Goal: Task Accomplishment & Management: Manage account settings

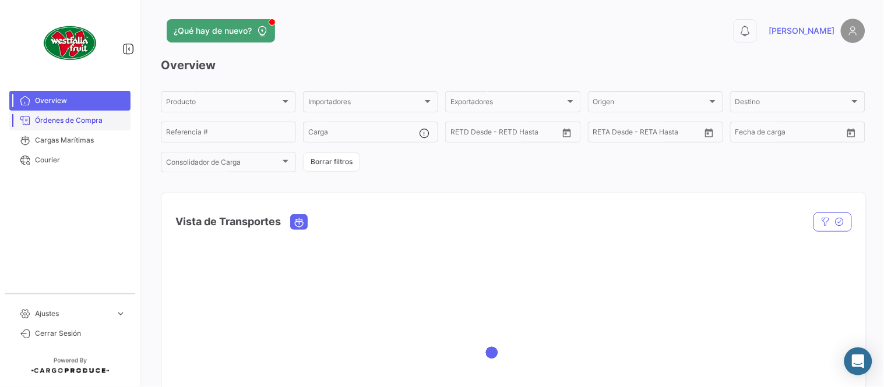
click at [73, 119] on span "Órdenes de Compra" at bounding box center [80, 120] width 91 height 10
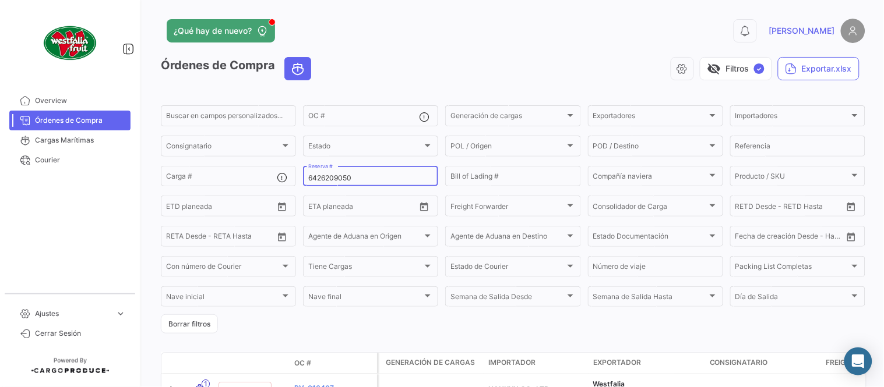
click at [317, 182] on input "6426209050" at bounding box center [370, 178] width 125 height 8
paste input "MBM230046426"
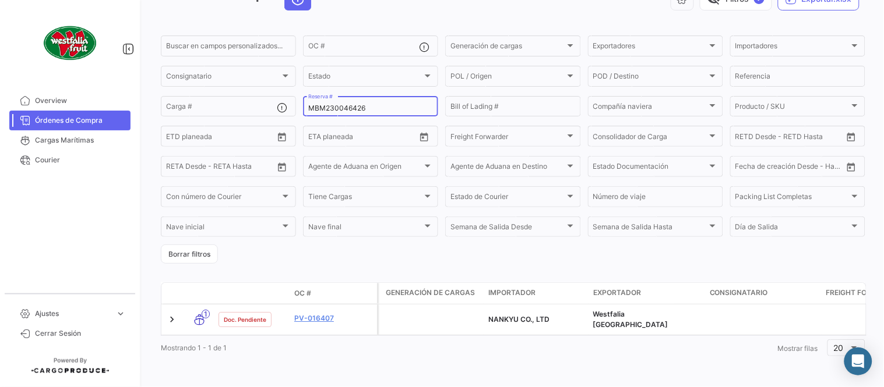
scroll to position [75, 0]
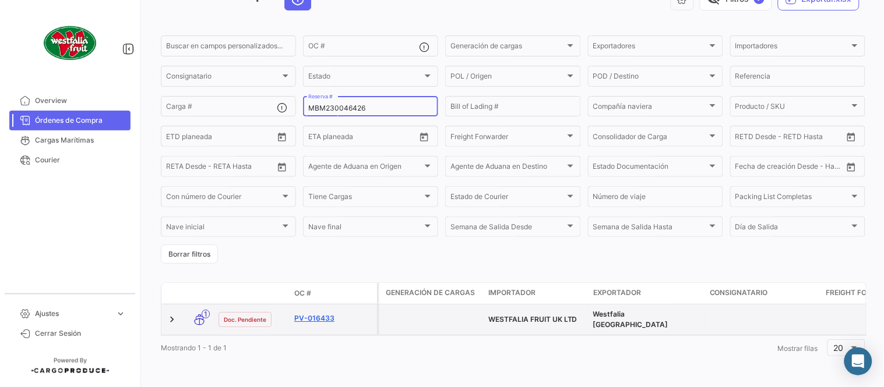
type input "MBM230046426"
click at [319, 313] on link "PV-016433" at bounding box center [333, 318] width 78 height 10
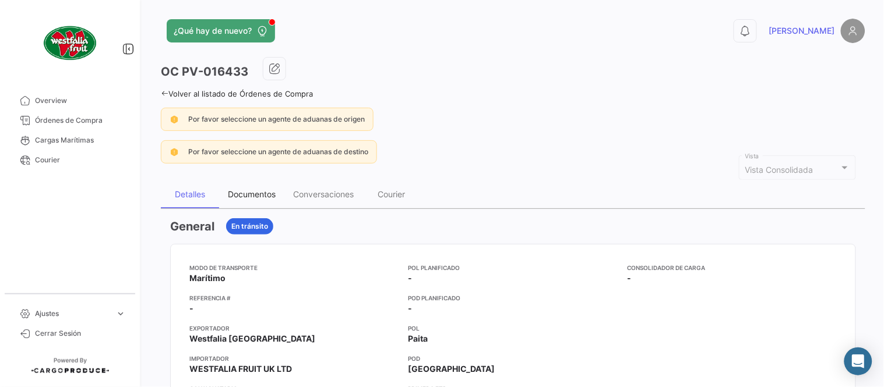
click at [257, 205] on div "Documentos" at bounding box center [251, 195] width 65 height 28
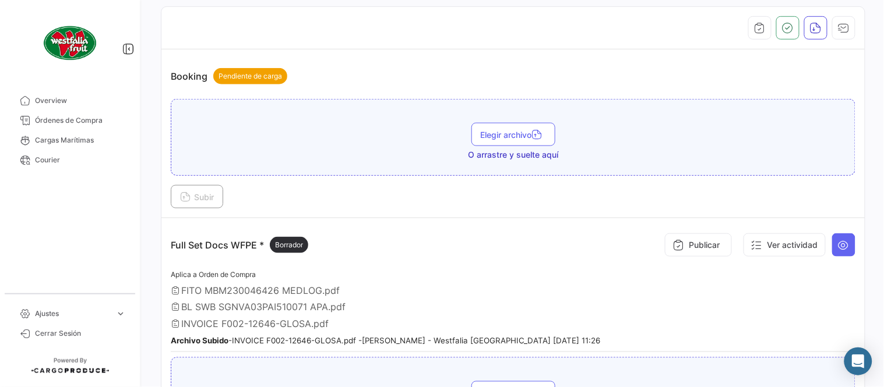
scroll to position [258, 0]
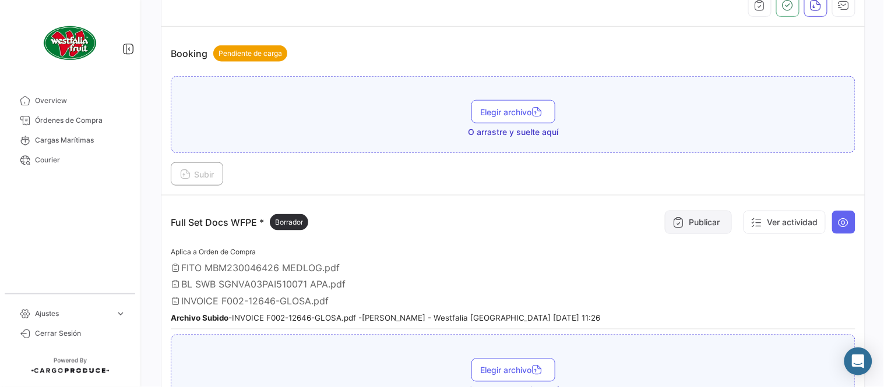
click at [691, 224] on button "Publicar" at bounding box center [698, 222] width 67 height 23
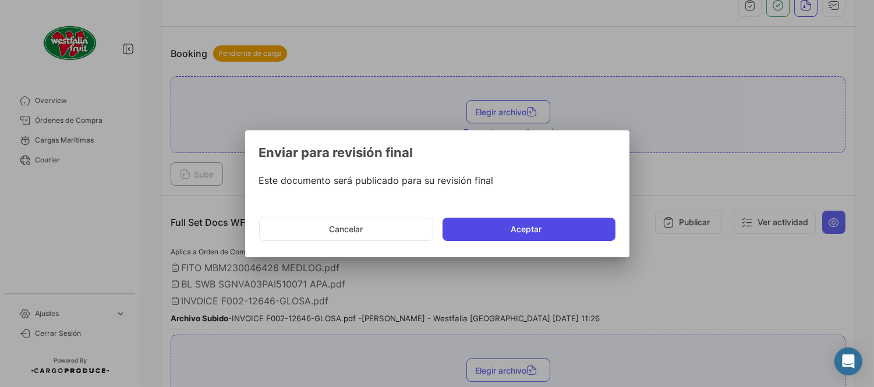
click at [584, 224] on button "Aceptar" at bounding box center [529, 229] width 173 height 23
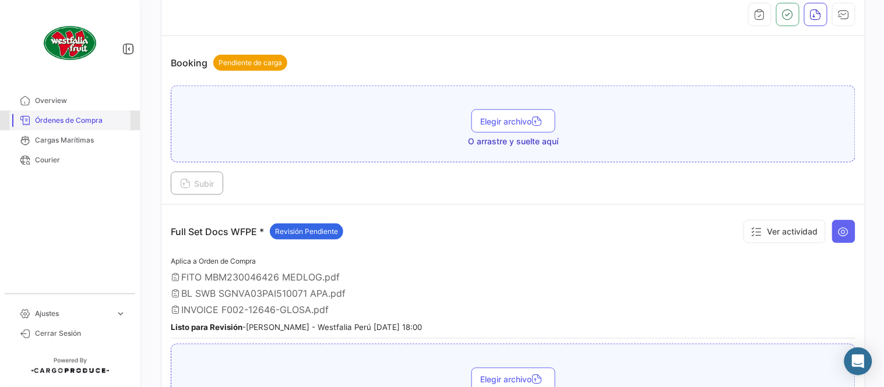
click at [94, 121] on span "Órdenes de Compra" at bounding box center [80, 120] width 91 height 10
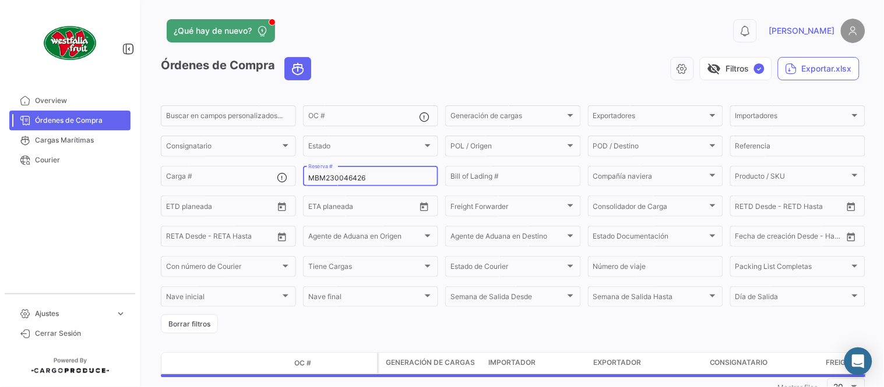
click at [374, 177] on input "MBM230046426" at bounding box center [370, 178] width 125 height 8
paste input "7"
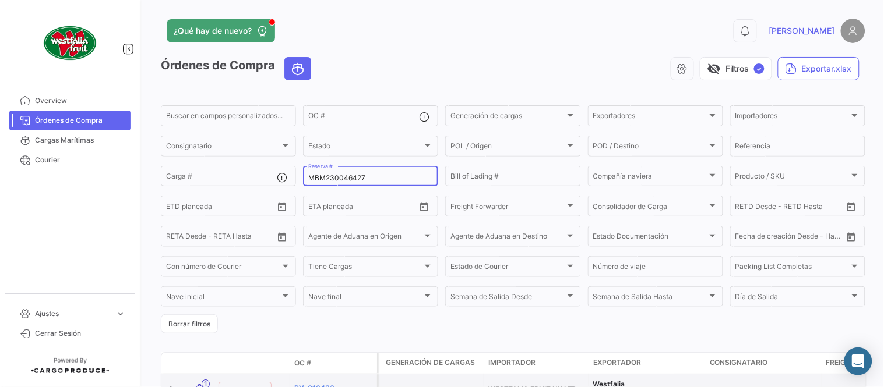
type input "MBM230046427"
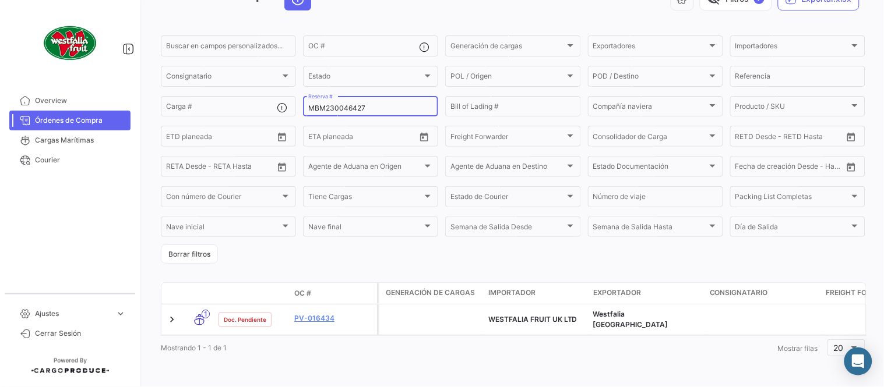
scroll to position [75, 0]
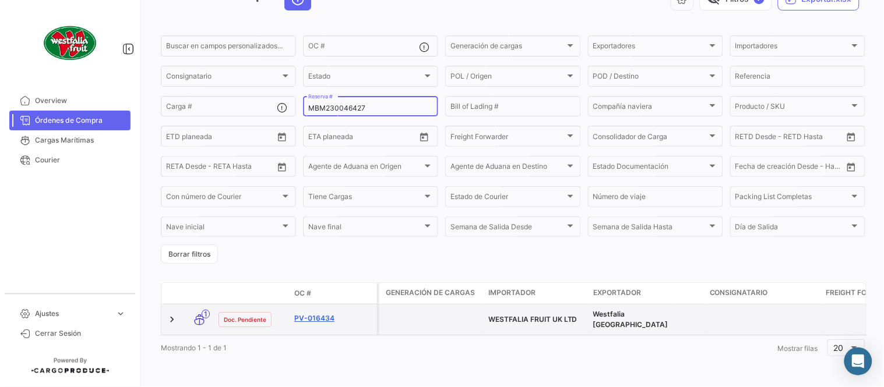
click at [328, 313] on link "PV-016434" at bounding box center [333, 318] width 78 height 10
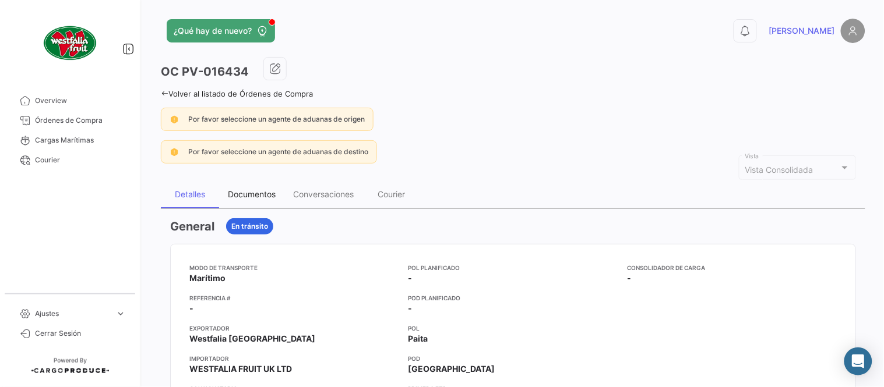
click at [260, 202] on div "Documentos" at bounding box center [251, 195] width 65 height 28
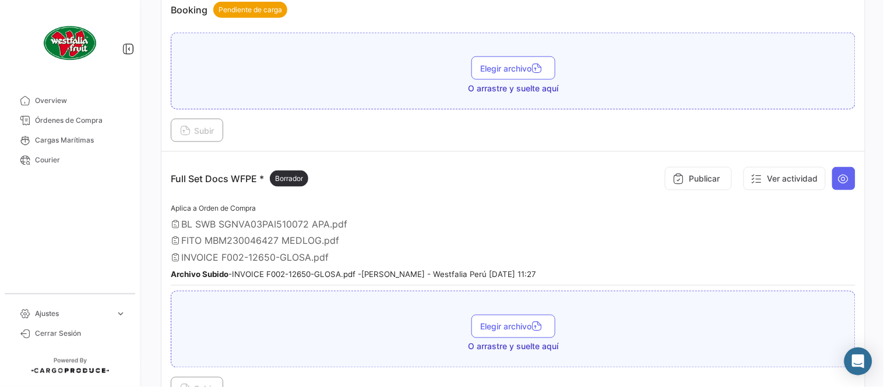
scroll to position [323, 0]
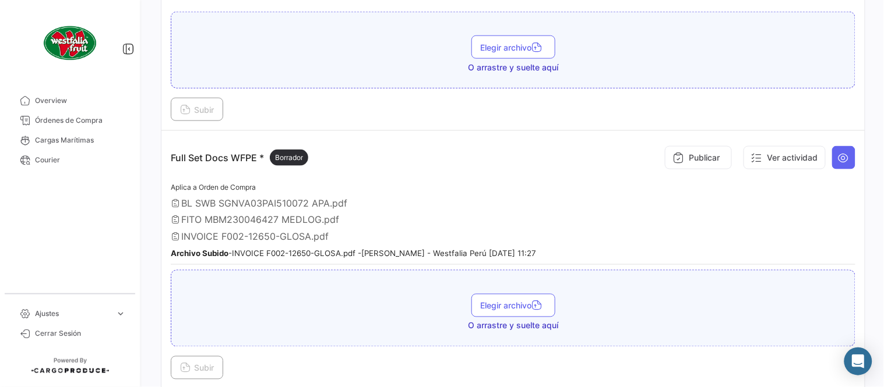
click at [679, 171] on div "Publicar Ver actividad" at bounding box center [757, 157] width 196 height 35
click at [679, 161] on button "Publicar" at bounding box center [698, 157] width 67 height 23
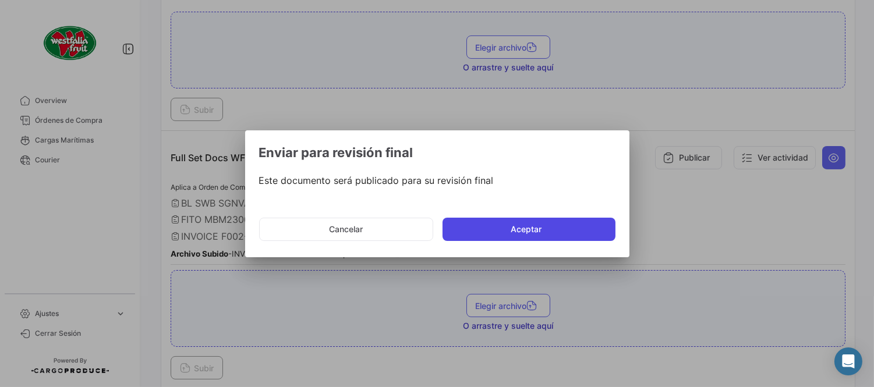
click at [542, 231] on button "Aceptar" at bounding box center [529, 229] width 173 height 23
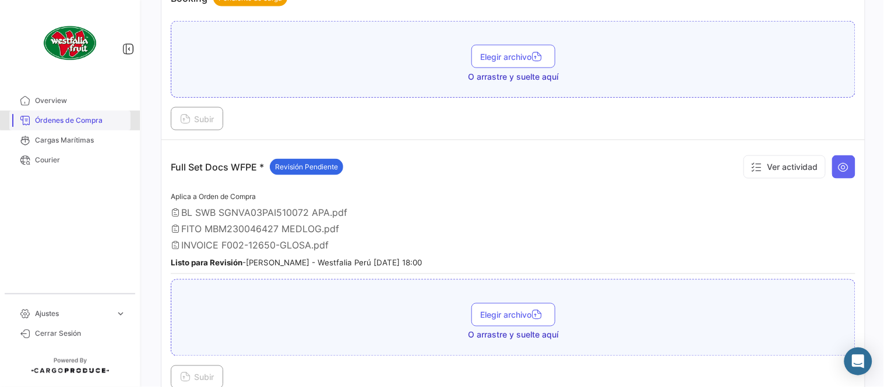
click at [115, 113] on link "Órdenes de Compra" at bounding box center [69, 121] width 121 height 20
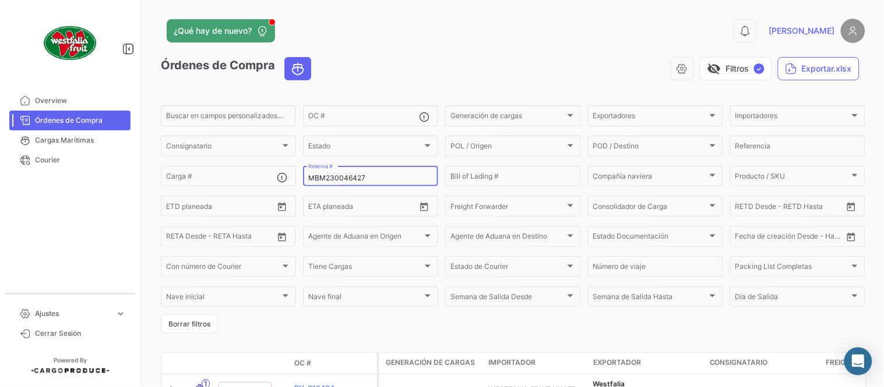
click at [344, 175] on input "MBM230046427" at bounding box center [370, 178] width 125 height 8
paste input "LMM0537880"
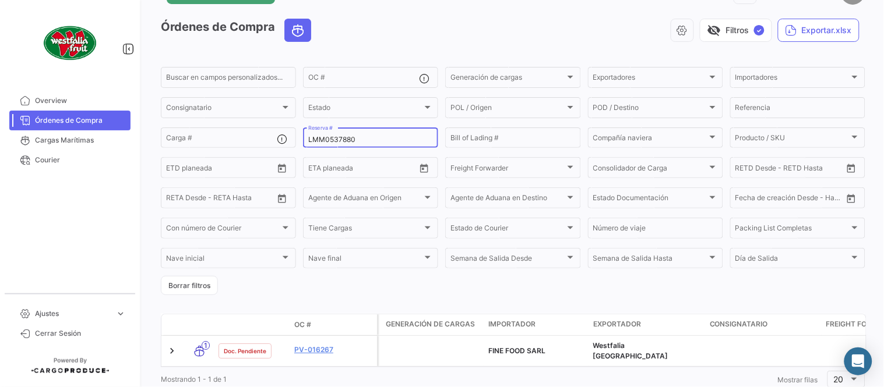
scroll to position [75, 0]
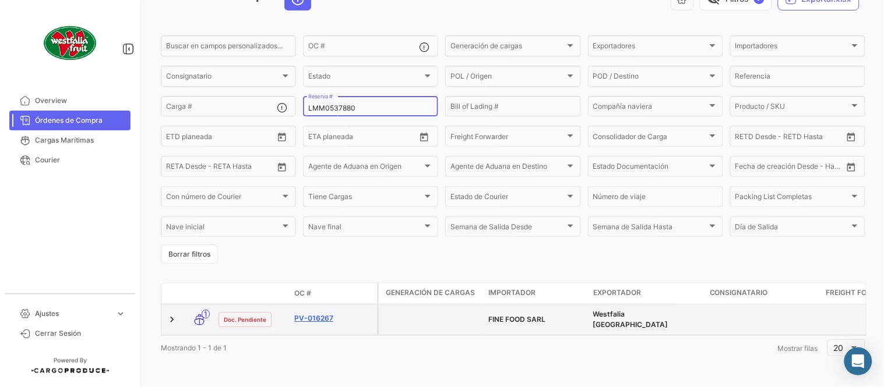
type input "LMM0537880"
click at [322, 313] on link "PV-016267" at bounding box center [333, 318] width 78 height 10
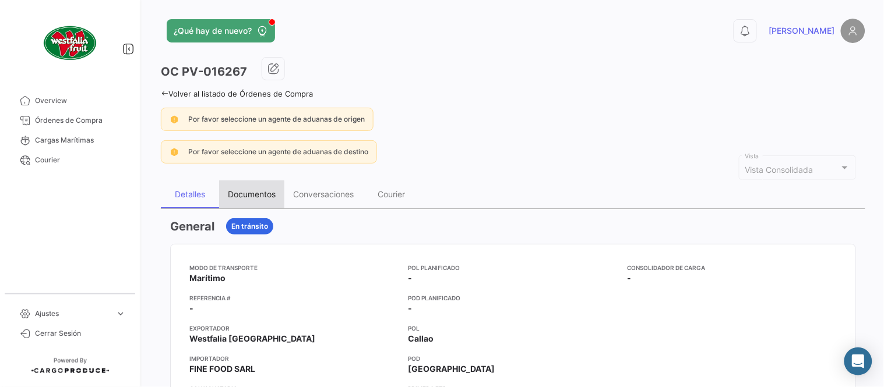
click at [242, 196] on div "Documentos" at bounding box center [252, 194] width 48 height 10
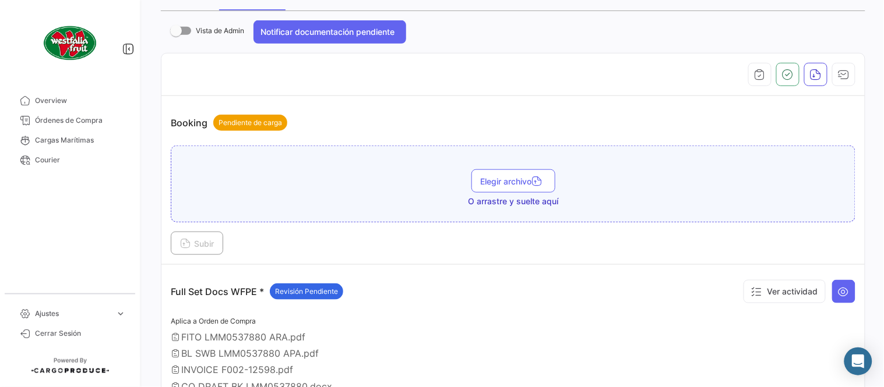
scroll to position [323, 0]
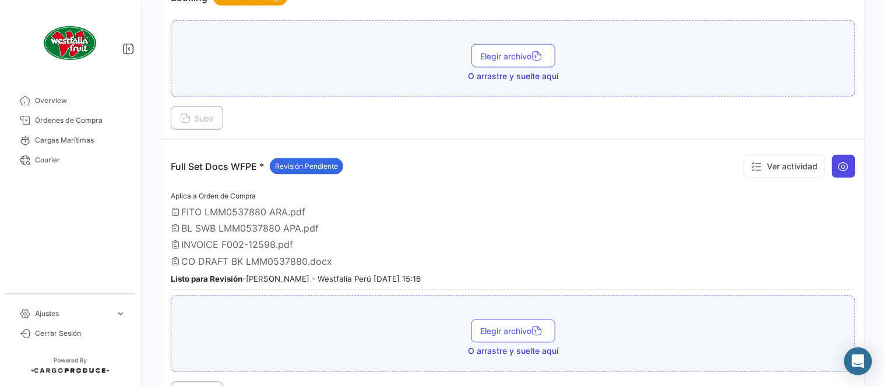
click at [832, 168] on button at bounding box center [843, 166] width 23 height 23
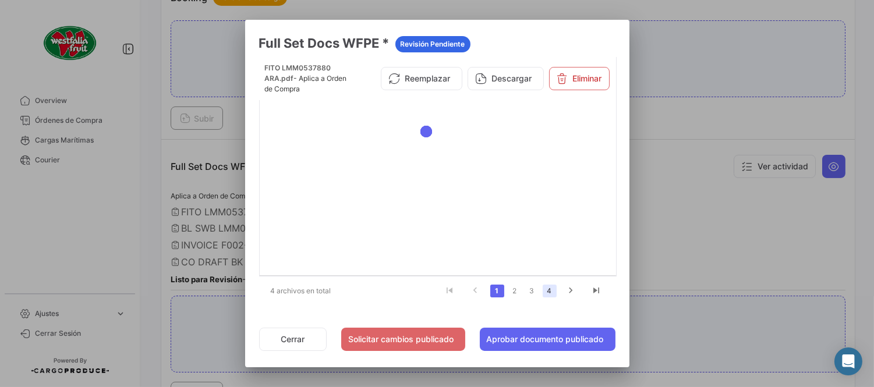
click at [554, 290] on link "4" at bounding box center [550, 291] width 14 height 13
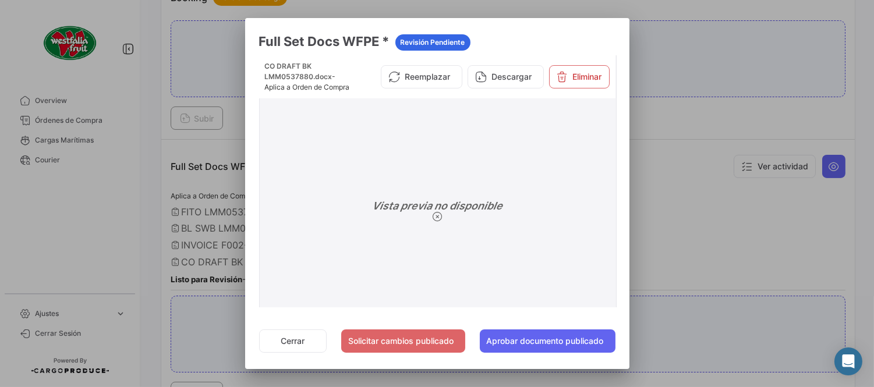
click at [568, 68] on div "CO DRAFT BK LMM0537880.docx - Aplica a Orden de Compra Reemplazar Descargar Eli…" at bounding box center [437, 76] width 356 height 43
click at [563, 83] on button "Eliminar" at bounding box center [579, 76] width 61 height 23
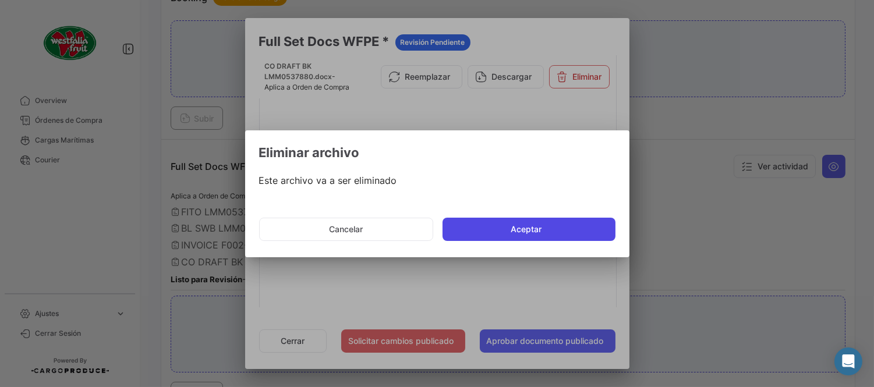
click at [480, 230] on button "Aceptar" at bounding box center [529, 229] width 173 height 23
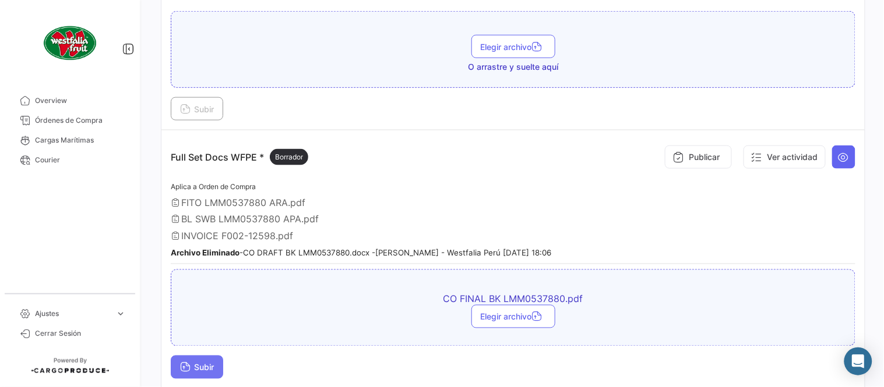
click at [214, 363] on span "Subir" at bounding box center [197, 368] width 34 height 10
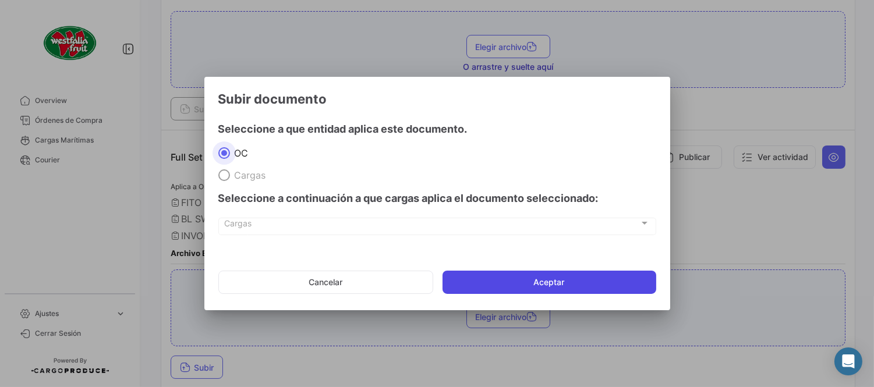
click at [577, 284] on button "Aceptar" at bounding box center [550, 282] width 214 height 23
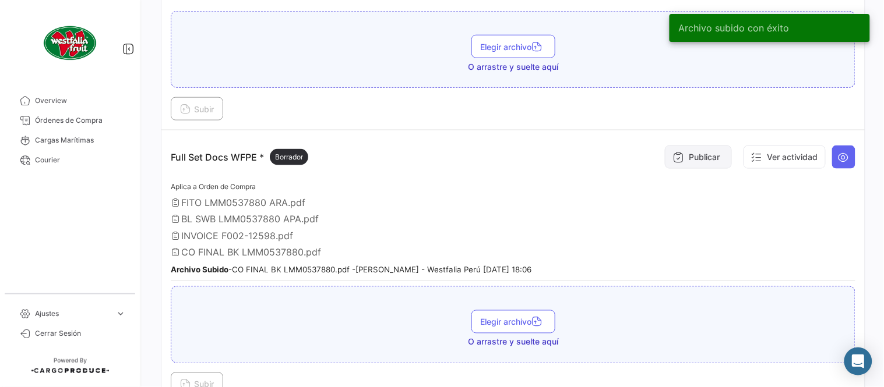
click at [679, 156] on button "Publicar" at bounding box center [698, 157] width 67 height 23
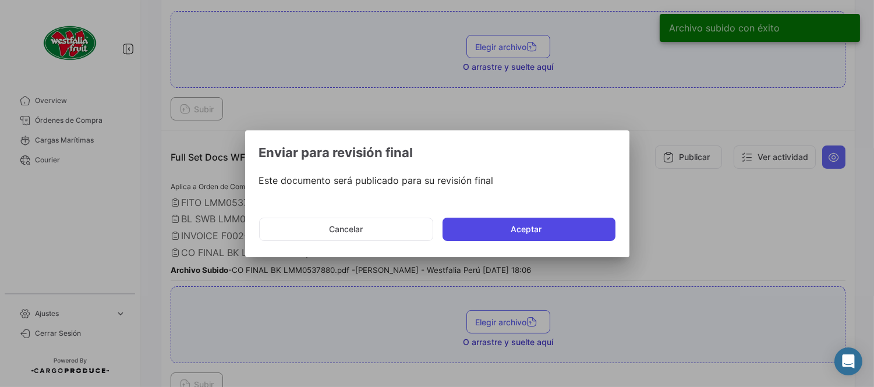
click at [532, 234] on button "Aceptar" at bounding box center [529, 229] width 173 height 23
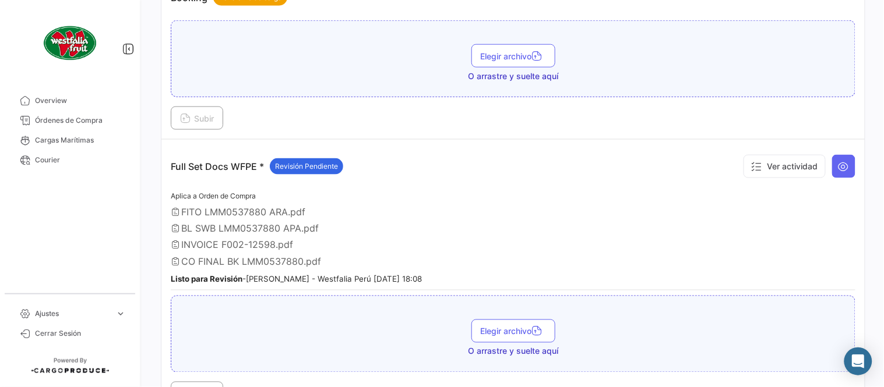
scroll to position [65, 0]
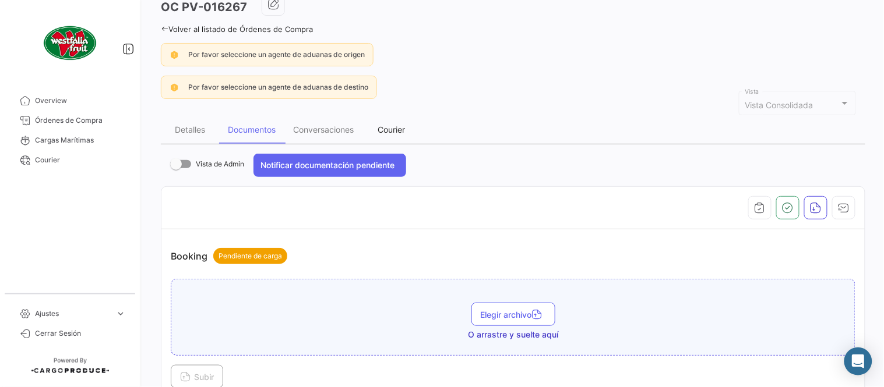
click at [414, 129] on div "Courier" at bounding box center [391, 130] width 58 height 28
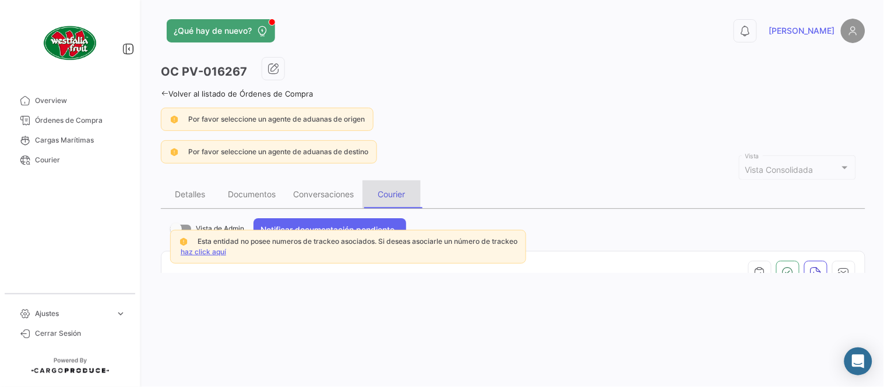
scroll to position [0, 0]
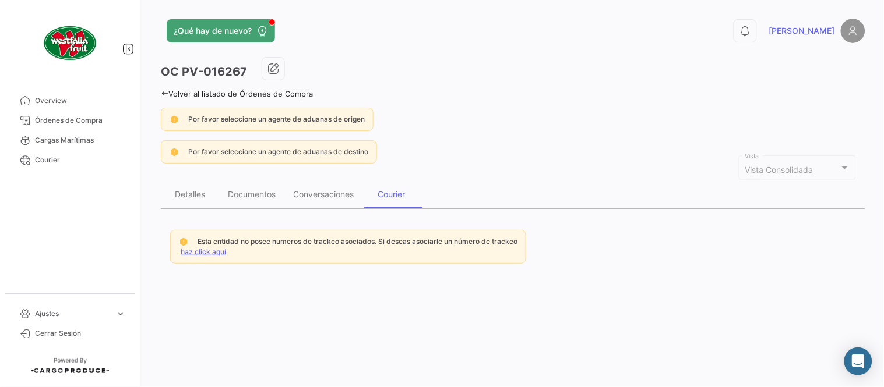
click at [217, 255] on div "Esta entidad no posee numeros de trackeo asociados. Si deseas asociarle un núme…" at bounding box center [348, 247] width 356 height 34
click at [207, 253] on link "haz click aquí" at bounding box center [203, 252] width 45 height 9
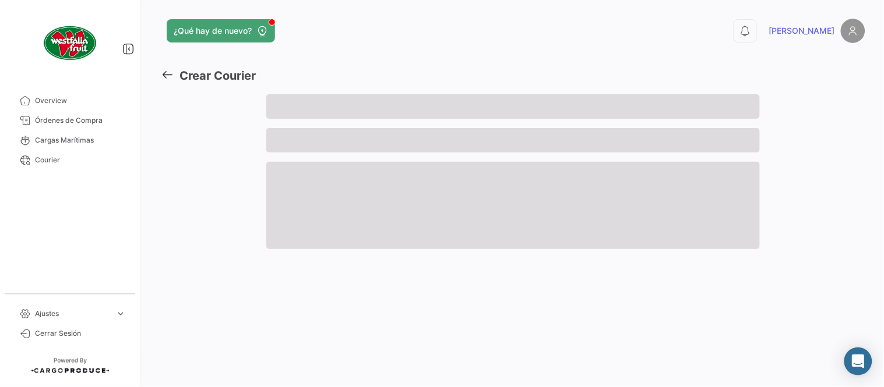
click at [306, 105] on span at bounding box center [512, 106] width 493 height 24
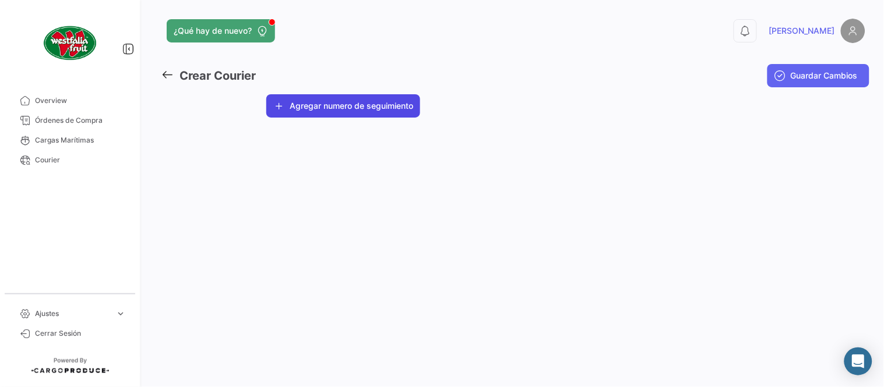
click at [312, 107] on button "Agregar numero de seguimiento" at bounding box center [343, 105] width 154 height 23
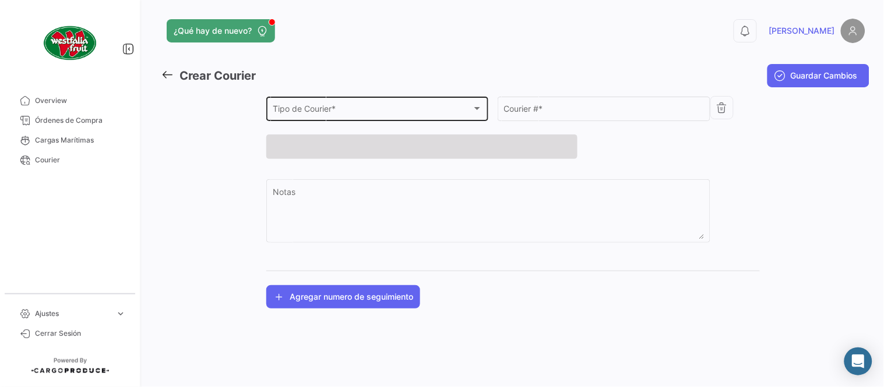
click at [309, 111] on span "Tipo de Courier *" at bounding box center [372, 111] width 199 height 10
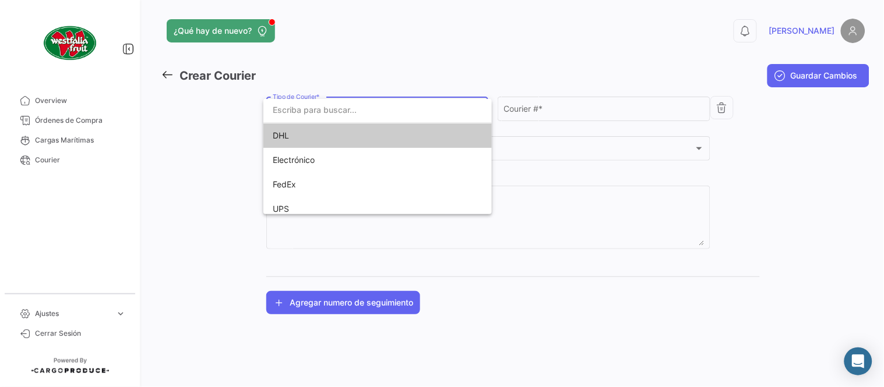
click at [312, 130] on span "DHL" at bounding box center [354, 135] width 163 height 24
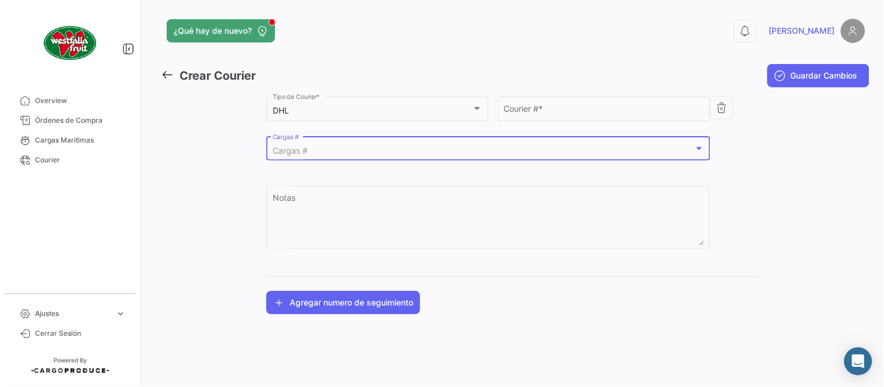
click at [323, 146] on div "Cargas #" at bounding box center [483, 151] width 421 height 10
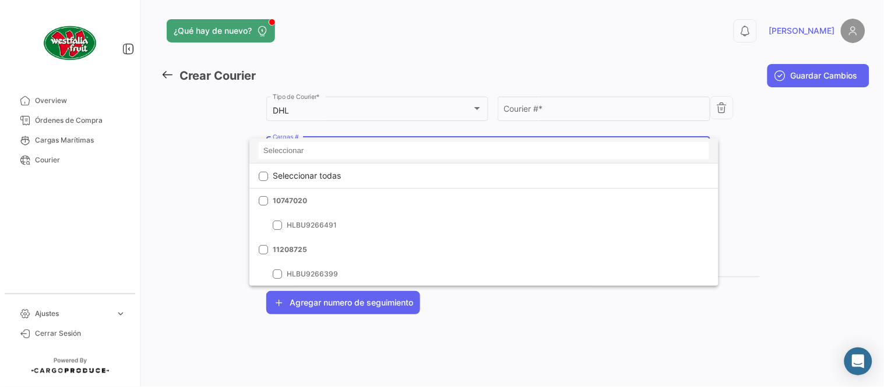
click at [324, 146] on input at bounding box center [484, 150] width 450 height 17
paste input "LMM0537880"
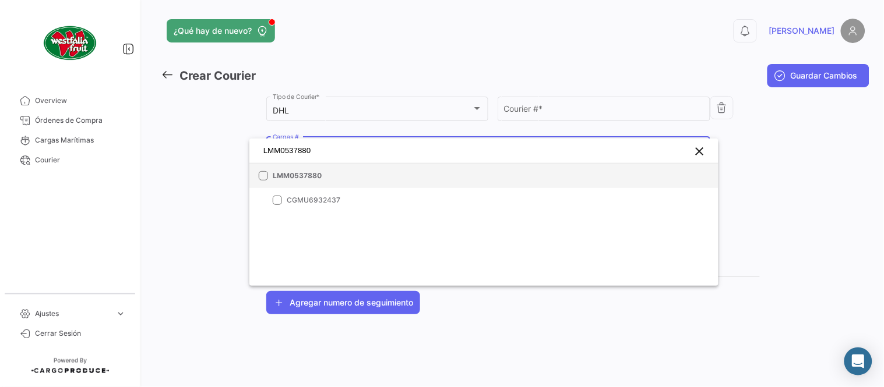
type input "LMM0537880"
click at [332, 164] on mat-option "LMM0537880" at bounding box center [483, 176] width 469 height 24
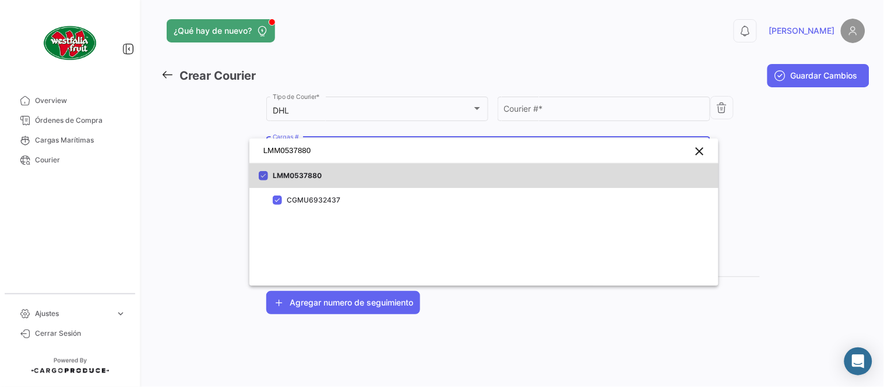
click at [344, 171] on span "LMM0537880" at bounding box center [354, 176] width 163 height 10
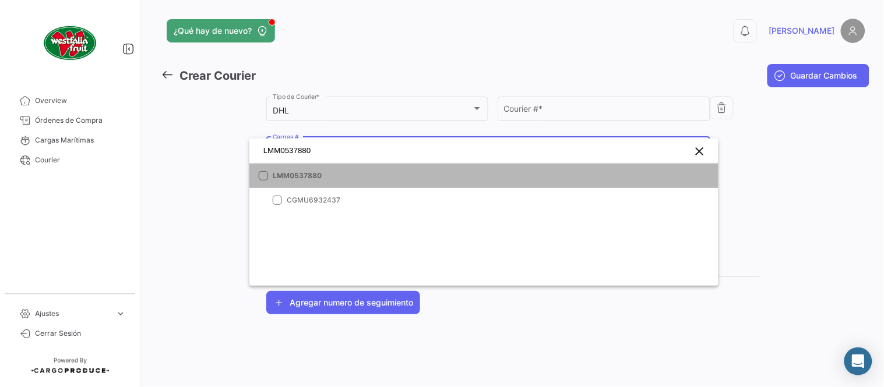
click at [408, 171] on span "LMM0537880" at bounding box center [354, 176] width 163 height 10
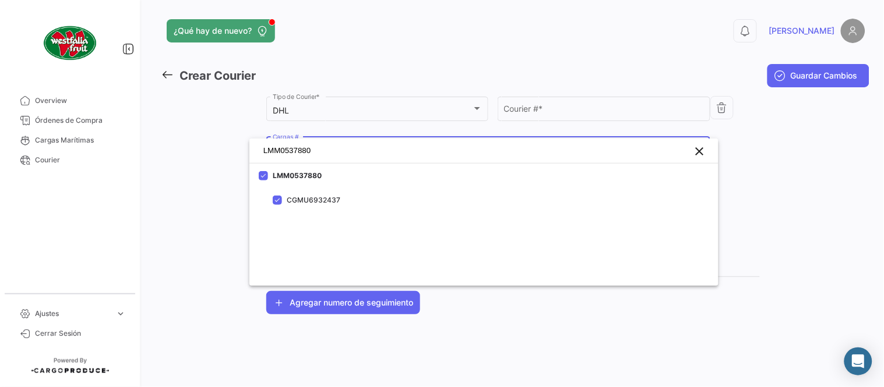
click at [518, 118] on div at bounding box center [442, 193] width 884 height 387
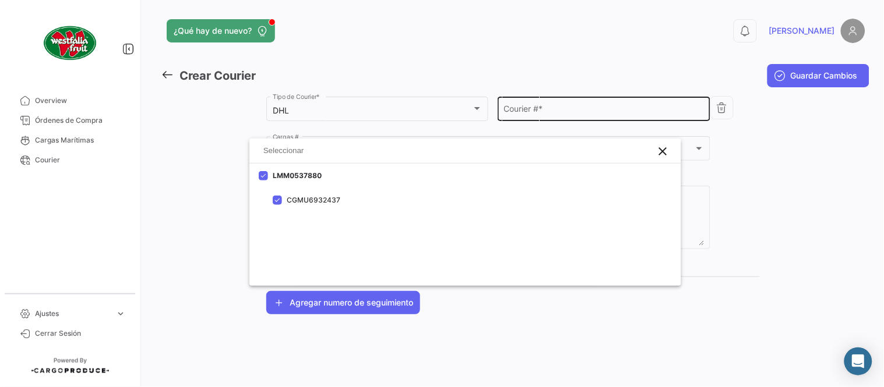
click at [525, 115] on input "Courier # *" at bounding box center [604, 111] width 200 height 10
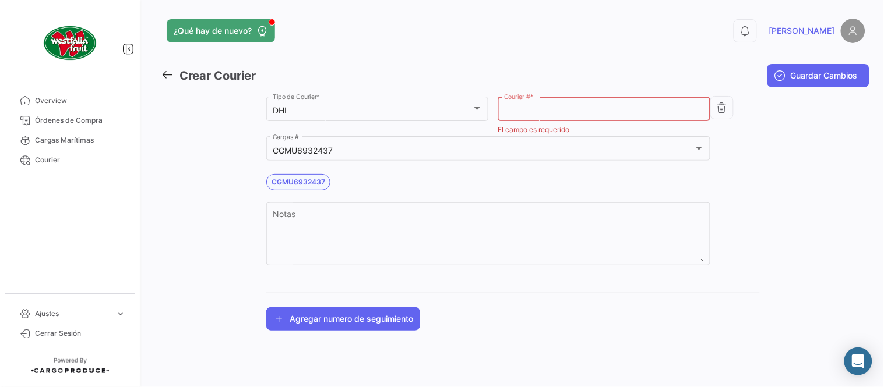
paste input "8607392463"
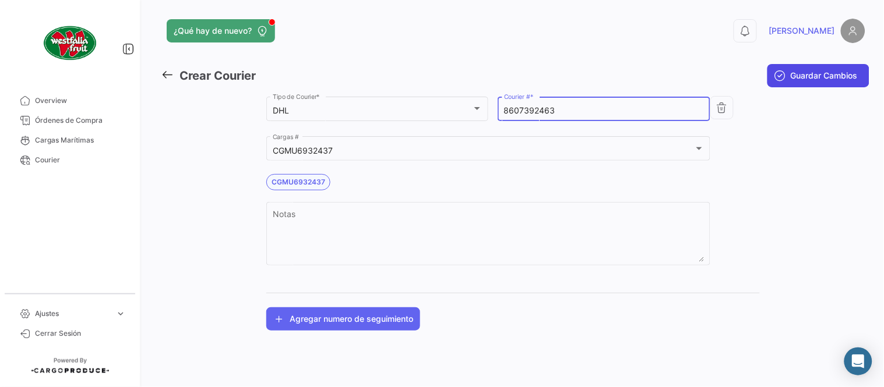
type input "8607392463"
click at [796, 79] on span "Guardar Cambios" at bounding box center [823, 76] width 67 height 12
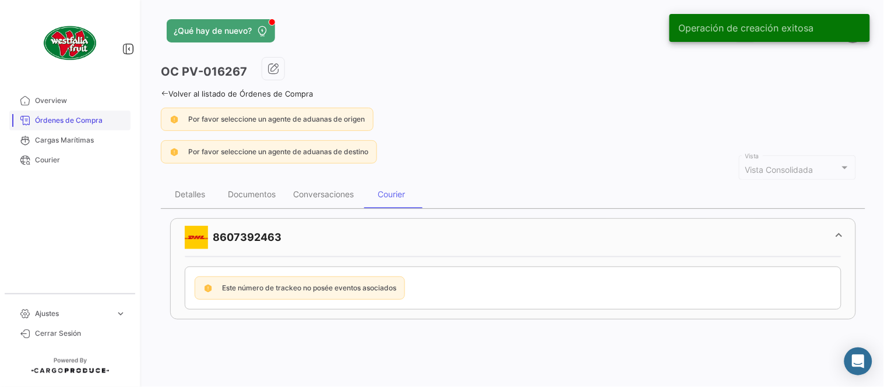
click at [74, 116] on span "Órdenes de Compra" at bounding box center [80, 120] width 91 height 10
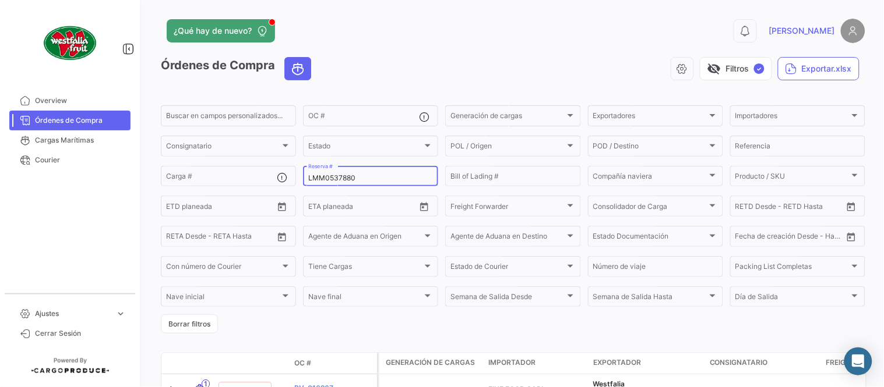
click at [330, 170] on div "LMM0537880 Reserva #" at bounding box center [370, 175] width 125 height 23
click at [336, 179] on input "LMM0537880" at bounding box center [370, 178] width 125 height 8
paste input "MBM230046426"
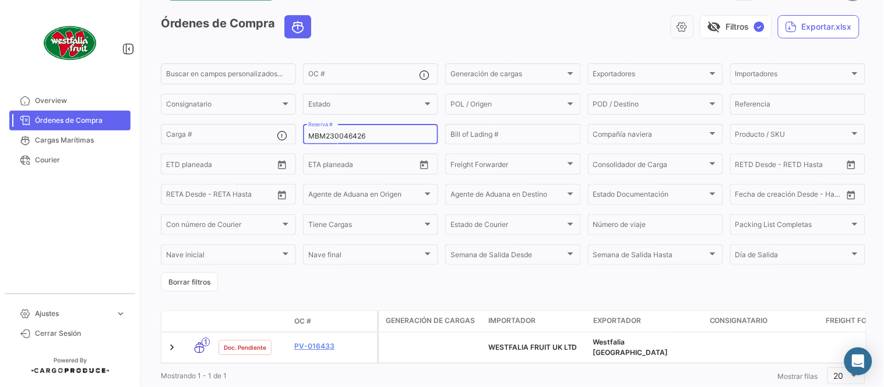
scroll to position [65, 0]
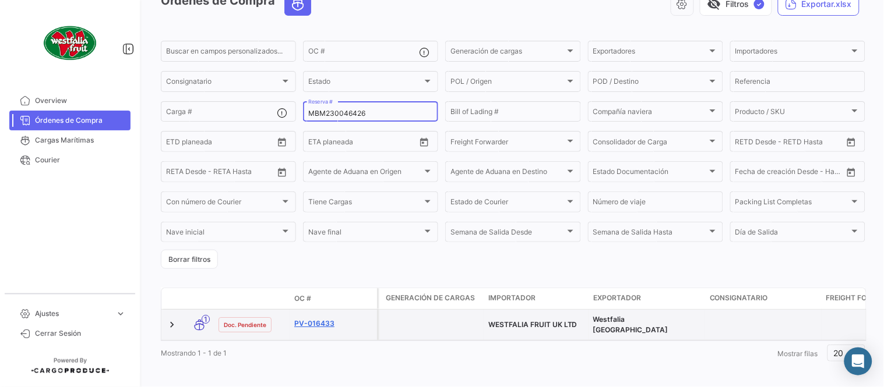
type input "MBM230046426"
click at [326, 322] on link "PV-016433" at bounding box center [333, 324] width 78 height 10
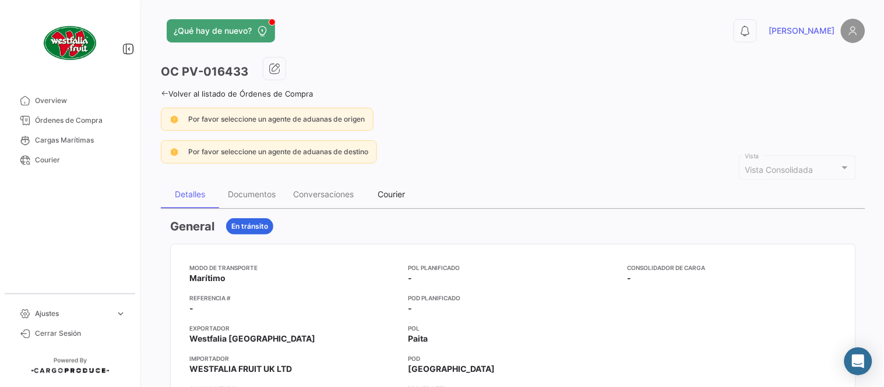
click at [388, 203] on div "Courier" at bounding box center [391, 195] width 58 height 28
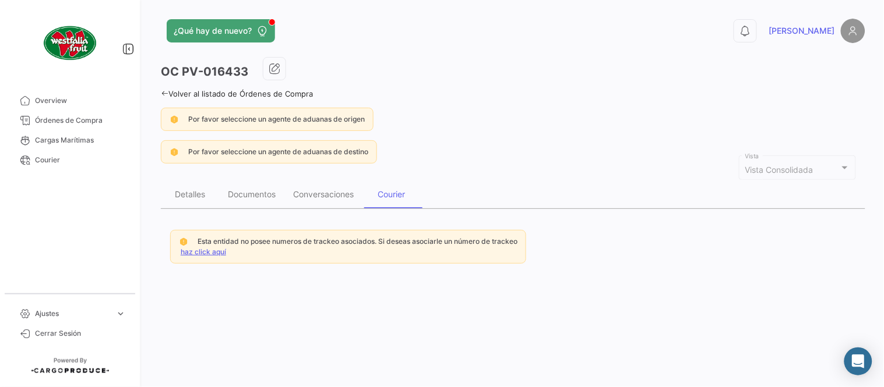
click at [210, 254] on link "haz click aquí" at bounding box center [203, 252] width 45 height 9
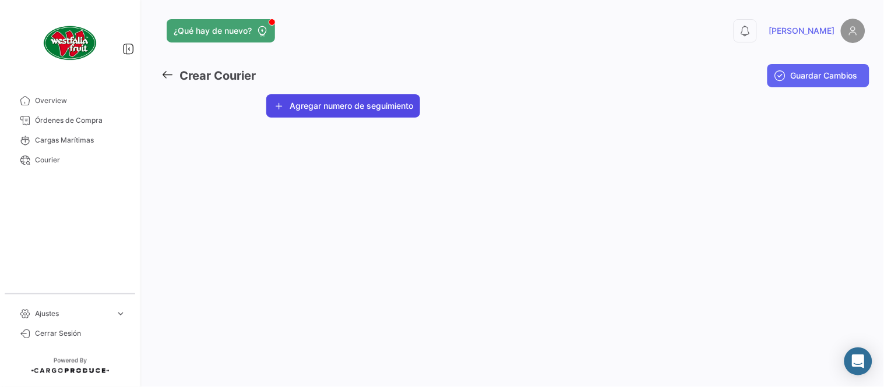
click at [351, 95] on button "Agregar numero de seguimiento" at bounding box center [343, 105] width 154 height 23
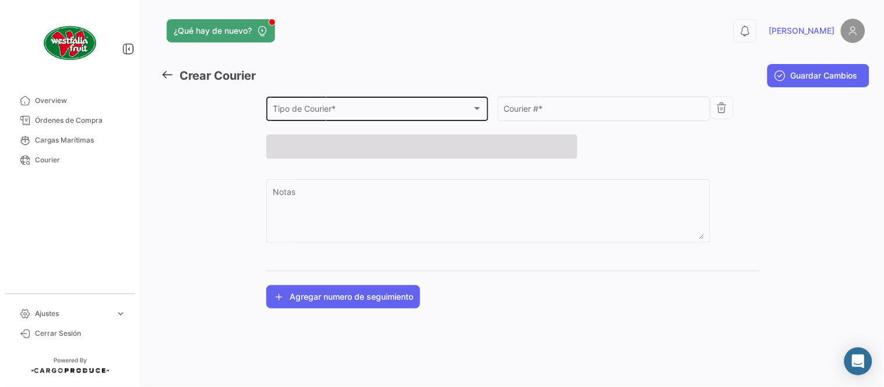
click at [356, 105] on div "Tipo de Courier * Tipo de Courier *" at bounding box center [378, 107] width 210 height 27
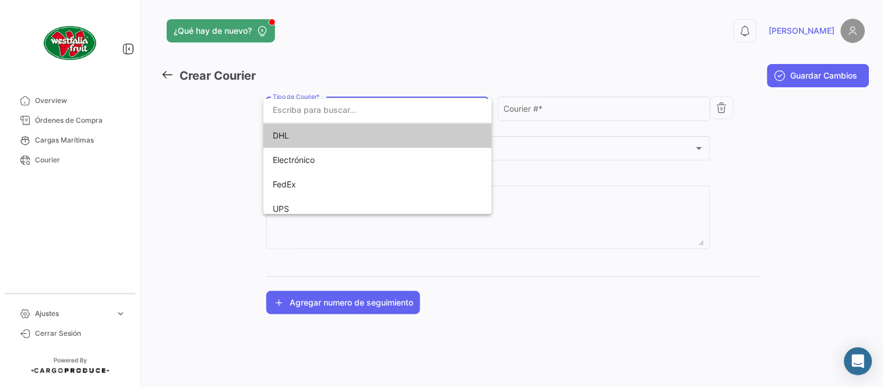
click at [303, 141] on span "DHL" at bounding box center [354, 135] width 163 height 24
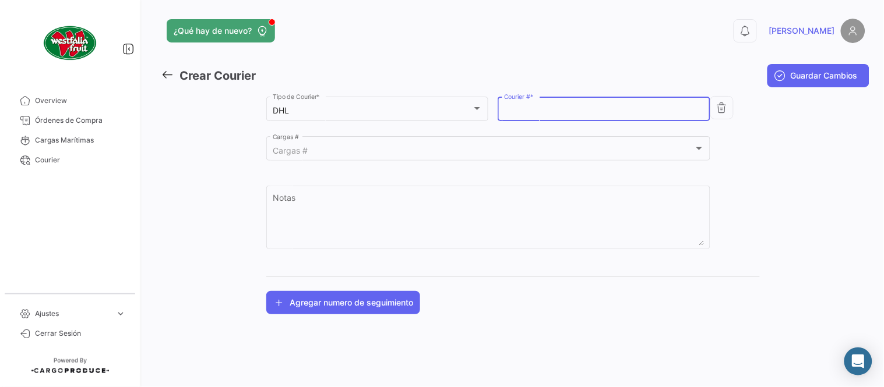
click at [524, 115] on input "Courier # *" at bounding box center [604, 111] width 200 height 10
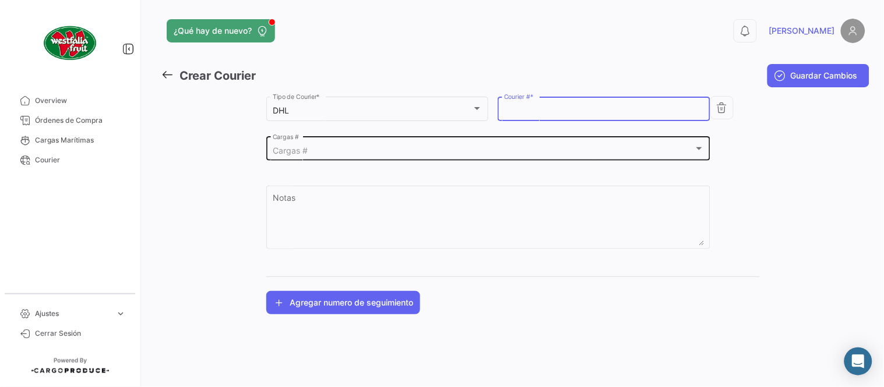
click at [479, 139] on div "Cargas # Cargas #" at bounding box center [489, 148] width 432 height 27
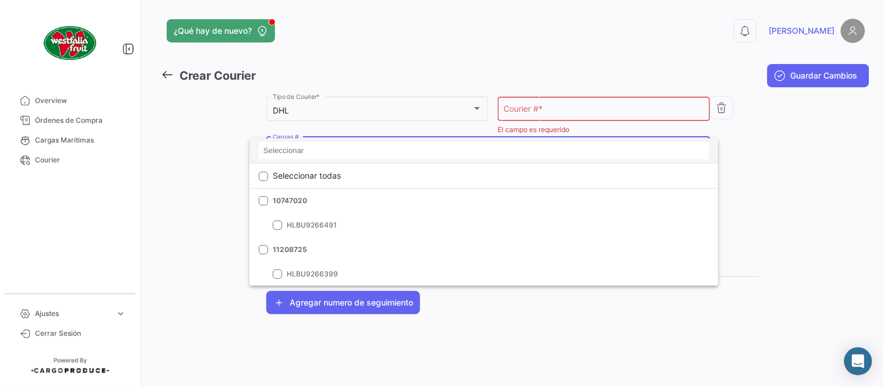
click at [391, 159] on input at bounding box center [484, 150] width 450 height 17
paste input "MBM230046426"
type input "MBM230046426"
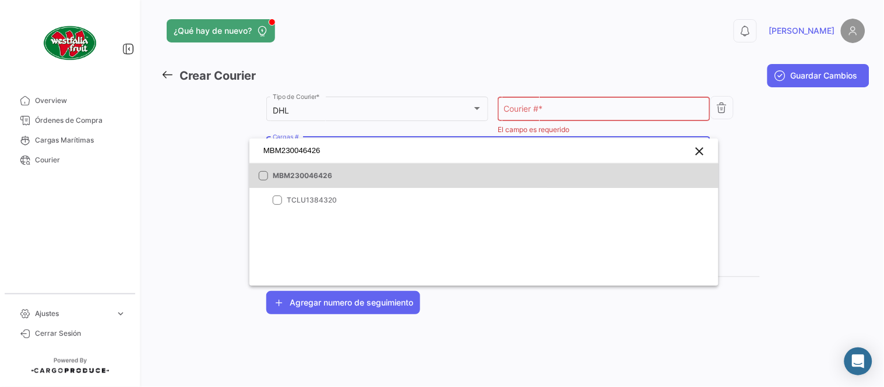
click at [338, 176] on span "MBM230046426" at bounding box center [354, 176] width 163 height 10
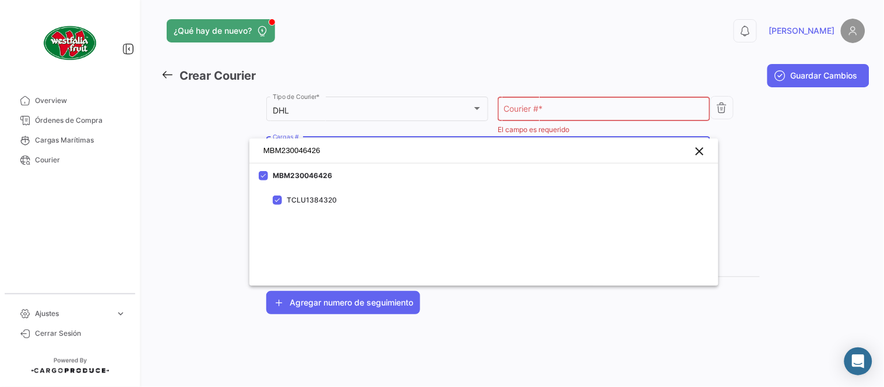
click at [515, 124] on div at bounding box center [442, 193] width 884 height 387
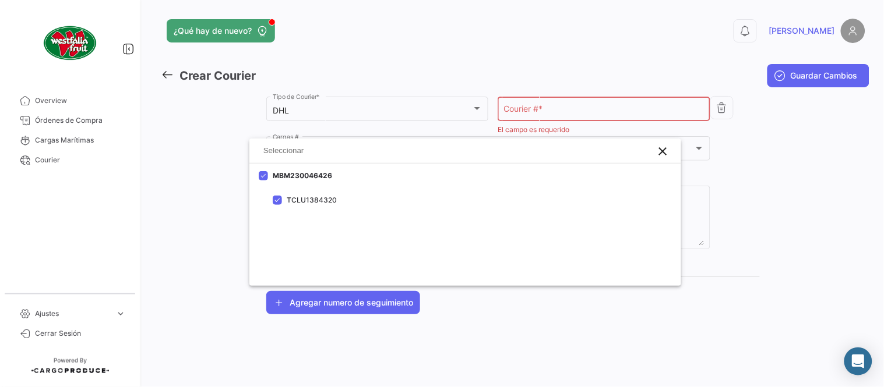
click at [529, 119] on div "Courier # *" at bounding box center [604, 107] width 200 height 27
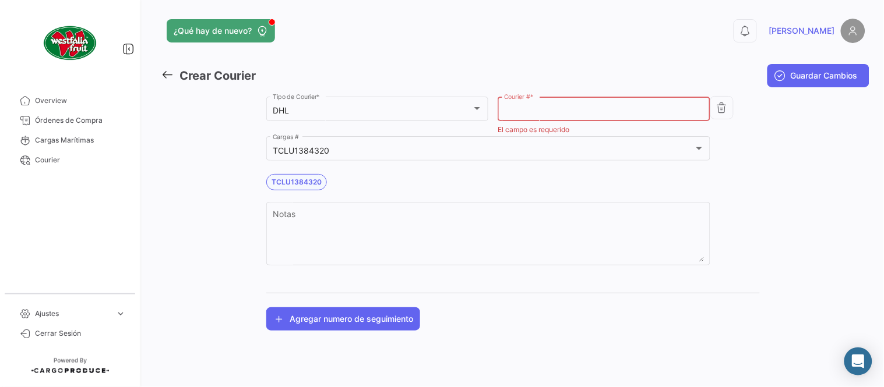
click at [530, 112] on input "Courier # *" at bounding box center [604, 111] width 200 height 10
paste input "3708065130"
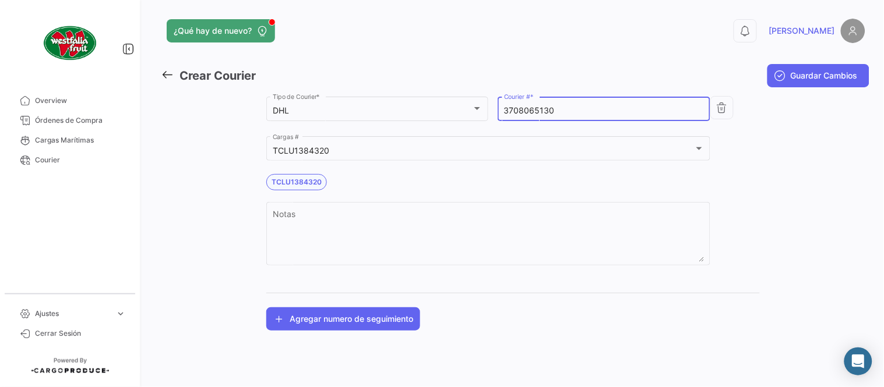
type input "3708065130"
drag, startPoint x: 835, startPoint y: 44, endPoint x: 824, endPoint y: 65, distance: 24.2
click at [835, 45] on app-header "¿Qué hay de nuevo? 0 [PERSON_NAME]" at bounding box center [513, 38] width 704 height 38
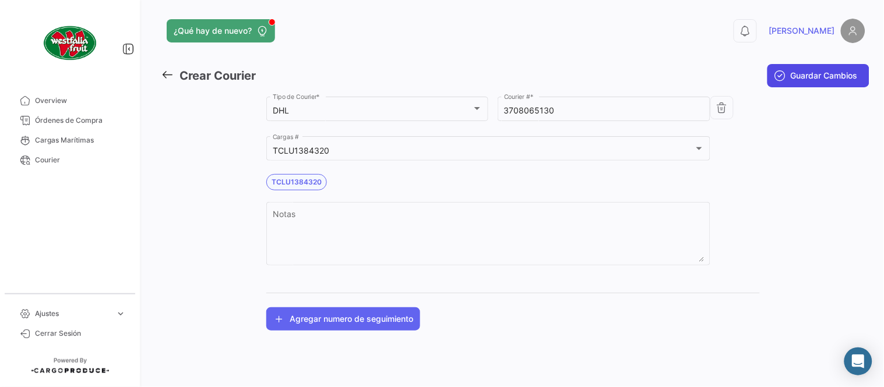
click at [823, 66] on button "Guardar Cambios" at bounding box center [818, 75] width 102 height 23
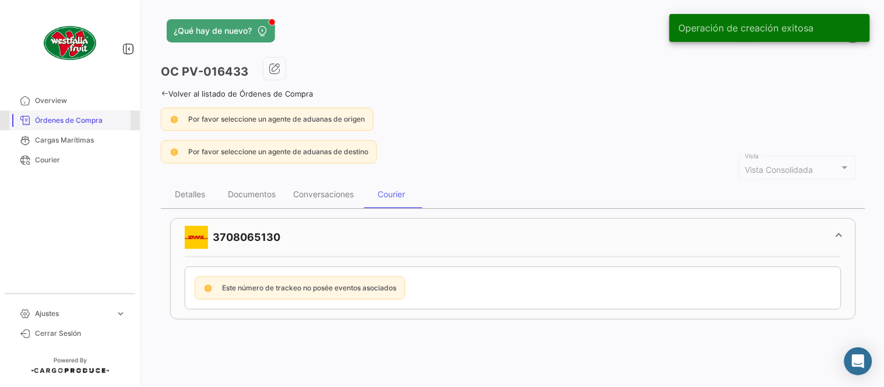
click at [102, 117] on span "Órdenes de Compra" at bounding box center [80, 120] width 91 height 10
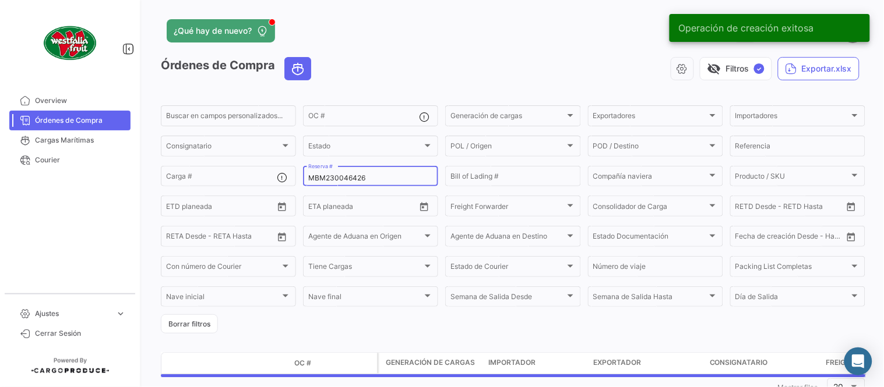
click at [344, 176] on input "MBM230046426" at bounding box center [370, 178] width 125 height 8
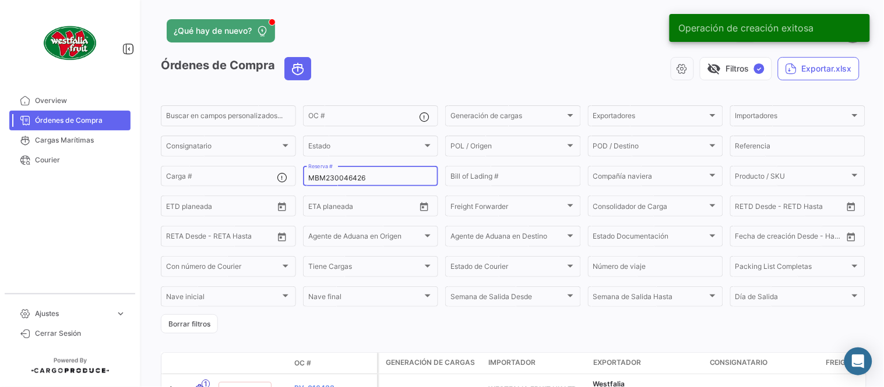
paste input "6426329450"
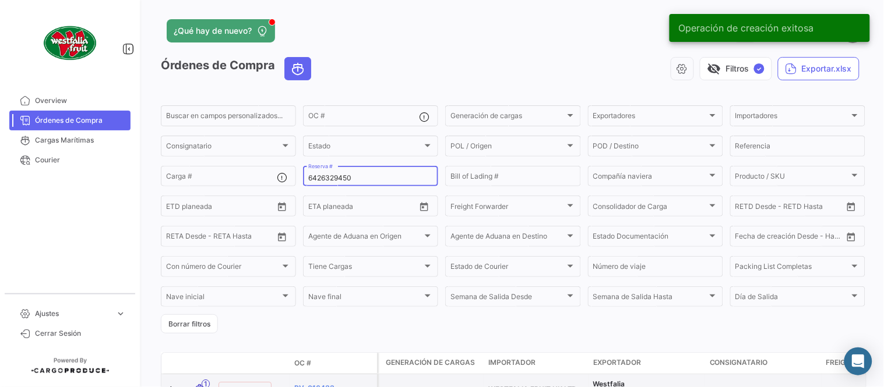
type input "6426329450"
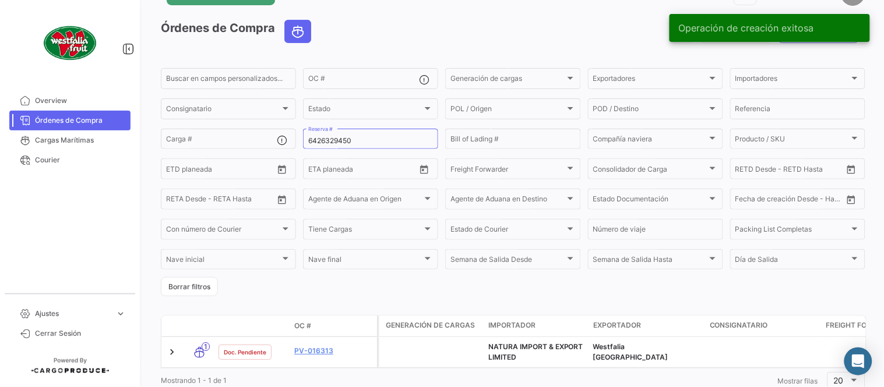
scroll to position [79, 0]
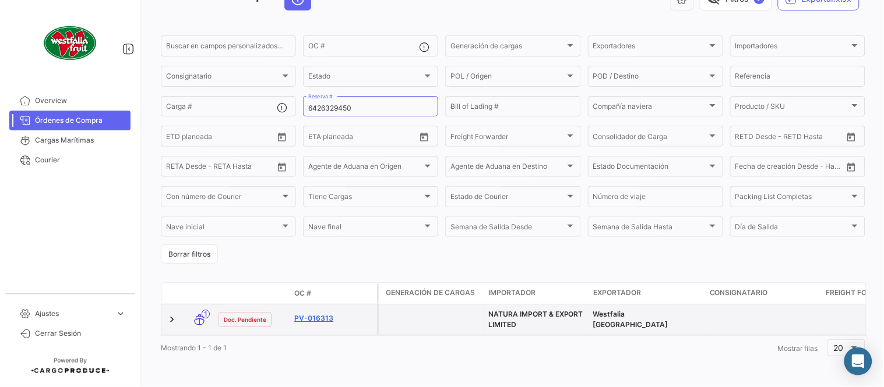
click at [311, 313] on link "PV-016313" at bounding box center [333, 318] width 78 height 10
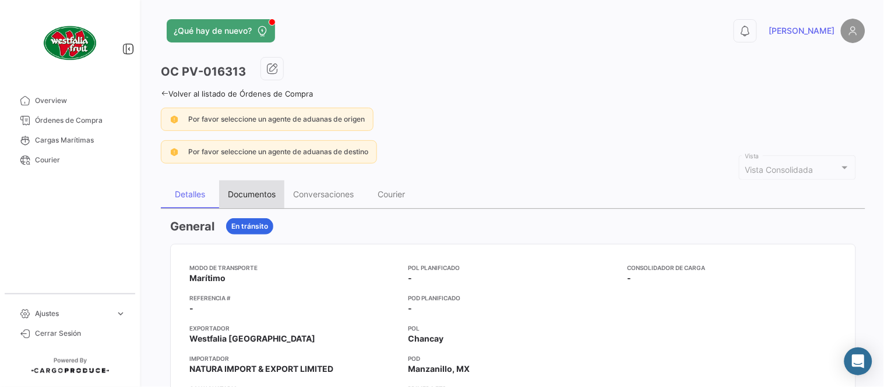
click at [265, 196] on div "Documentos" at bounding box center [252, 194] width 48 height 10
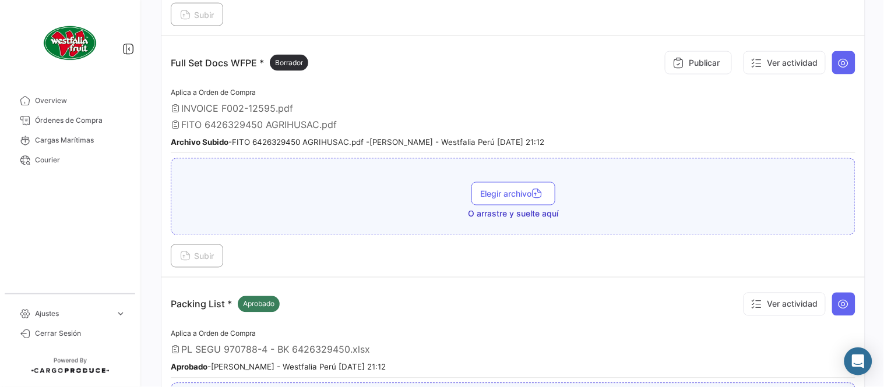
scroll to position [387, 0]
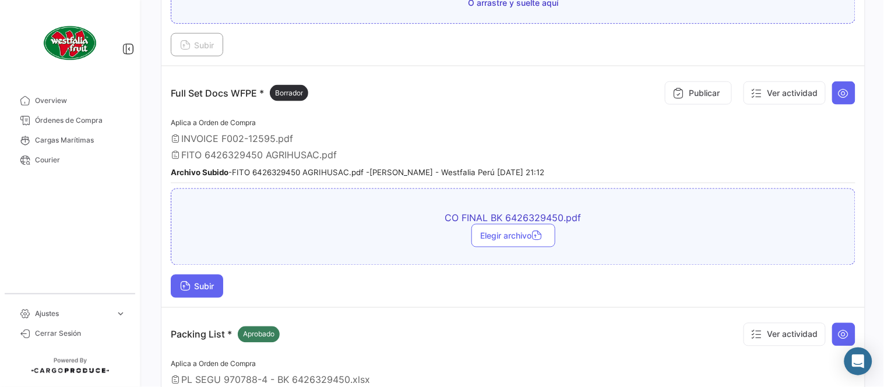
click at [210, 282] on span "Subir" at bounding box center [197, 287] width 34 height 10
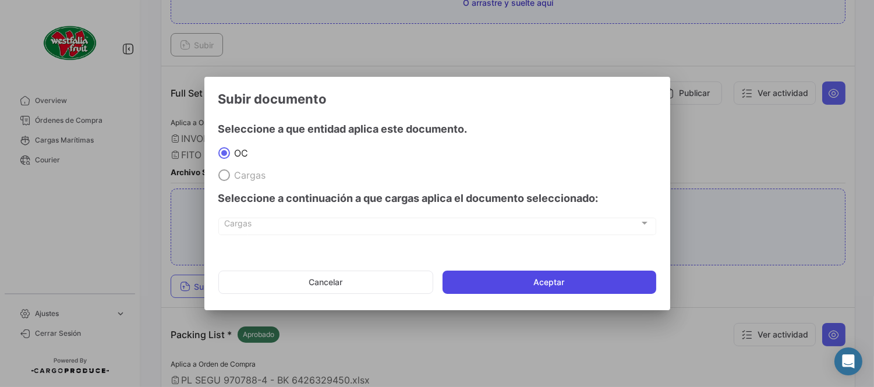
drag, startPoint x: 588, startPoint y: 280, endPoint x: 573, endPoint y: 274, distance: 16.8
click at [588, 280] on button "Aceptar" at bounding box center [550, 282] width 214 height 23
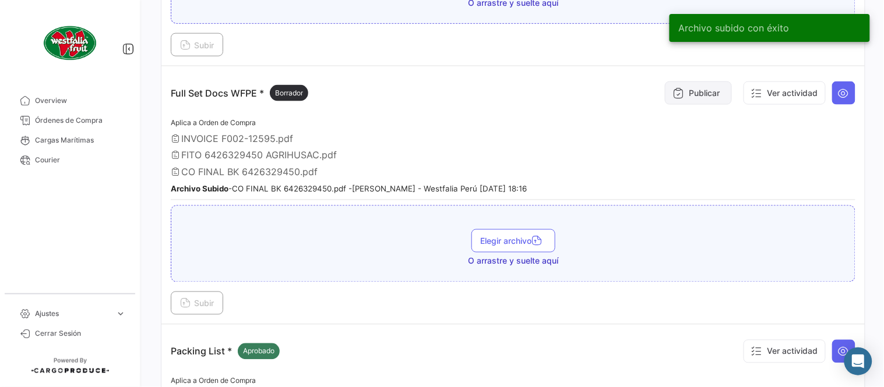
click at [678, 94] on button "Publicar" at bounding box center [698, 93] width 67 height 23
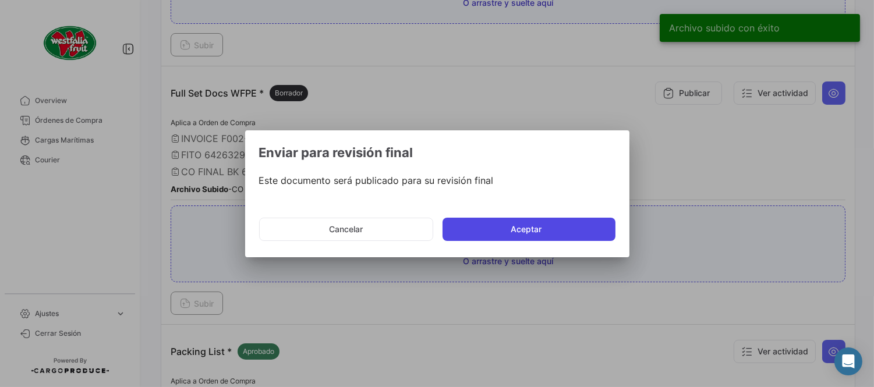
click at [553, 219] on button "Aceptar" at bounding box center [529, 229] width 173 height 23
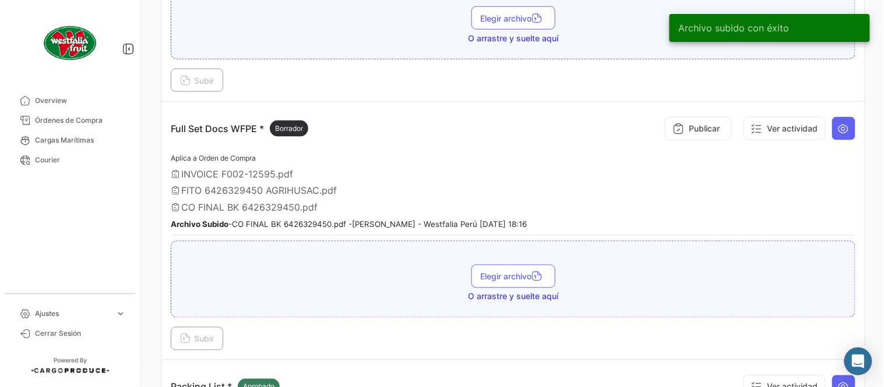
scroll to position [323, 0]
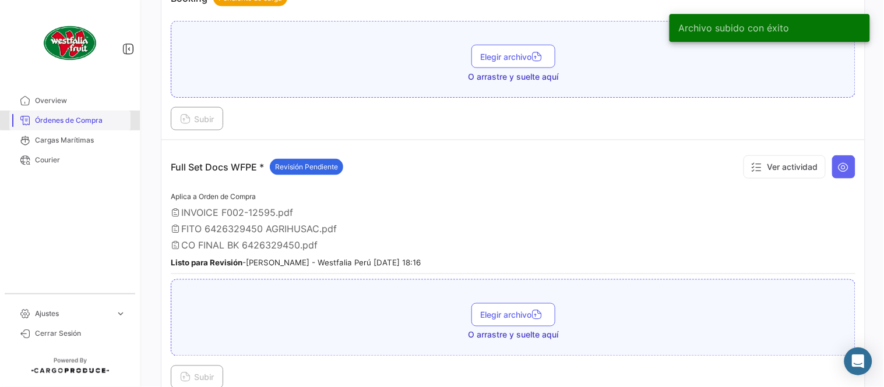
click at [72, 120] on span "Órdenes de Compra" at bounding box center [80, 120] width 91 height 10
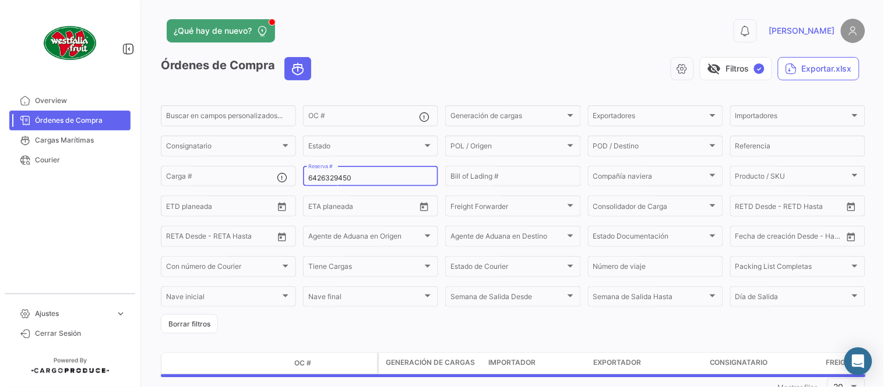
click at [339, 179] on input "6426329450" at bounding box center [370, 178] width 125 height 8
paste input "20992"
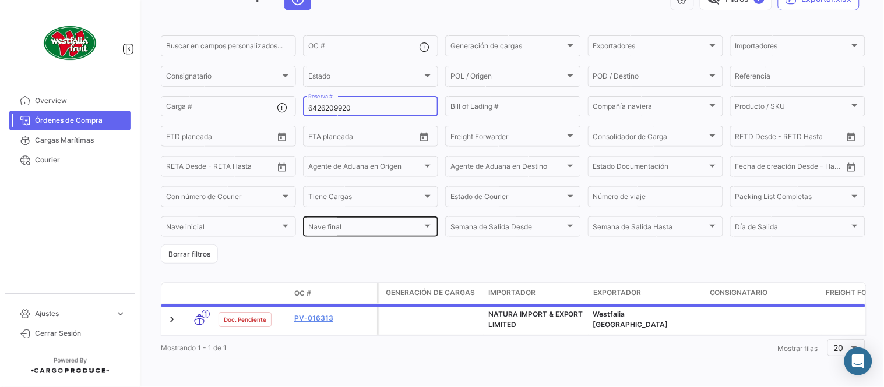
scroll to position [79, 0]
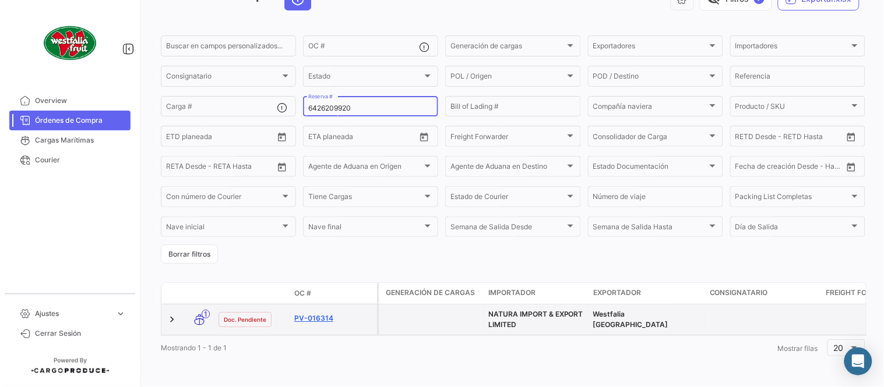
type input "6426209920"
click at [320, 313] on link "PV-016314" at bounding box center [333, 318] width 78 height 10
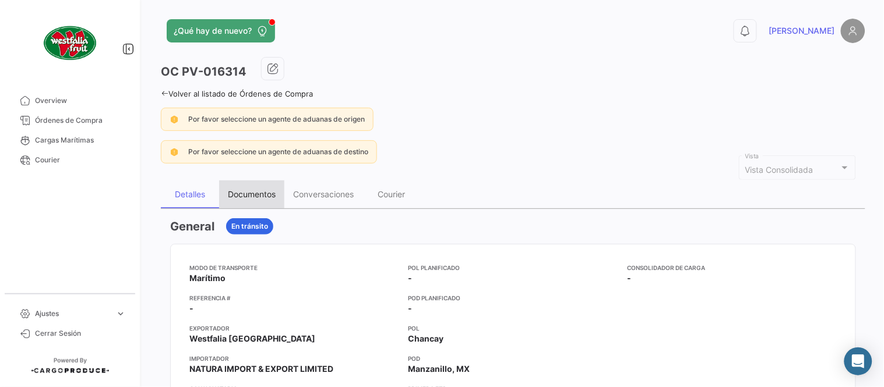
click at [257, 198] on div "Documentos" at bounding box center [252, 194] width 48 height 10
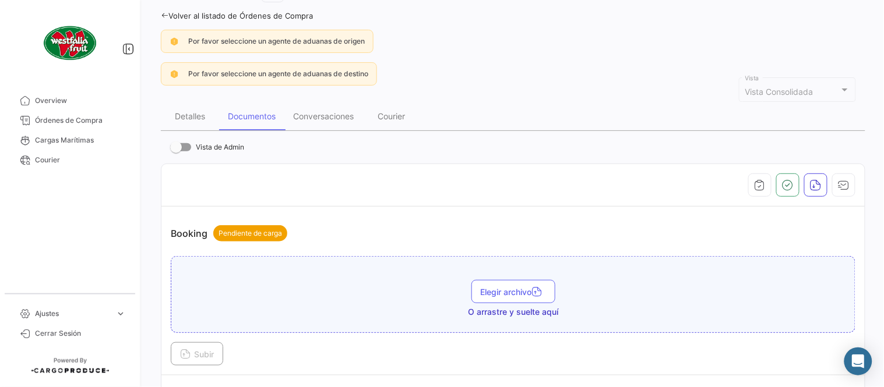
scroll to position [259, 0]
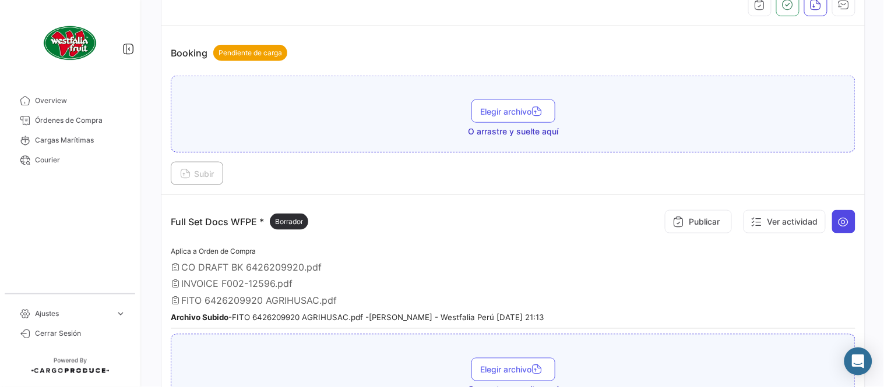
click at [847, 222] on button at bounding box center [843, 221] width 23 height 23
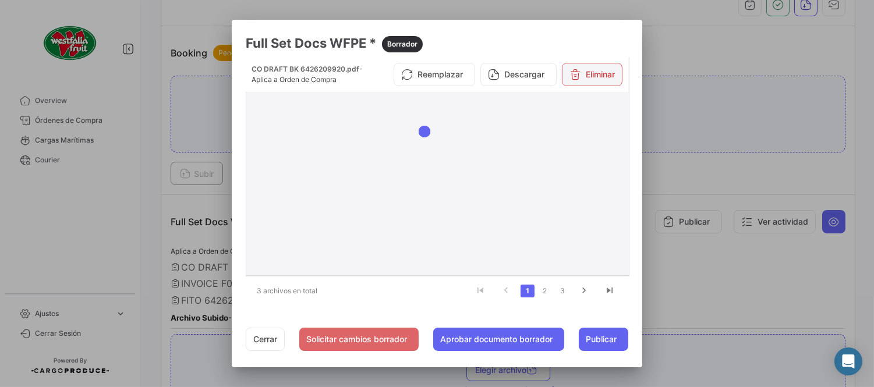
click at [595, 70] on button "Eliminar" at bounding box center [592, 74] width 61 height 23
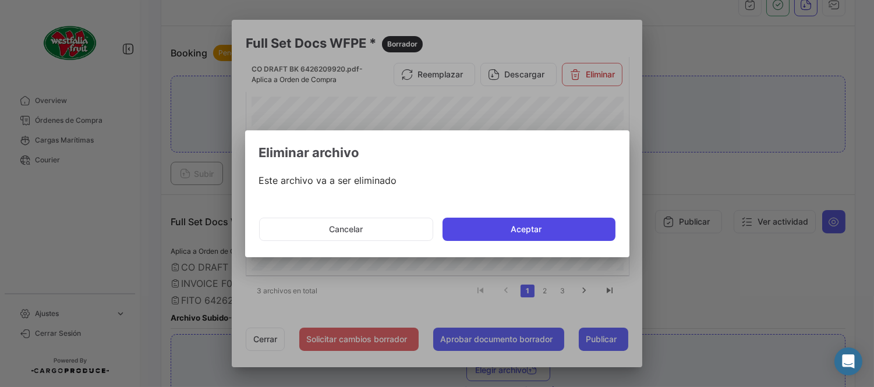
click at [535, 231] on button "Aceptar" at bounding box center [529, 229] width 173 height 23
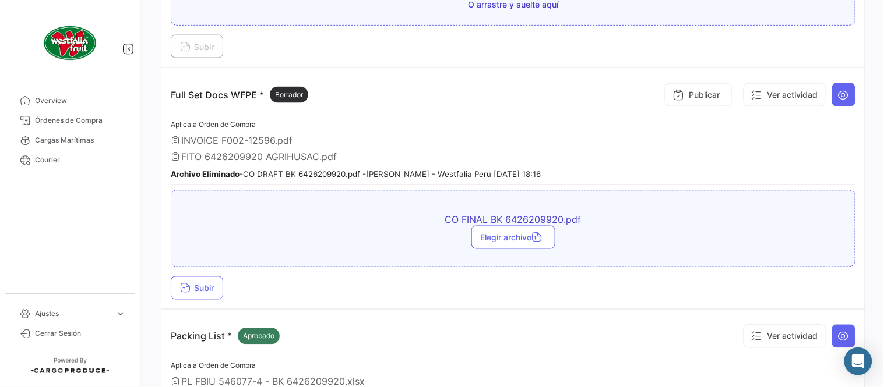
scroll to position [388, 0]
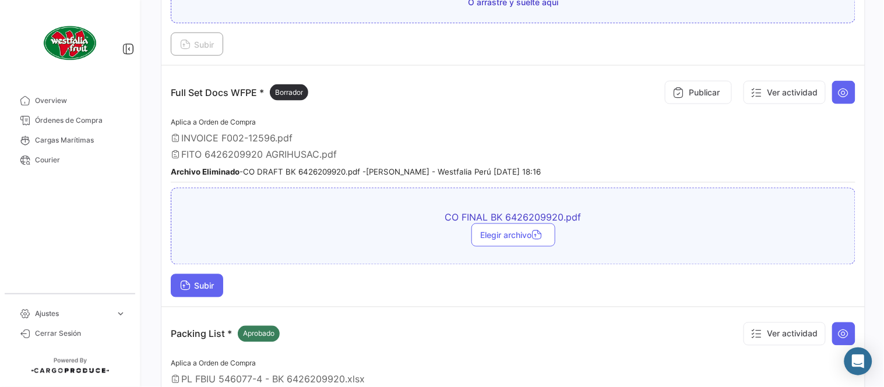
click at [206, 289] on button "Subir" at bounding box center [197, 285] width 52 height 23
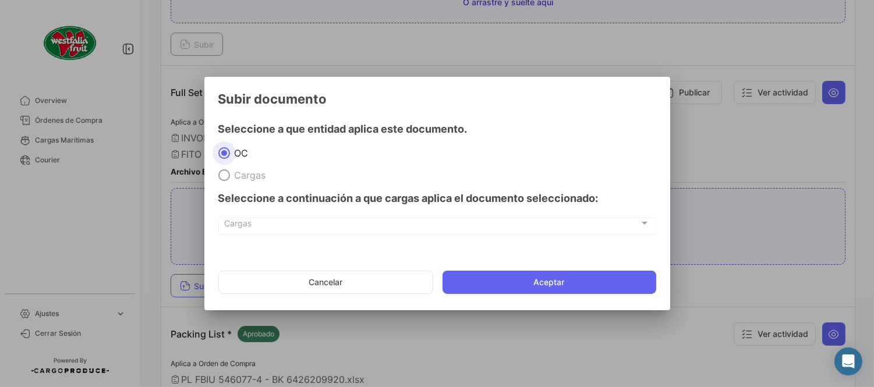
click at [521, 267] on mat-dialog-actions "Cancelar Aceptar" at bounding box center [437, 283] width 438 height 40
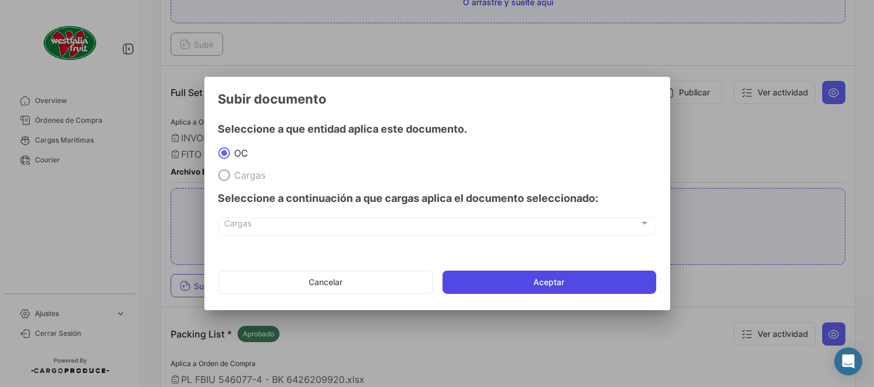
click at [529, 275] on button "Aceptar" at bounding box center [550, 282] width 214 height 23
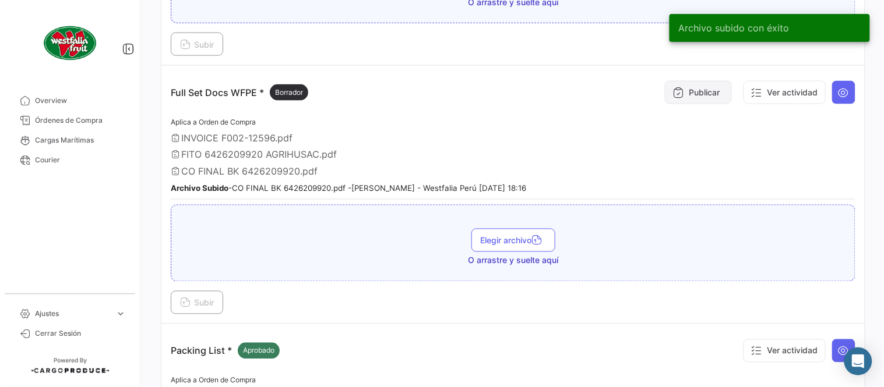
click at [709, 84] on button "Publicar" at bounding box center [698, 92] width 67 height 23
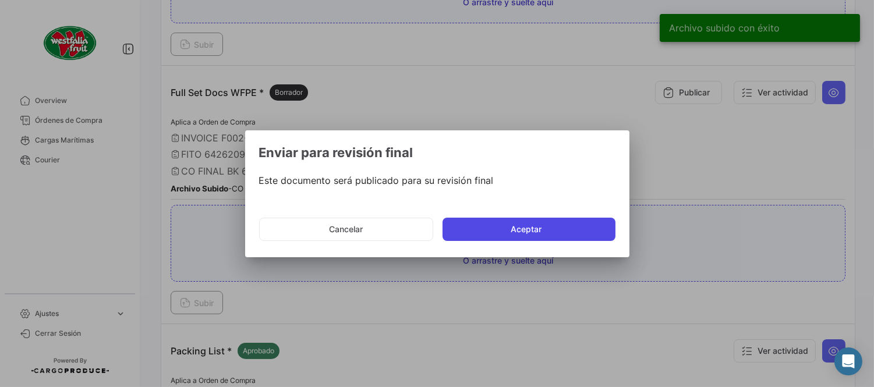
click at [537, 231] on button "Aceptar" at bounding box center [529, 229] width 173 height 23
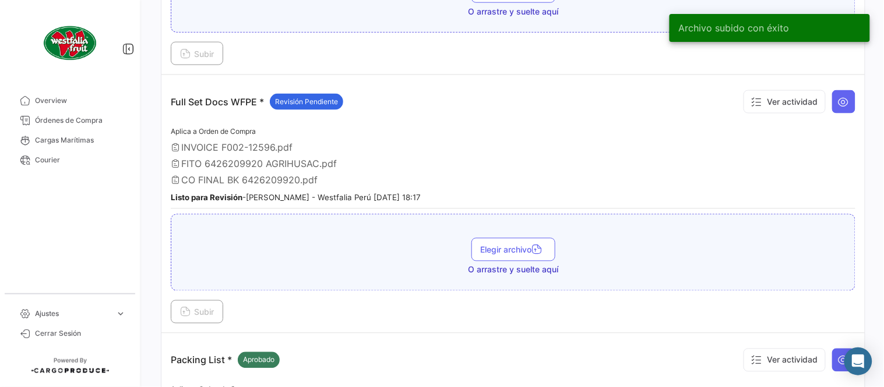
drag, startPoint x: 96, startPoint y: 118, endPoint x: 148, endPoint y: 118, distance: 52.4
click at [96, 118] on span "Órdenes de Compra" at bounding box center [80, 120] width 91 height 10
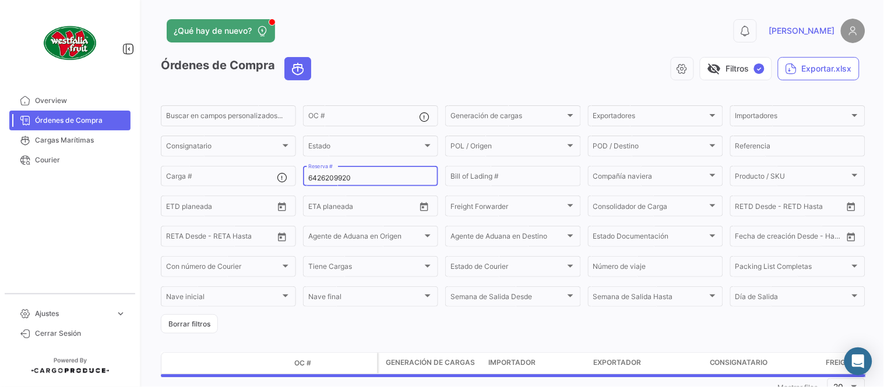
click at [317, 176] on input "6426209920" at bounding box center [370, 178] width 125 height 8
paste input "32956"
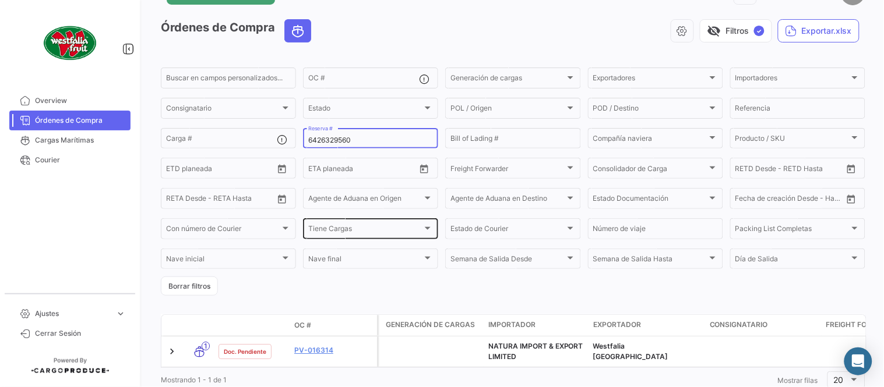
scroll to position [79, 0]
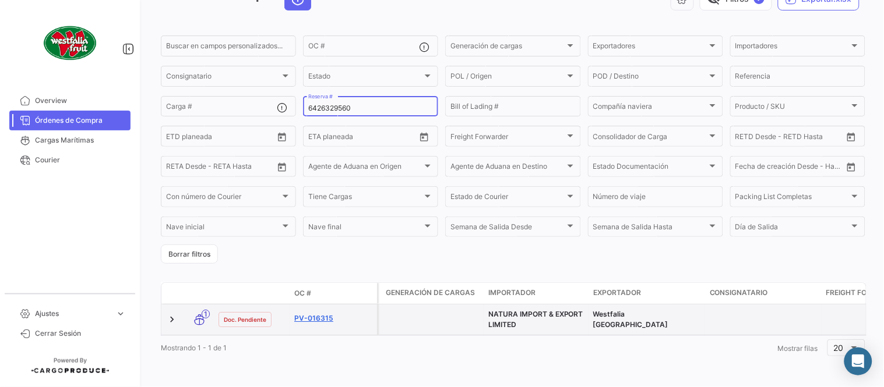
type input "6426329560"
click at [322, 313] on link "PV-016315" at bounding box center [333, 318] width 78 height 10
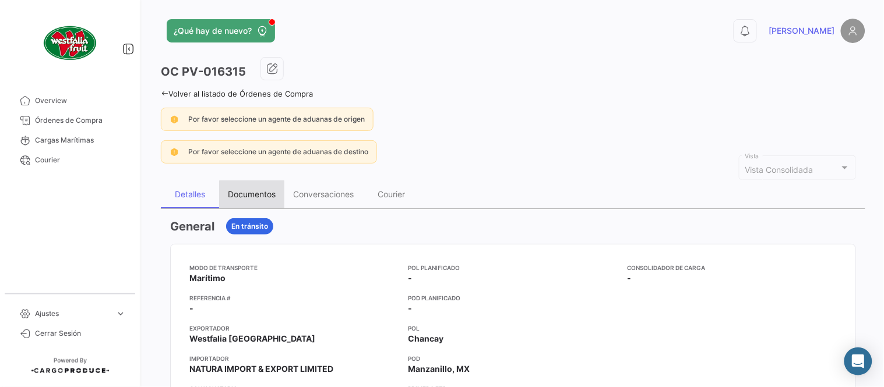
click at [253, 196] on div "Documentos" at bounding box center [252, 194] width 48 height 10
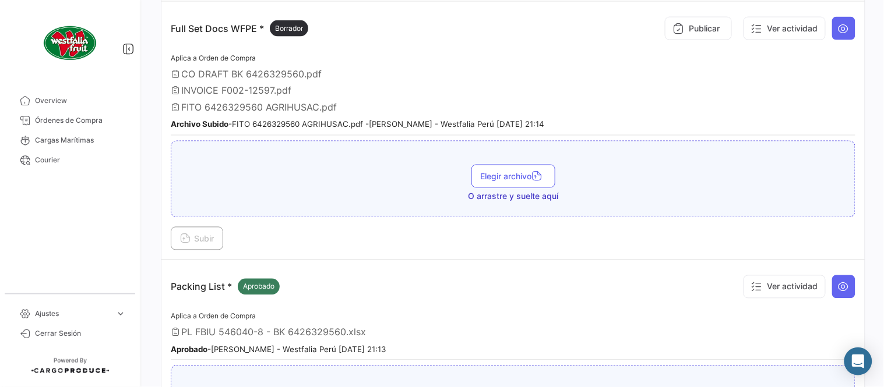
scroll to position [323, 0]
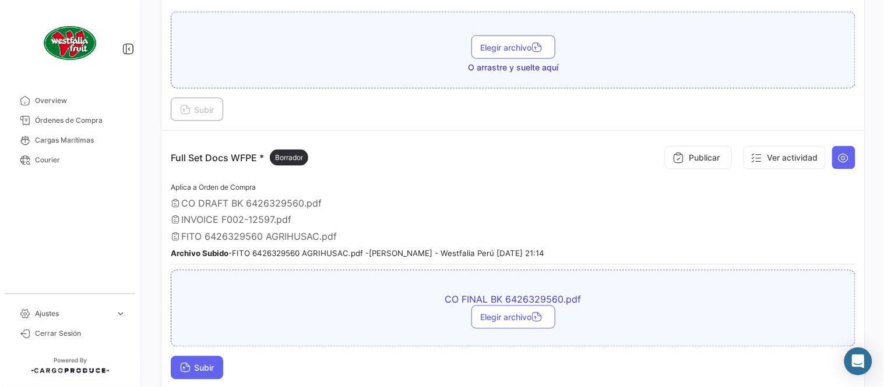
click at [211, 359] on button "Subir" at bounding box center [197, 367] width 52 height 23
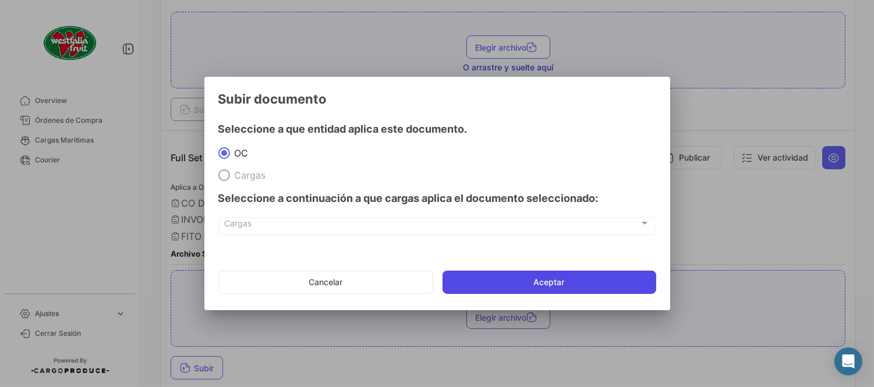
click at [536, 278] on button "Aceptar" at bounding box center [550, 282] width 214 height 23
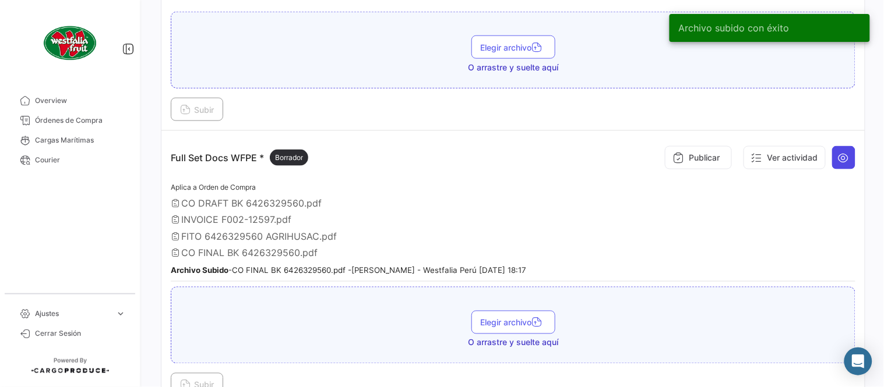
click at [838, 157] on icon at bounding box center [844, 158] width 12 height 12
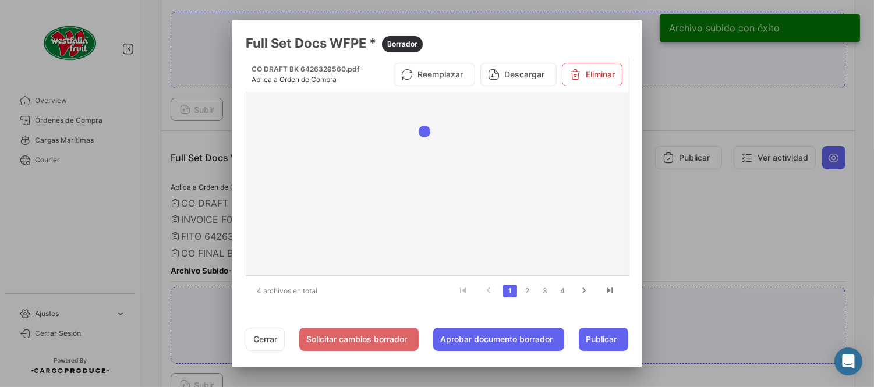
drag, startPoint x: 614, startPoint y: 60, endPoint x: 610, endPoint y: 68, distance: 8.6
click at [613, 62] on div "CO DRAFT BK 6426329560.pdf - Aplica a Orden de Compra Reemplazar Descargar Elim…" at bounding box center [437, 74] width 383 height 35
click at [610, 68] on button "Eliminar" at bounding box center [592, 74] width 61 height 23
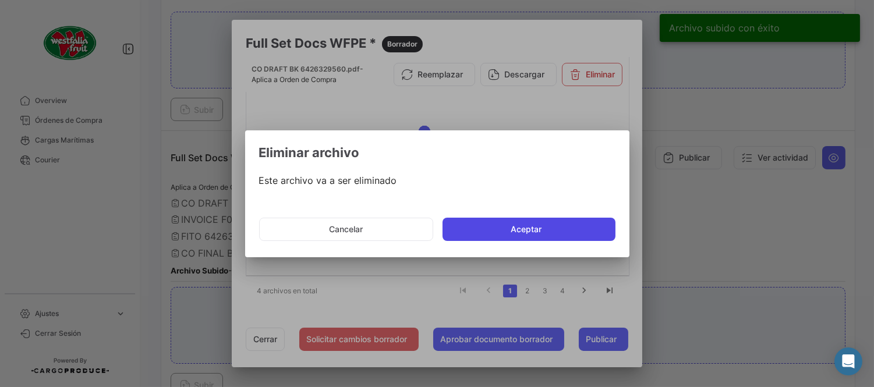
click at [527, 227] on button "Aceptar" at bounding box center [529, 229] width 173 height 23
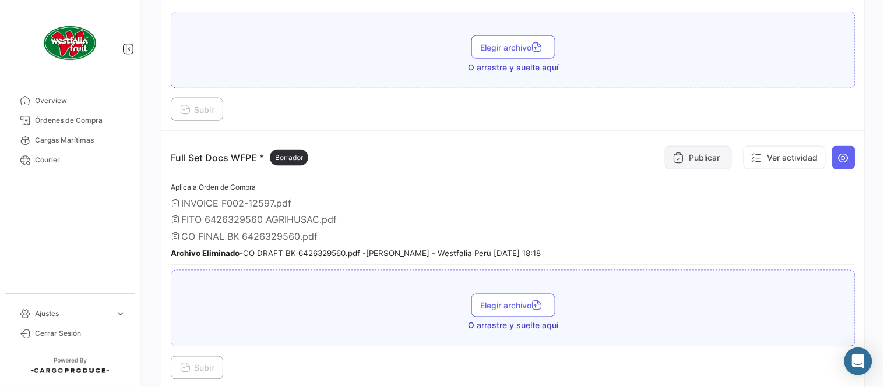
click at [679, 158] on button "Publicar" at bounding box center [698, 157] width 67 height 23
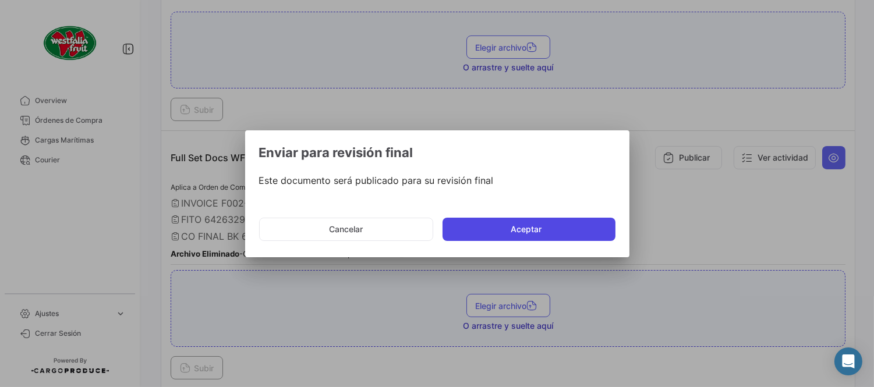
click at [462, 218] on button "Aceptar" at bounding box center [529, 229] width 173 height 23
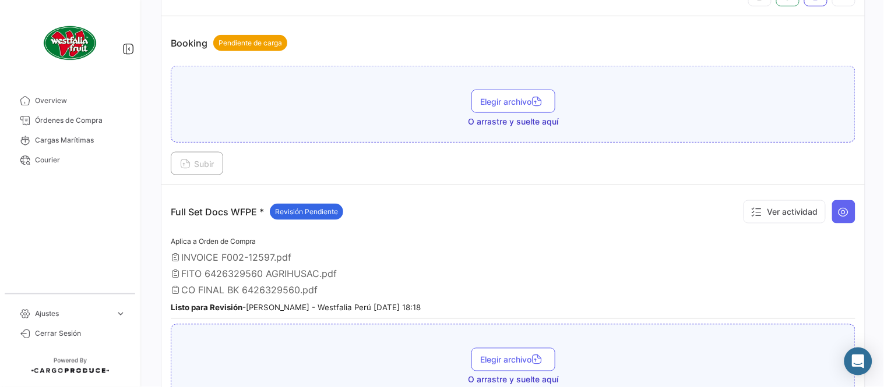
scroll to position [64, 0]
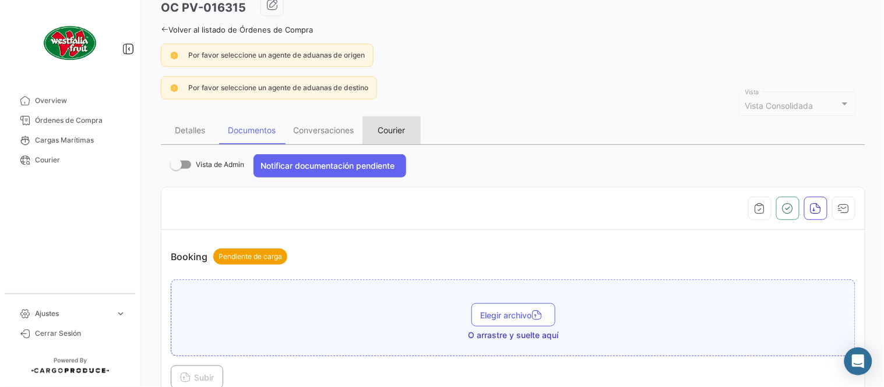
click at [394, 126] on div "Courier" at bounding box center [391, 130] width 27 height 10
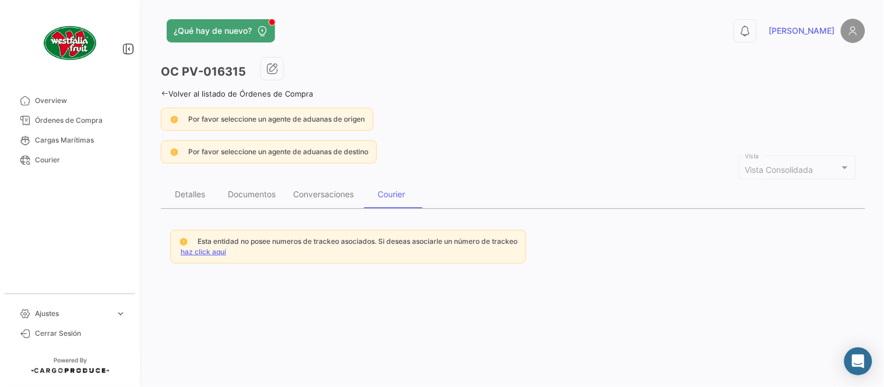
click at [199, 254] on link "haz click aquí" at bounding box center [203, 252] width 45 height 9
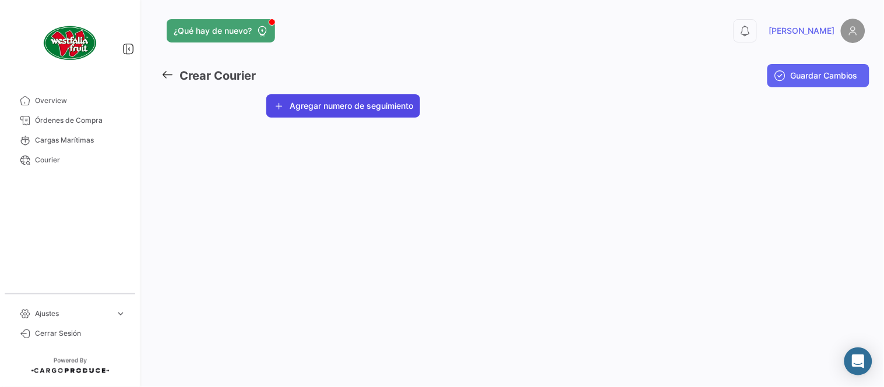
click at [324, 111] on button "Agregar numero de seguimiento" at bounding box center [343, 105] width 154 height 23
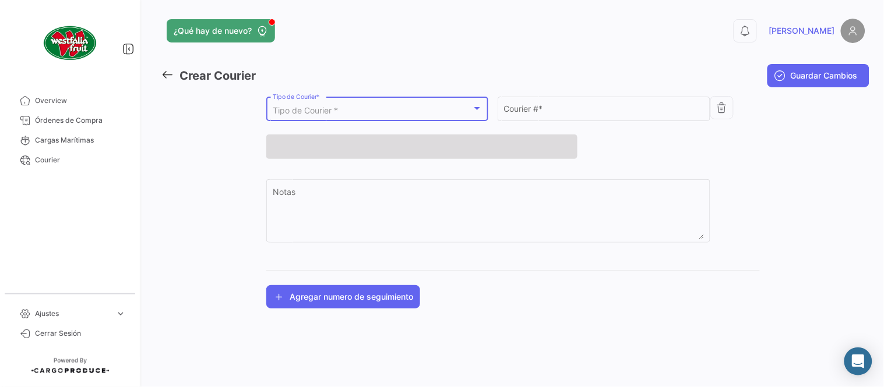
click at [322, 109] on span "Tipo de Courier *" at bounding box center [305, 110] width 65 height 10
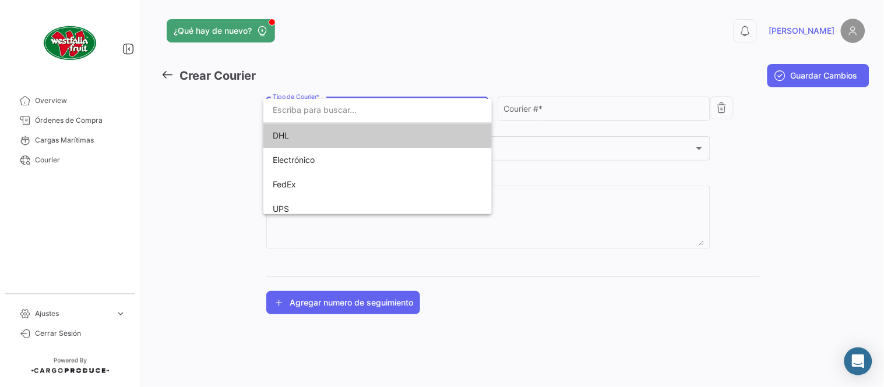
click at [319, 125] on div "DHL Electrónico FedEx UPS" at bounding box center [377, 156] width 228 height 115
click at [324, 133] on span "DHL" at bounding box center [354, 135] width 163 height 24
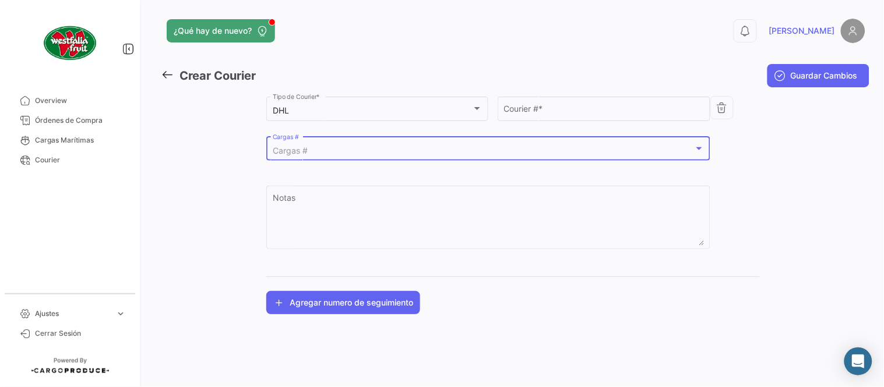
click at [335, 149] on div "Cargas #" at bounding box center [483, 151] width 421 height 10
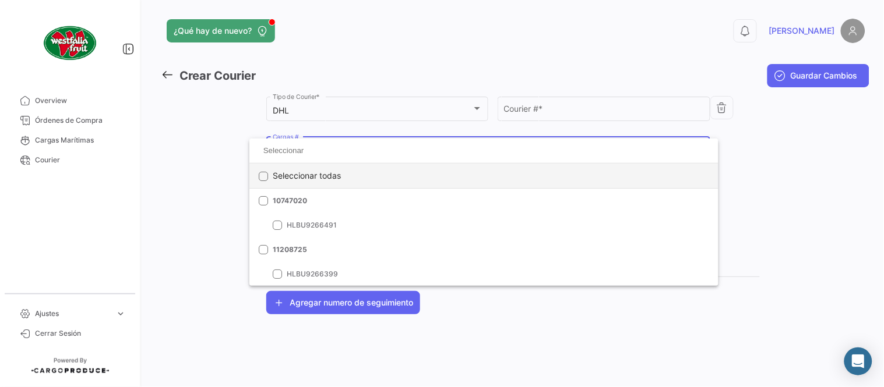
click at [305, 175] on span "Seleccionar todas" at bounding box center [307, 176] width 68 height 24
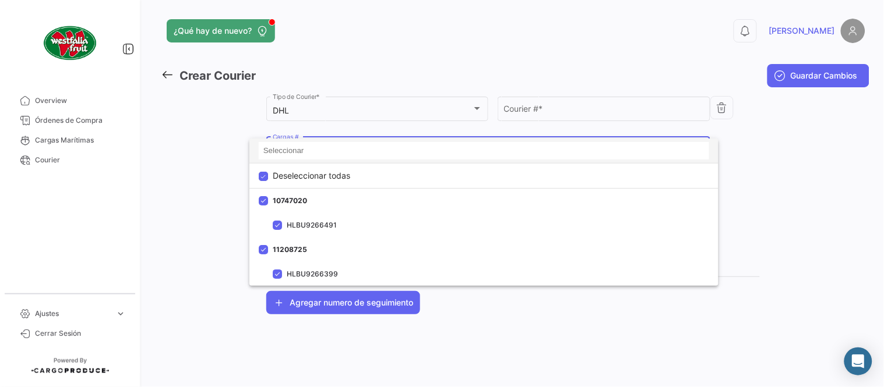
click at [303, 154] on input at bounding box center [484, 150] width 450 height 17
click at [305, 175] on span "Deseleccionar todas" at bounding box center [311, 176] width 77 height 24
checkbox input "false"
click at [305, 144] on input at bounding box center [484, 150] width 450 height 17
paste input "6426329560"
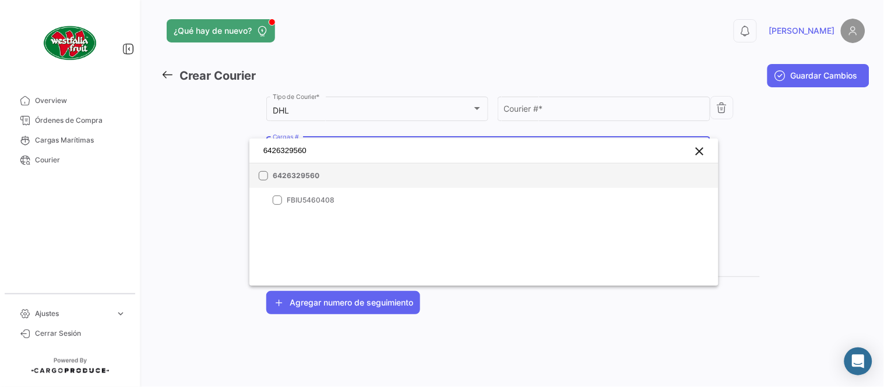
type input "6426329560"
click at [312, 184] on mat-option "6426329560" at bounding box center [483, 176] width 469 height 24
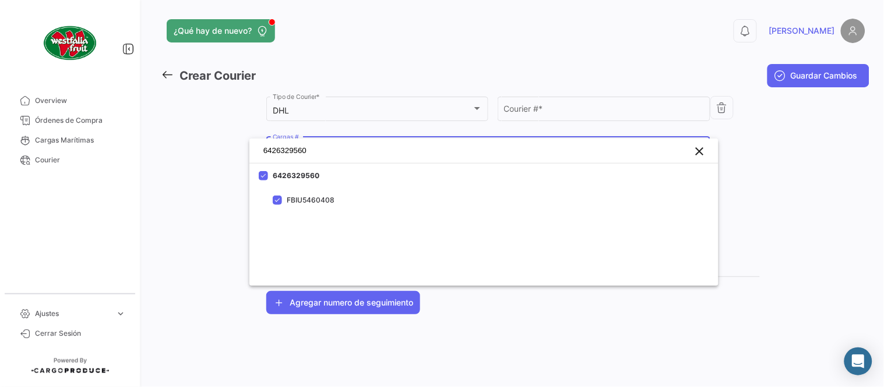
click at [509, 117] on div at bounding box center [442, 193] width 884 height 387
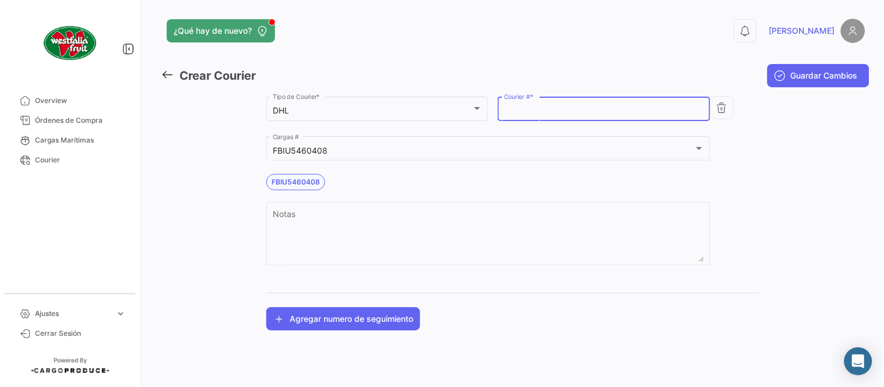
click at [523, 107] on input "Courier # *" at bounding box center [604, 111] width 200 height 10
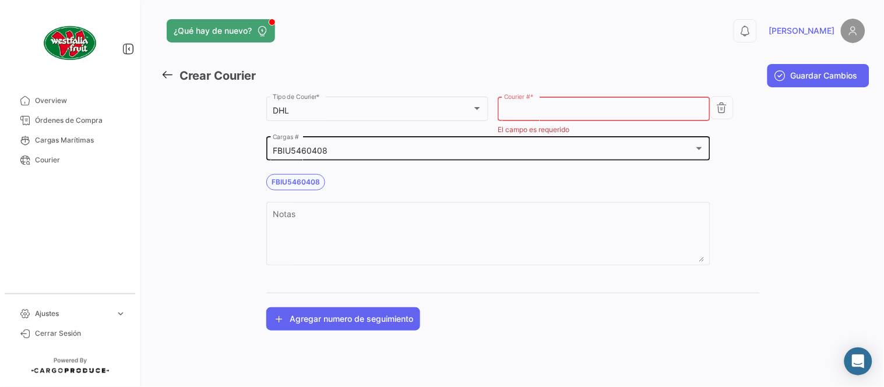
paste input "3708072852"
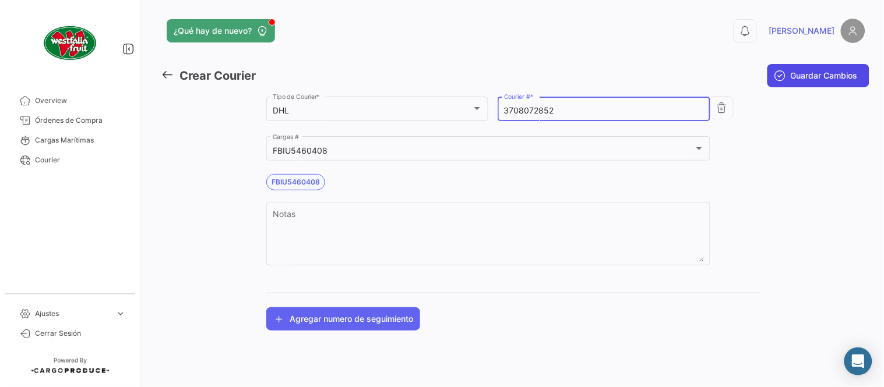
type input "3708072852"
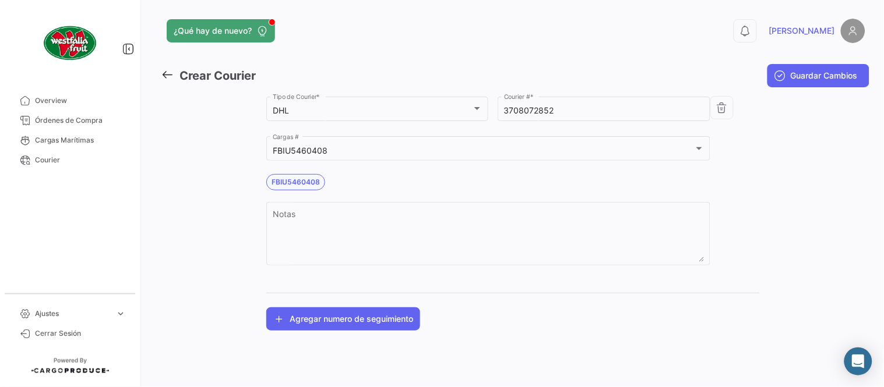
click at [778, 75] on icon "submit" at bounding box center [780, 76] width 12 height 12
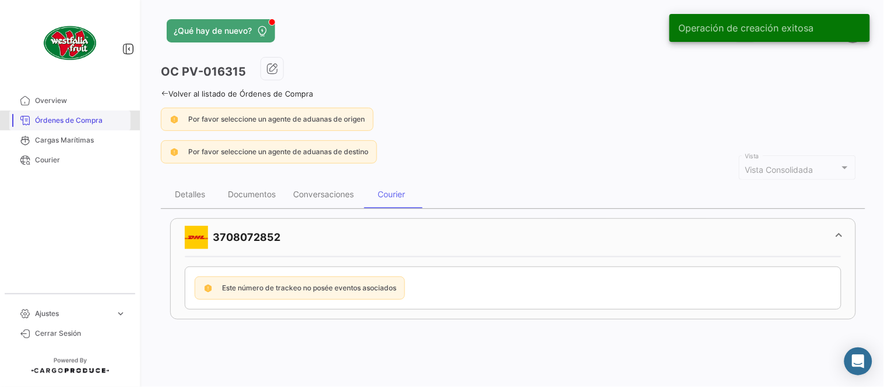
click at [96, 122] on span "Órdenes de Compra" at bounding box center [80, 120] width 91 height 10
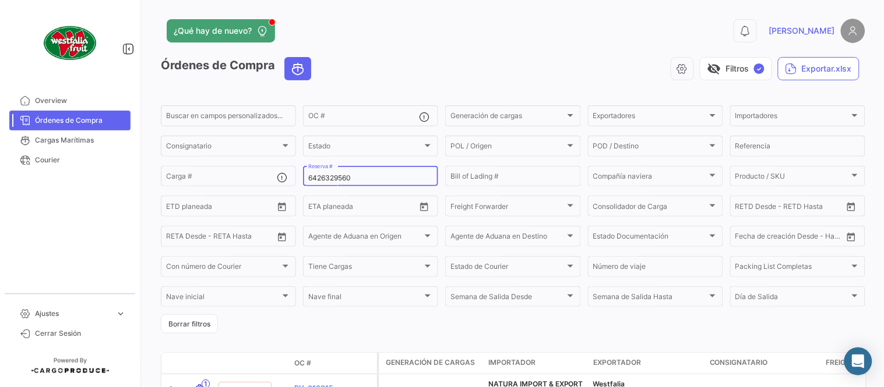
click at [340, 181] on input "6426329560" at bounding box center [370, 178] width 125 height 8
paste input "43"
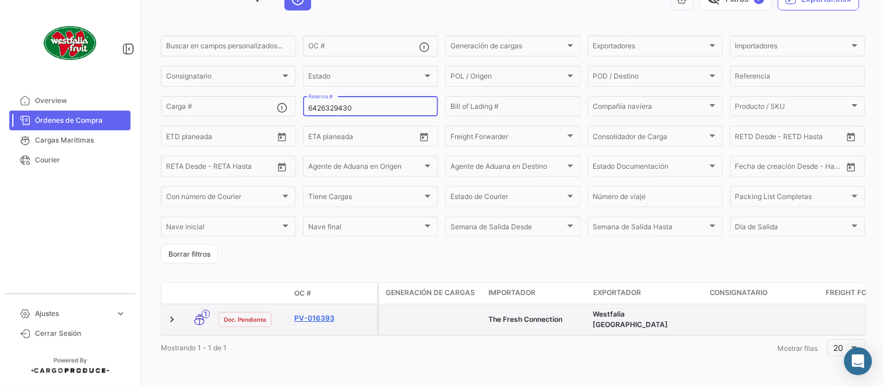
scroll to position [75, 0]
type input "6426329430"
click at [324, 313] on link "PV-016393" at bounding box center [333, 318] width 78 height 10
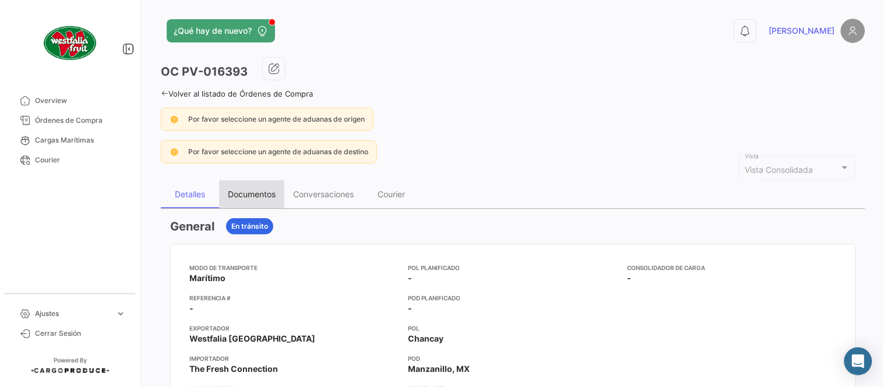
click at [248, 204] on div "Documentos" at bounding box center [251, 195] width 65 height 28
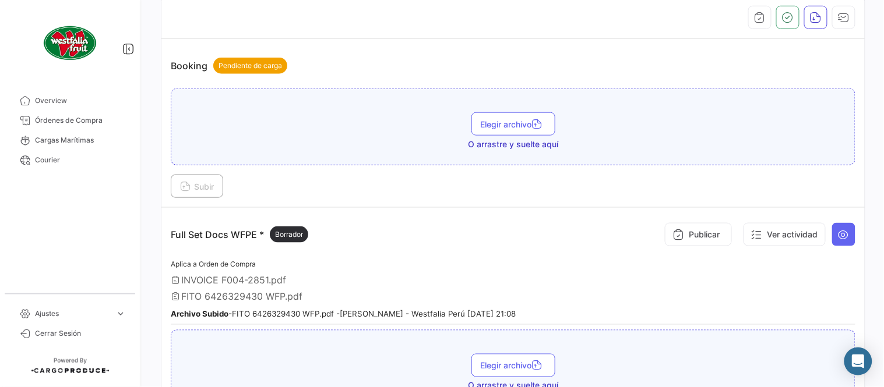
scroll to position [323, 0]
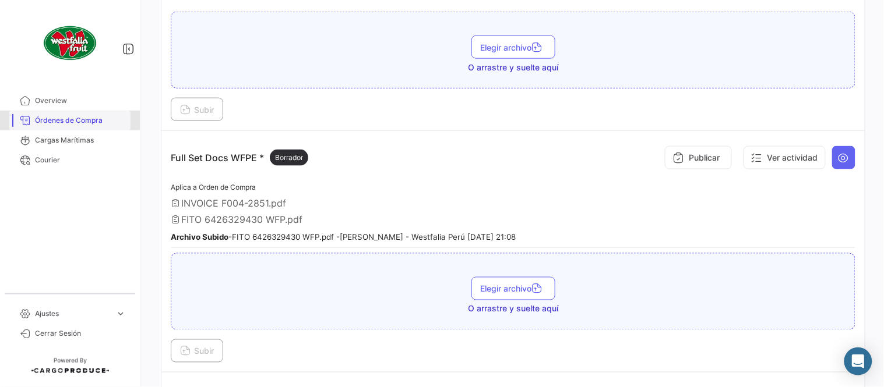
click at [66, 120] on span "Órdenes de Compra" at bounding box center [80, 120] width 91 height 10
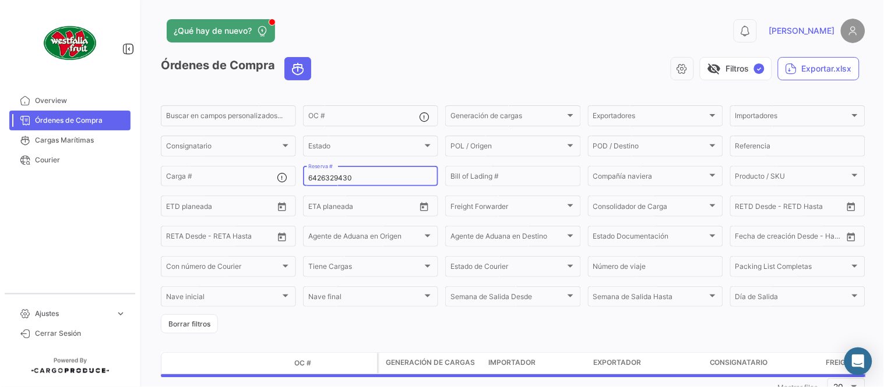
click at [330, 181] on input "6426329430" at bounding box center [370, 178] width 125 height 8
paste input "74498"
type input "6426744980"
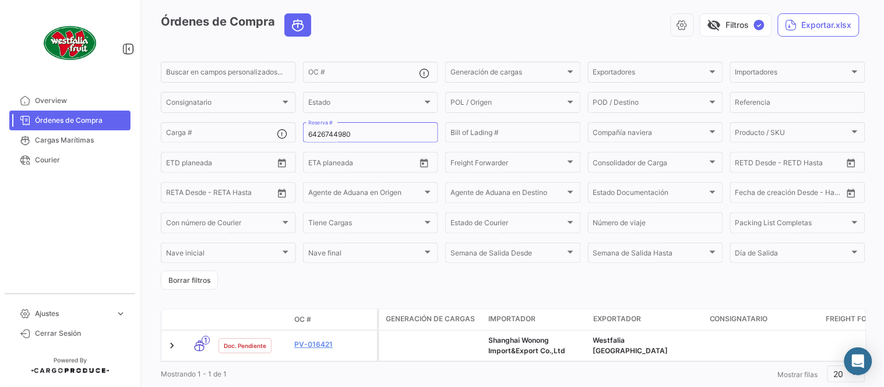
scroll to position [79, 0]
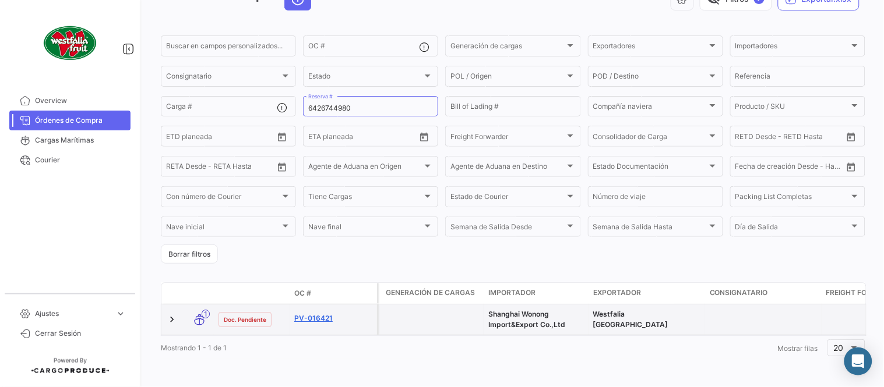
click at [308, 313] on link "PV-016421" at bounding box center [333, 318] width 78 height 10
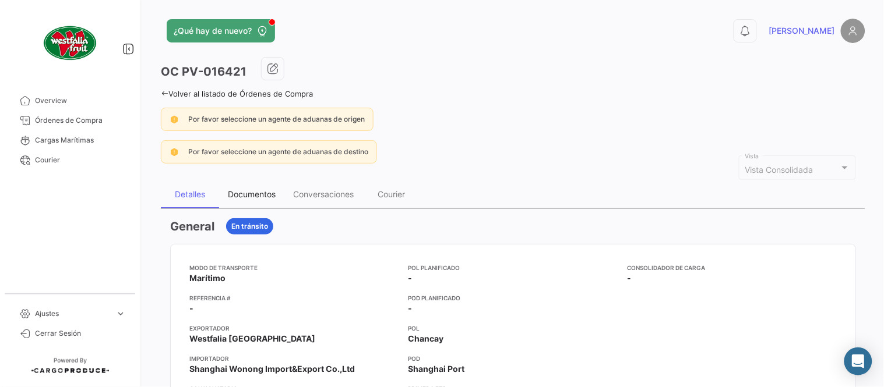
click at [255, 197] on div "Documentos" at bounding box center [252, 194] width 48 height 10
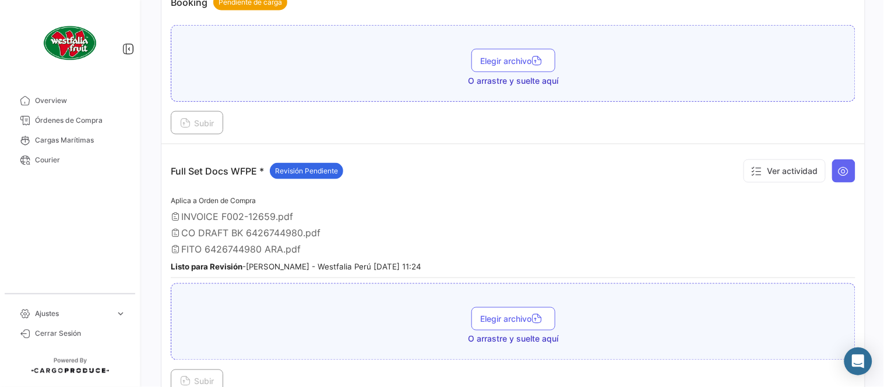
scroll to position [323, 0]
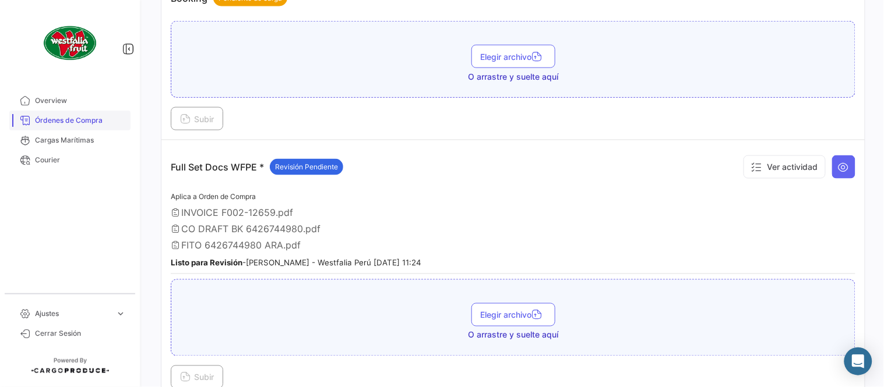
click at [90, 121] on span "Órdenes de Compra" at bounding box center [80, 120] width 91 height 10
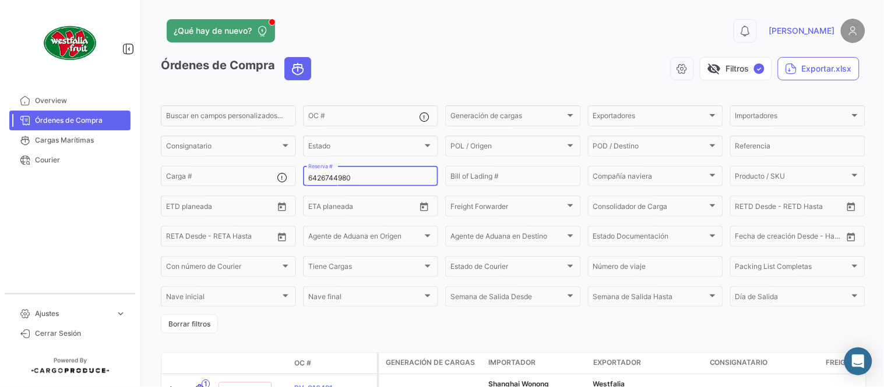
click at [356, 178] on input "6426744980" at bounding box center [370, 178] width 125 height 8
click at [356, 179] on input "6426744980" at bounding box center [370, 178] width 125 height 8
paste input "BN56356"
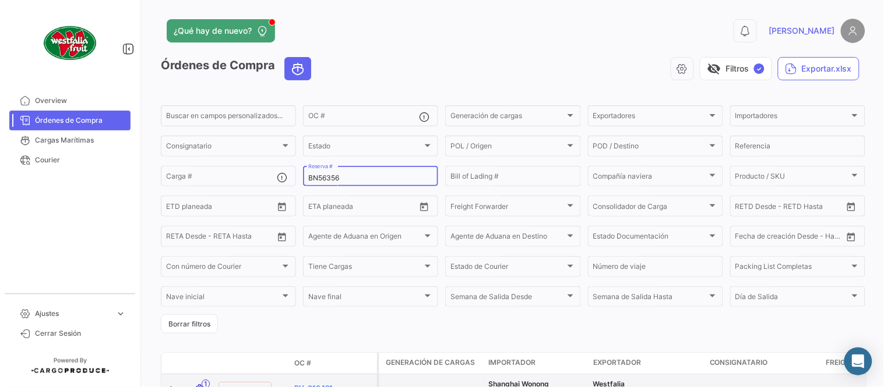
type input "BN56356"
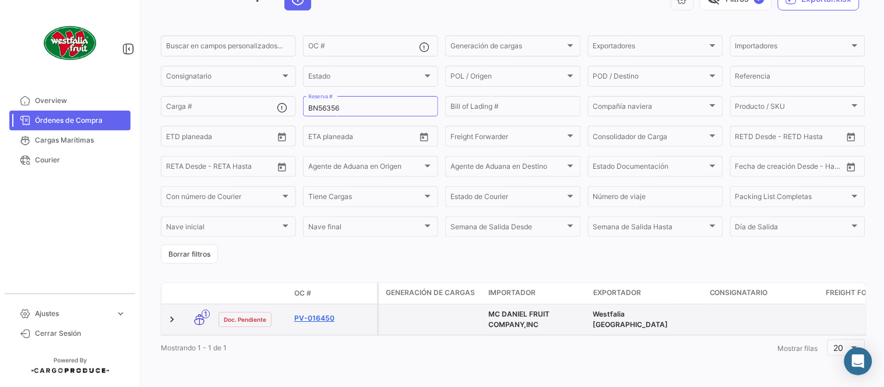
scroll to position [79, 0]
click at [333, 313] on link "PV-016450" at bounding box center [333, 318] width 78 height 10
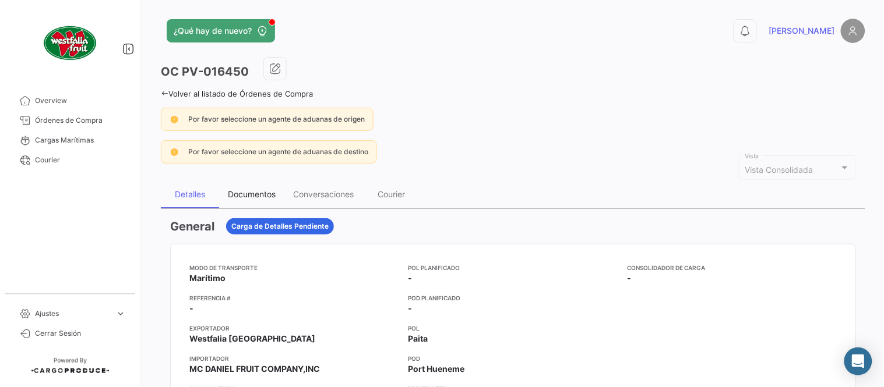
click at [242, 189] on div "Documentos" at bounding box center [252, 194] width 48 height 10
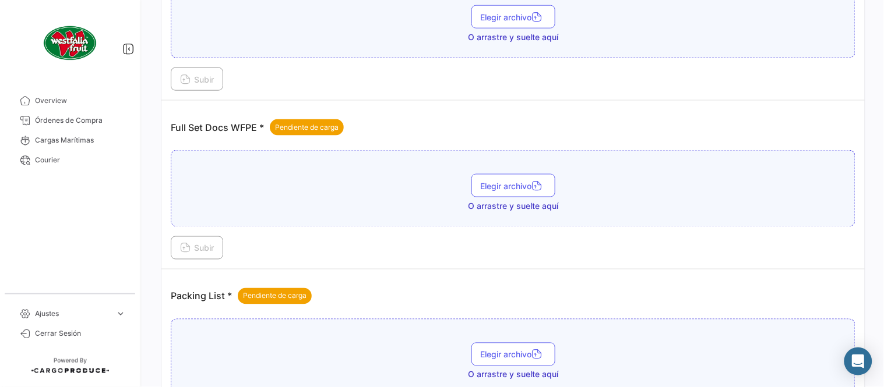
scroll to position [469, 0]
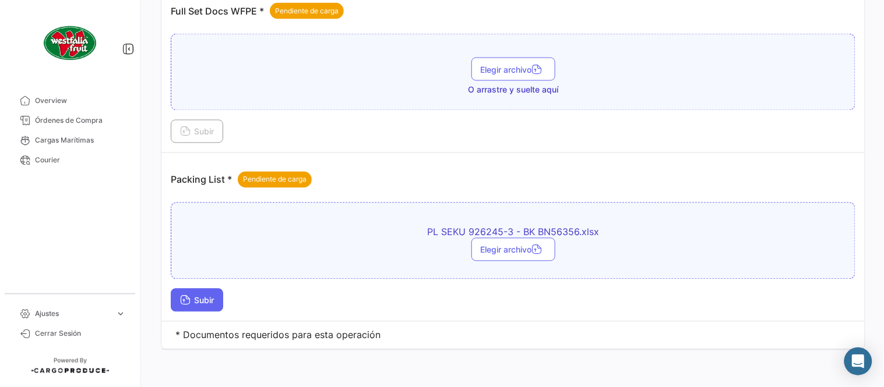
click at [223, 295] on button "Subir" at bounding box center [197, 300] width 52 height 23
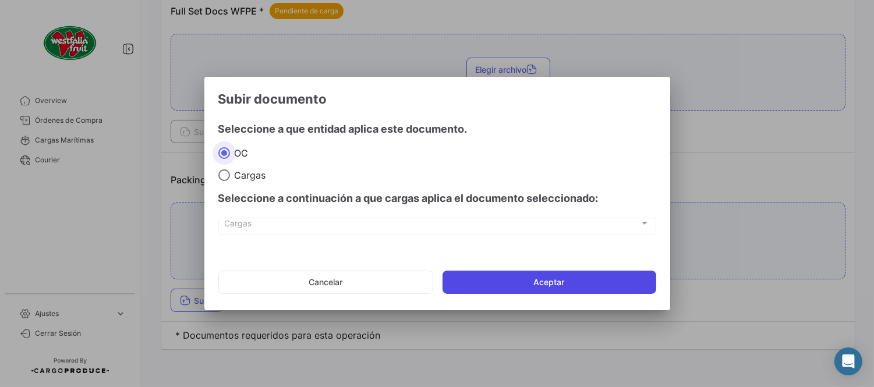
click at [490, 288] on button "Aceptar" at bounding box center [550, 282] width 214 height 23
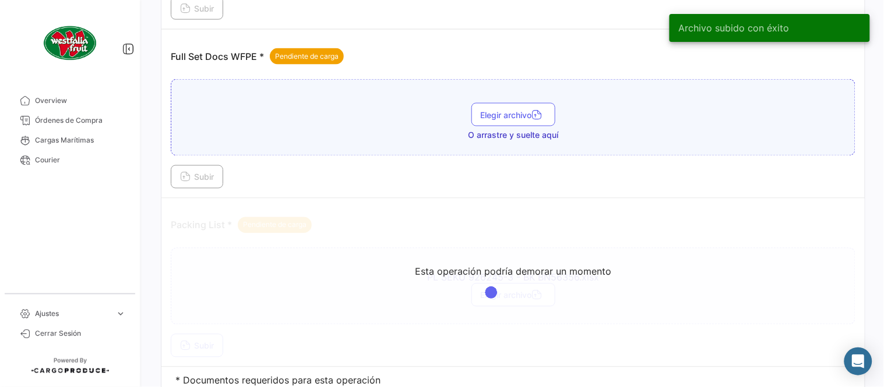
scroll to position [405, 0]
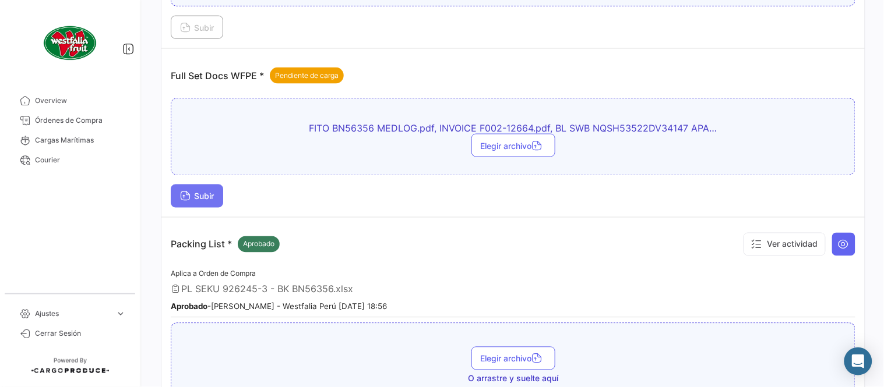
click at [210, 199] on span "Subir" at bounding box center [197, 197] width 34 height 10
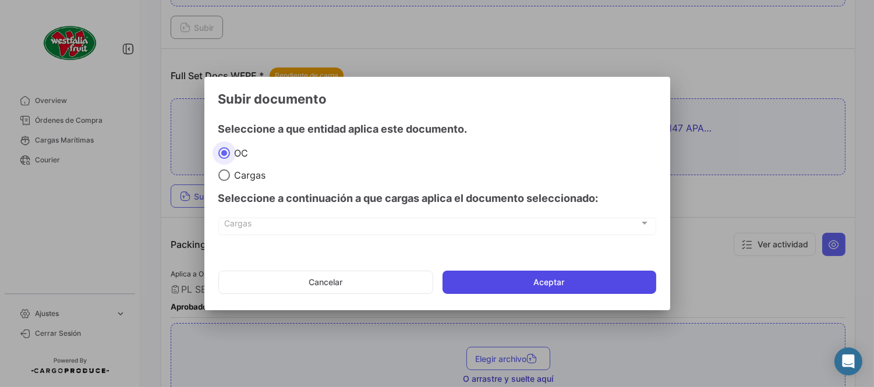
click at [496, 281] on button "Aceptar" at bounding box center [550, 282] width 214 height 23
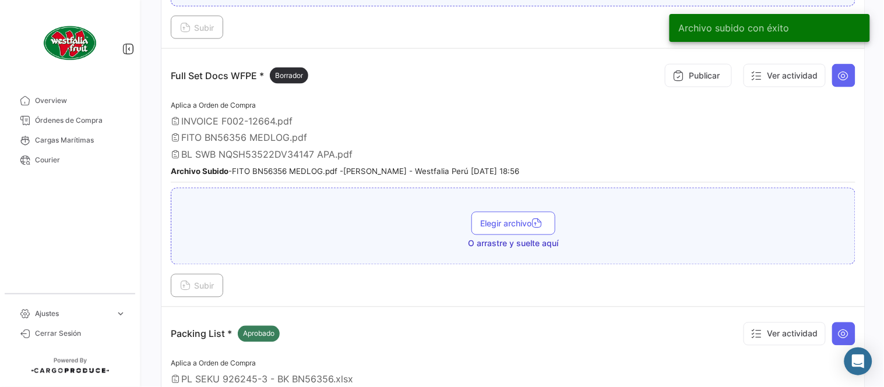
scroll to position [340, 0]
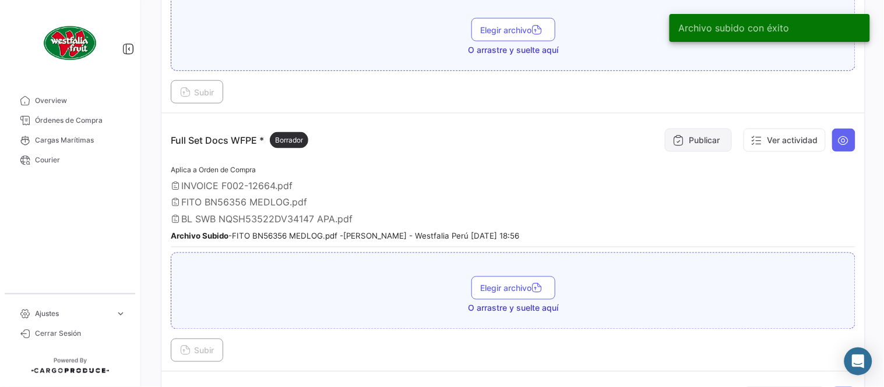
click at [683, 142] on button "Publicar" at bounding box center [698, 140] width 67 height 23
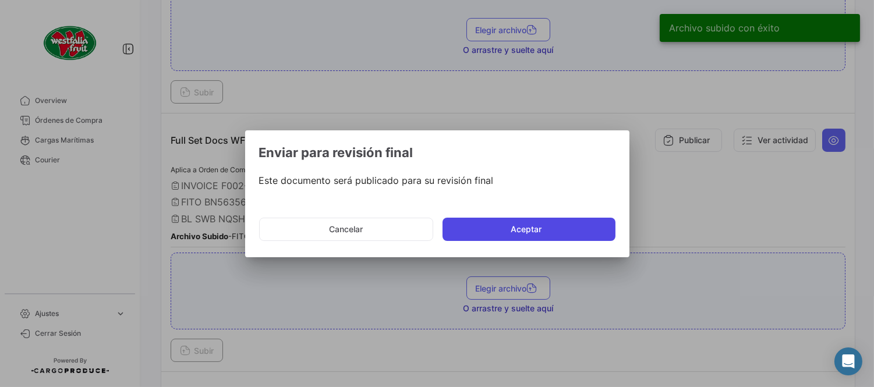
click at [519, 228] on button "Aceptar" at bounding box center [529, 229] width 173 height 23
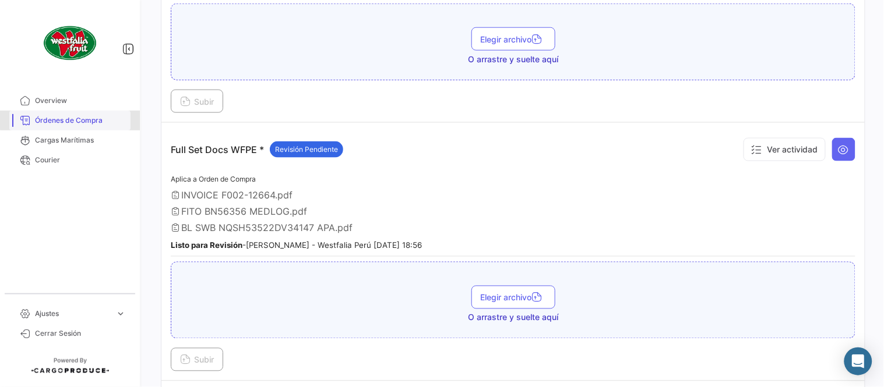
click at [91, 114] on link "Órdenes de Compra" at bounding box center [69, 121] width 121 height 20
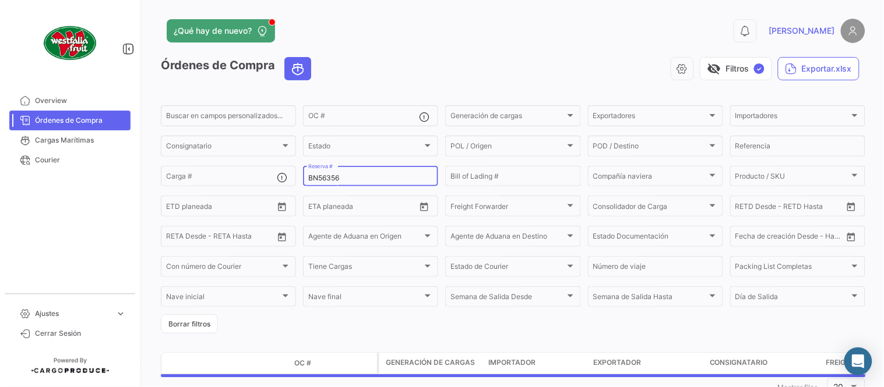
click at [328, 178] on input "BN56356" at bounding box center [370, 178] width 125 height 8
paste input "861"
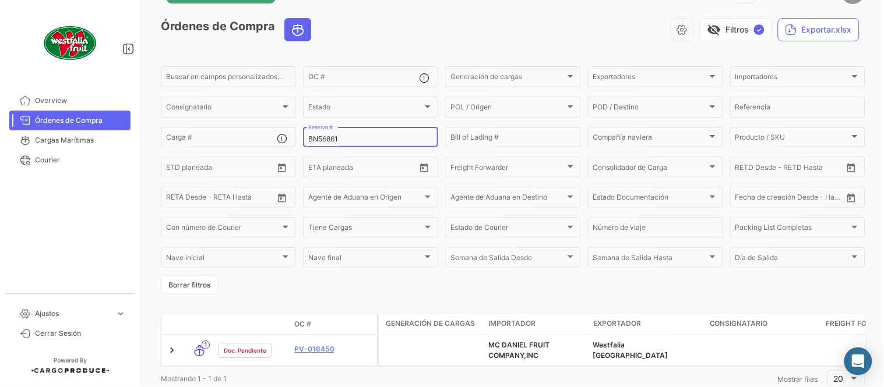
scroll to position [79, 0]
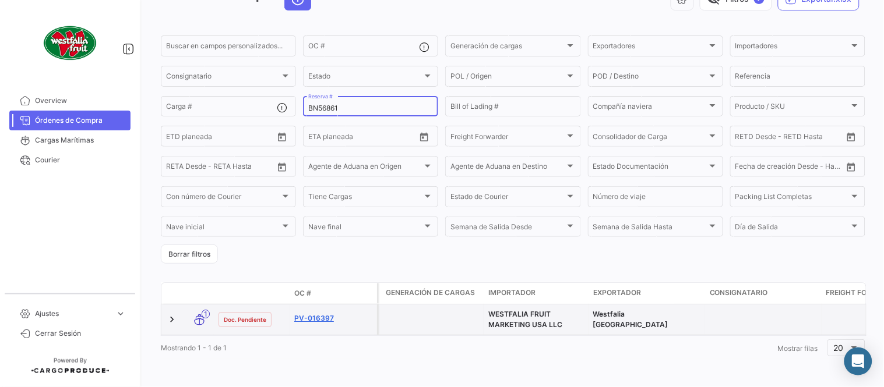
type input "BN56861"
click at [324, 313] on link "PV-016397" at bounding box center [333, 318] width 78 height 10
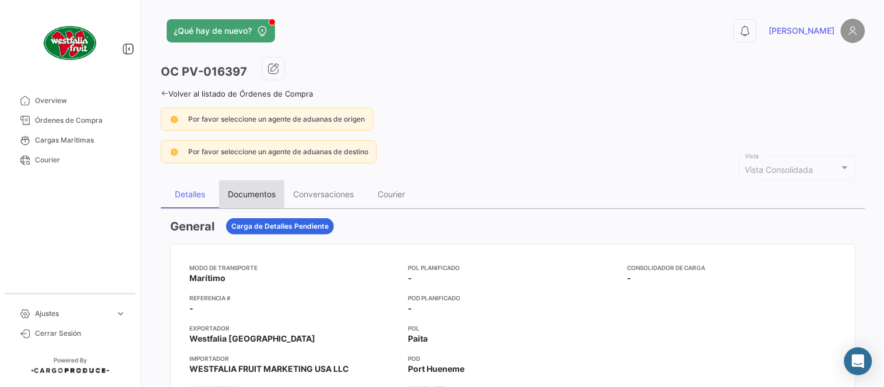
click at [258, 189] on div "Documentos" at bounding box center [252, 194] width 48 height 10
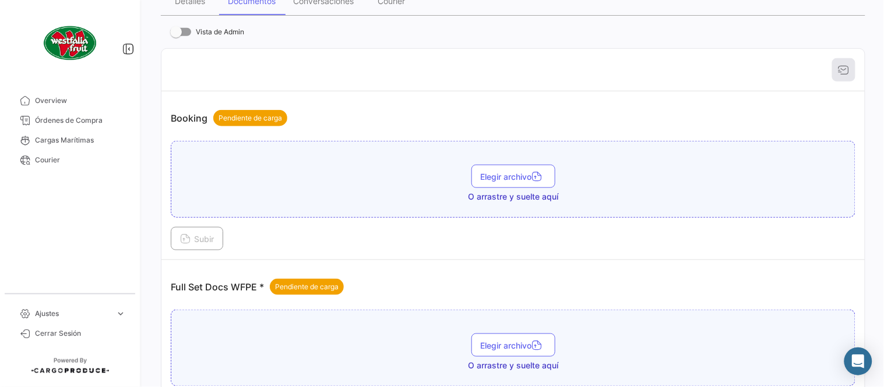
scroll to position [469, 0]
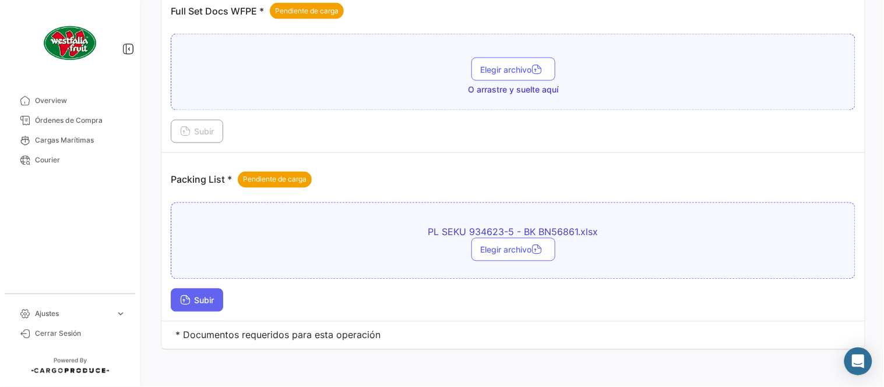
click at [211, 302] on span "Subir" at bounding box center [197, 301] width 34 height 10
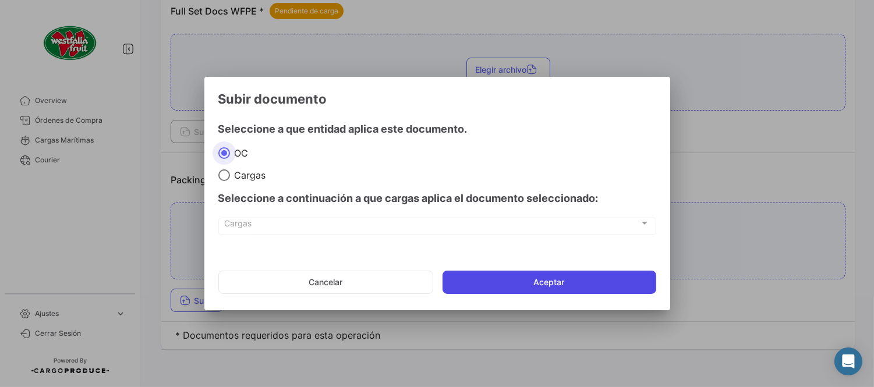
click at [501, 282] on button "Aceptar" at bounding box center [550, 282] width 214 height 23
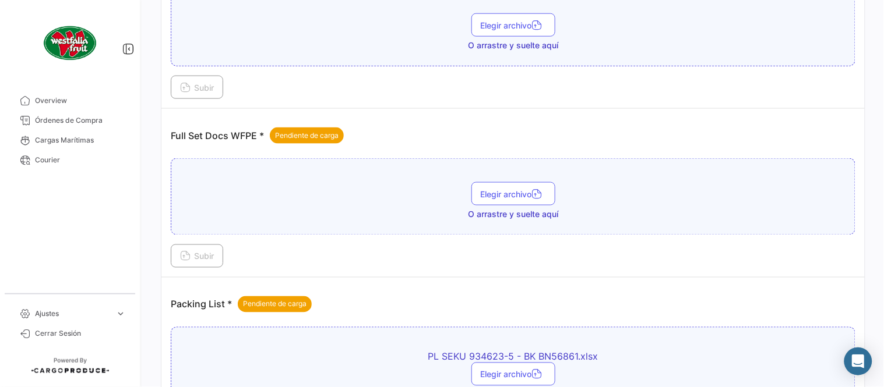
scroll to position [340, 0]
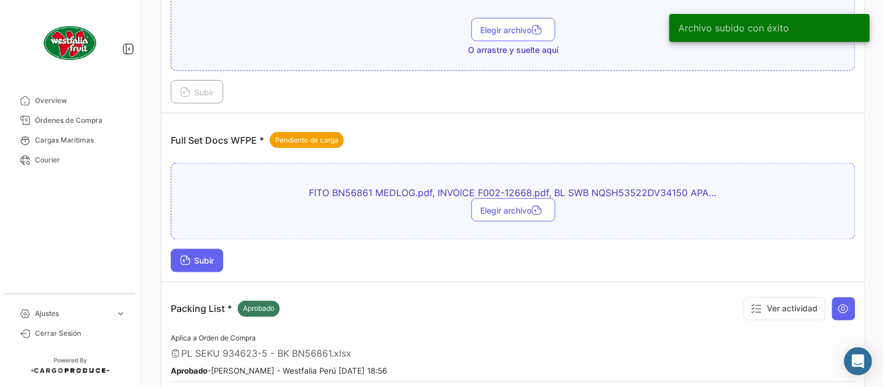
click at [204, 252] on button "Subir" at bounding box center [197, 260] width 52 height 23
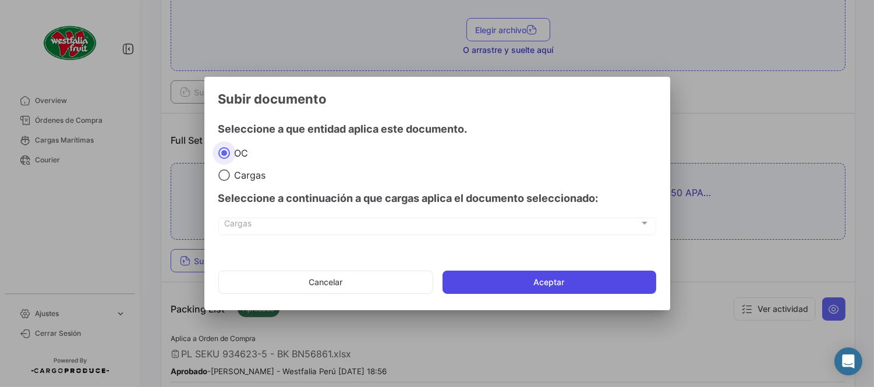
click at [510, 280] on button "Aceptar" at bounding box center [550, 282] width 214 height 23
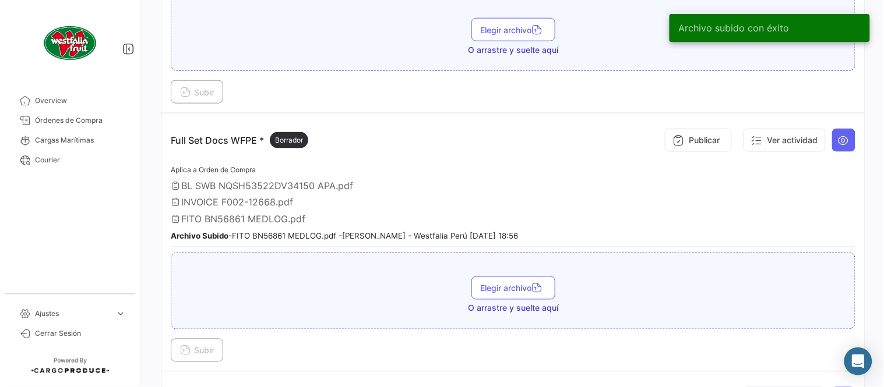
click at [661, 152] on div "Publicar Ver actividad" at bounding box center [757, 140] width 196 height 35
click at [679, 147] on button "Publicar" at bounding box center [698, 140] width 67 height 23
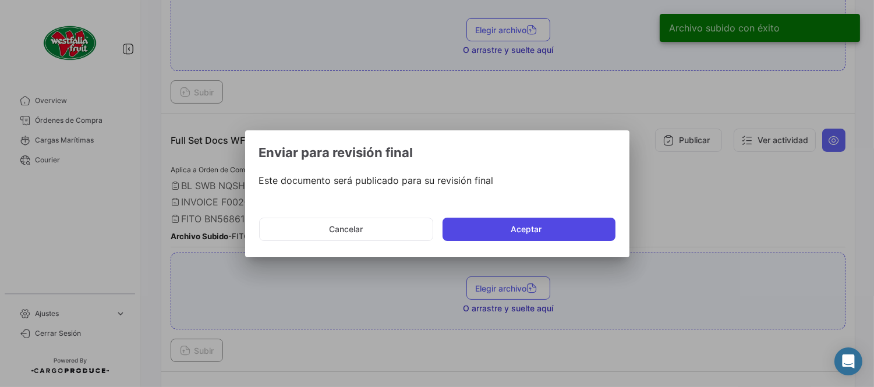
click at [490, 231] on button "Aceptar" at bounding box center [529, 229] width 173 height 23
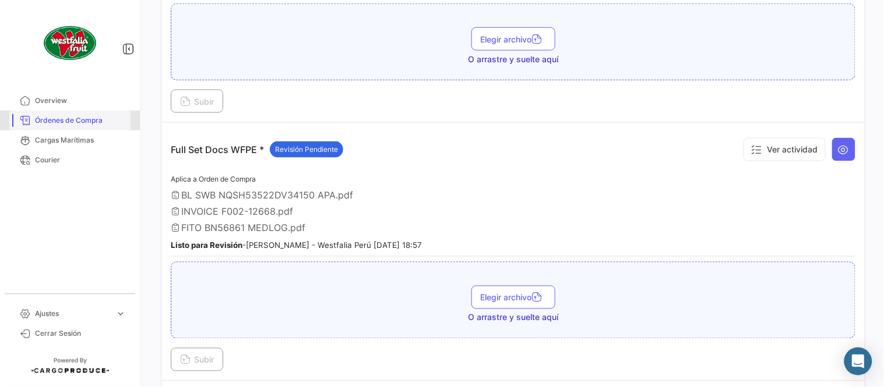
click at [89, 118] on span "Órdenes de Compra" at bounding box center [80, 120] width 91 height 10
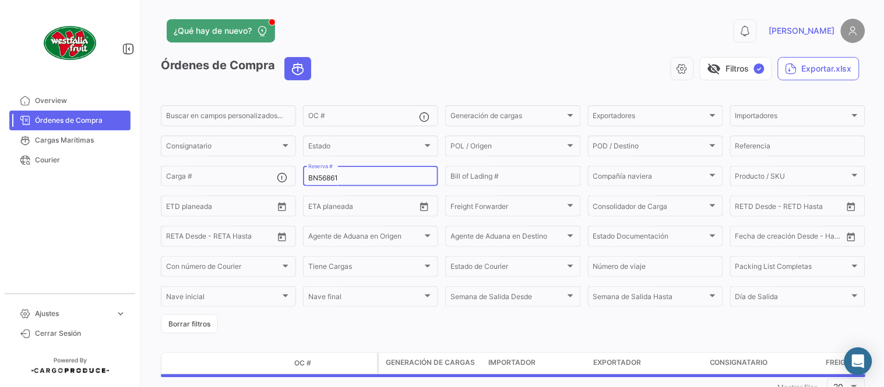
click at [341, 182] on div "BN56861 Reserva #" at bounding box center [370, 175] width 125 height 23
click at [335, 178] on input "BN56861" at bounding box center [370, 178] width 125 height 8
paste input "2"
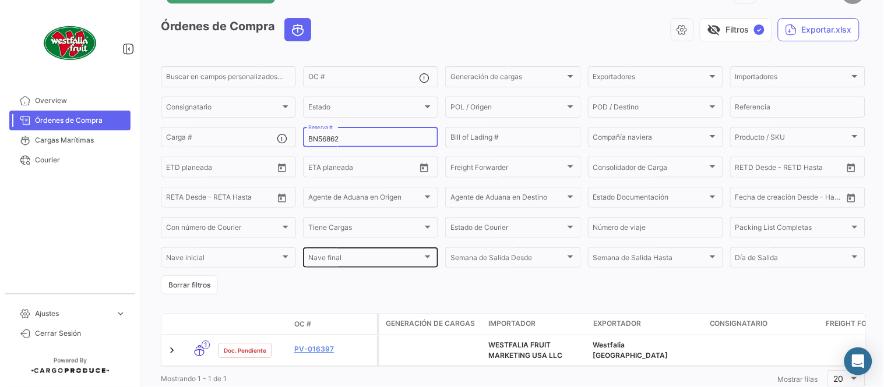
scroll to position [79, 0]
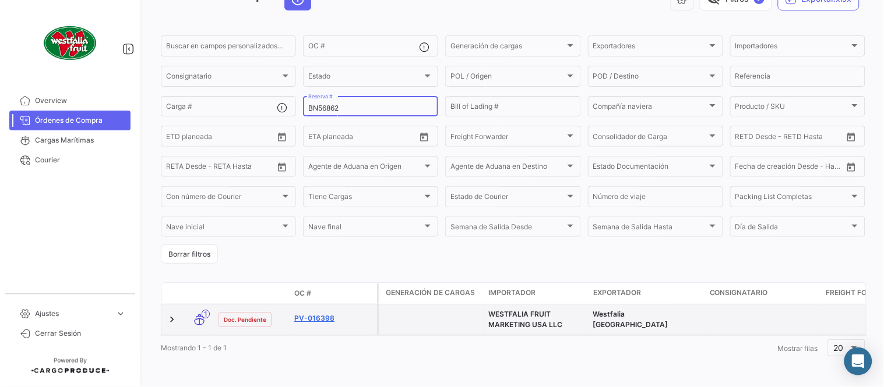
type input "BN56862"
click at [323, 313] on link "PV-016398" at bounding box center [333, 318] width 78 height 10
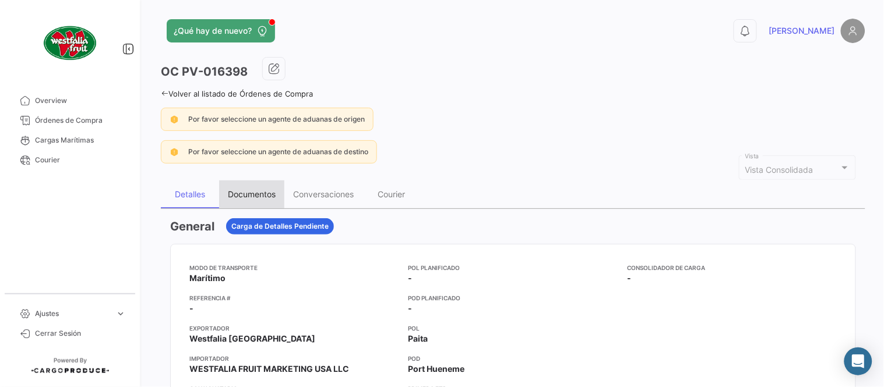
click at [253, 195] on div "Documentos" at bounding box center [252, 194] width 48 height 10
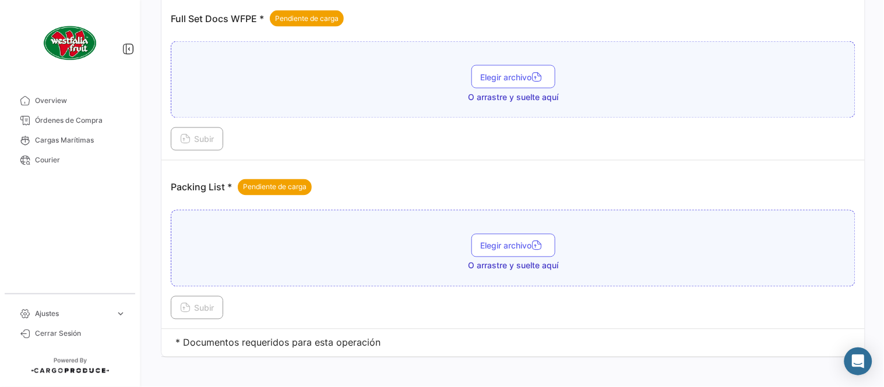
scroll to position [469, 0]
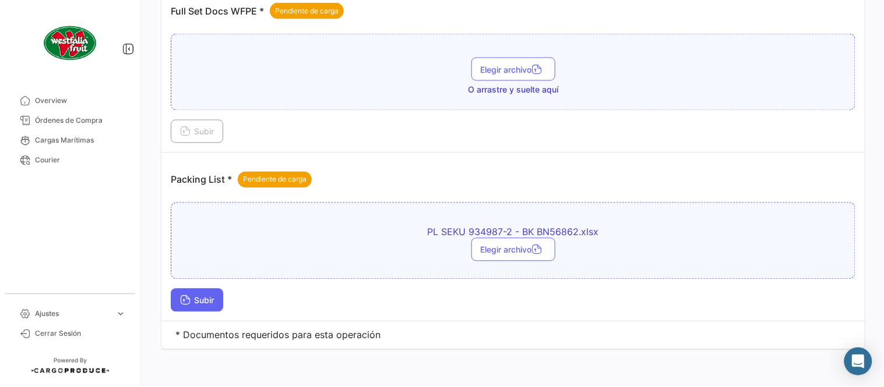
click at [214, 301] on span "Subir" at bounding box center [197, 301] width 34 height 10
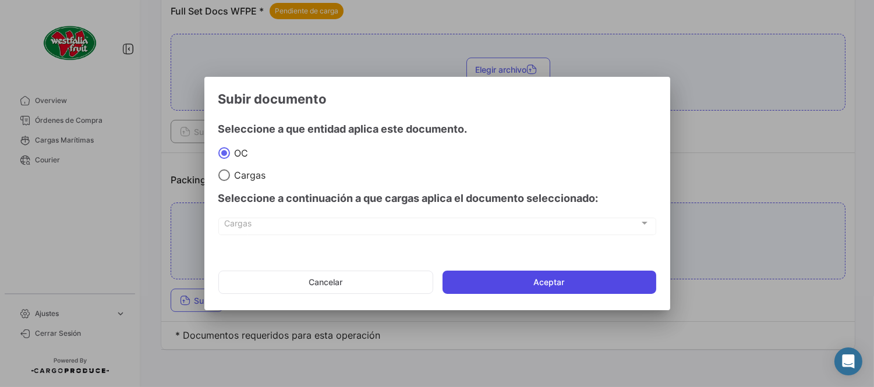
click at [570, 276] on button "Aceptar" at bounding box center [550, 282] width 214 height 23
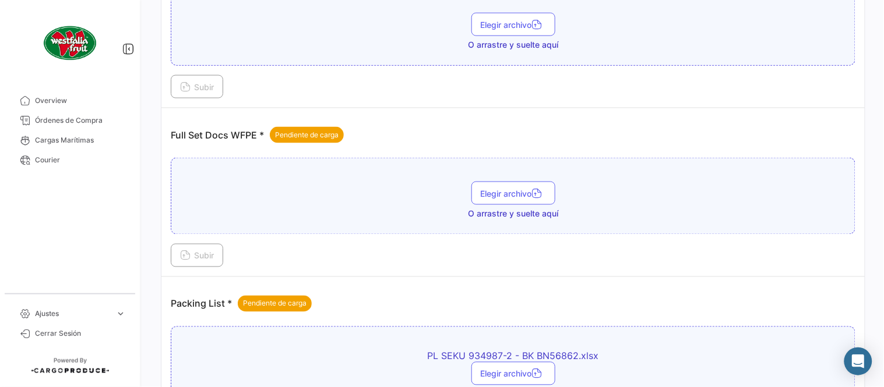
scroll to position [340, 0]
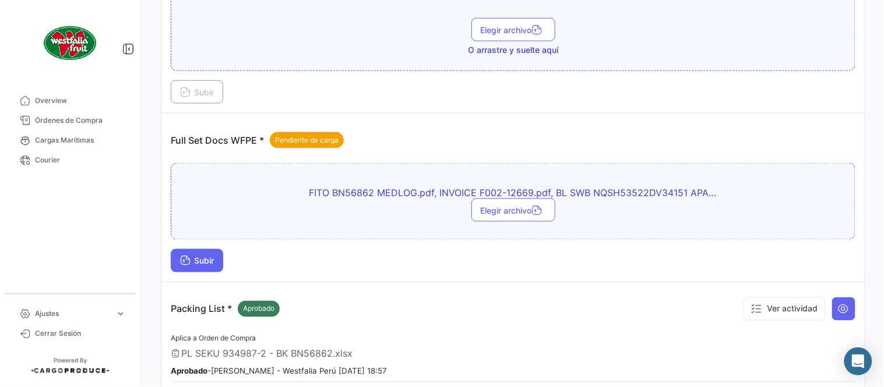
click at [202, 262] on span "Subir" at bounding box center [197, 261] width 34 height 10
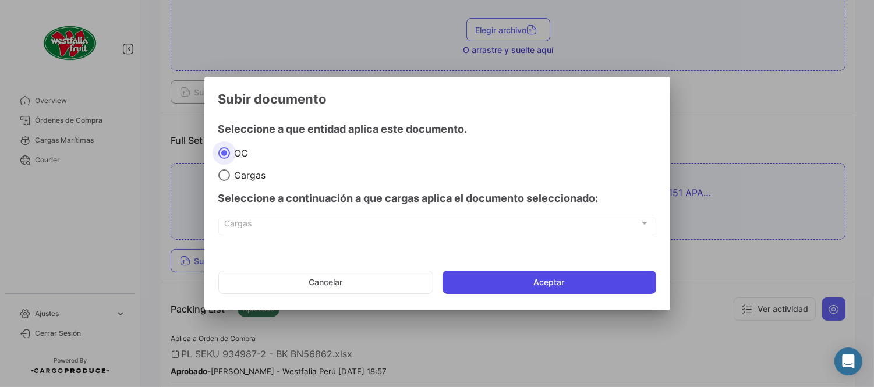
click at [541, 289] on button "Aceptar" at bounding box center [550, 282] width 214 height 23
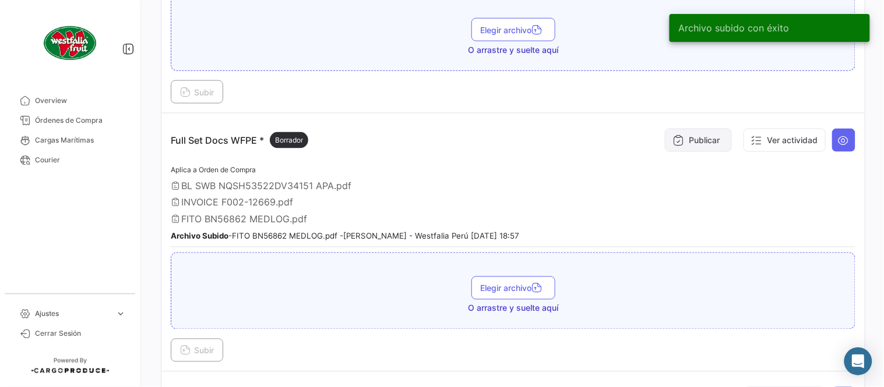
click at [708, 142] on button "Publicar" at bounding box center [698, 140] width 67 height 23
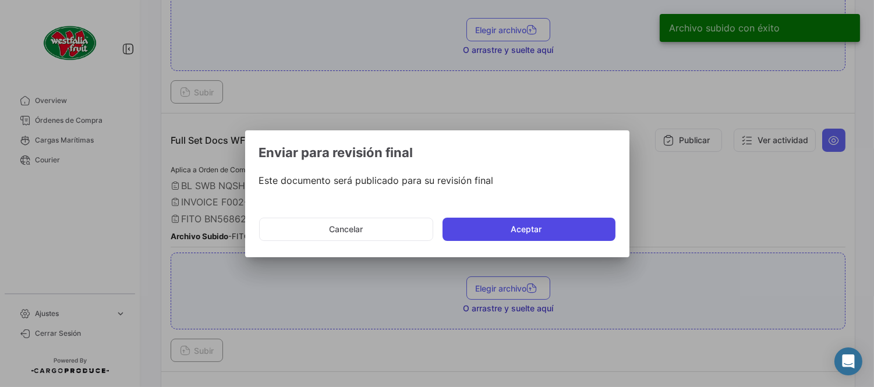
click at [595, 232] on button "Aceptar" at bounding box center [529, 229] width 173 height 23
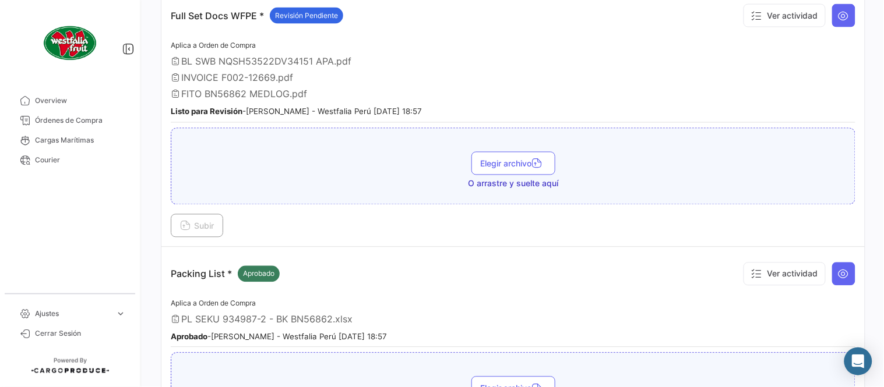
scroll to position [405, 0]
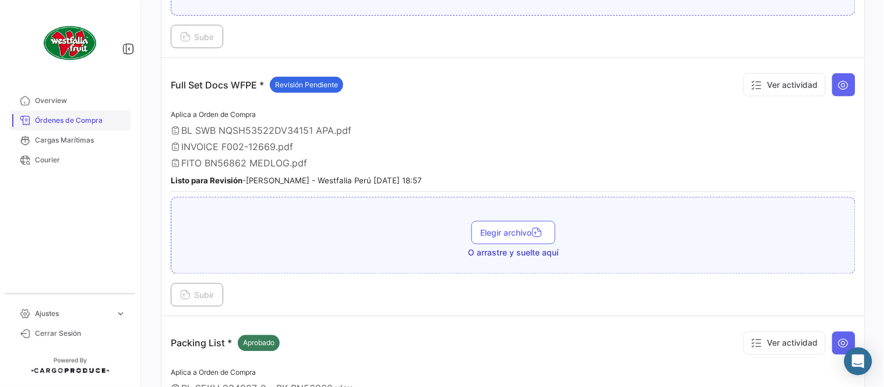
click at [105, 119] on span "Órdenes de Compra" at bounding box center [80, 120] width 91 height 10
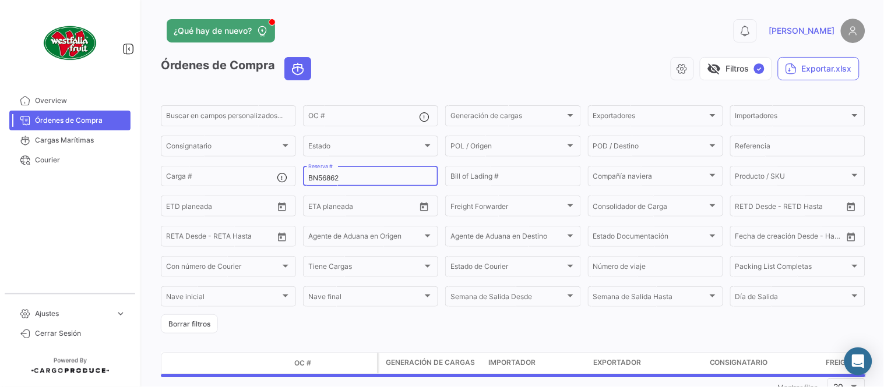
click at [333, 179] on input "BN56862" at bounding box center [370, 178] width 125 height 8
click at [331, 178] on input "BN56862" at bounding box center [370, 178] width 125 height 8
paste input "3"
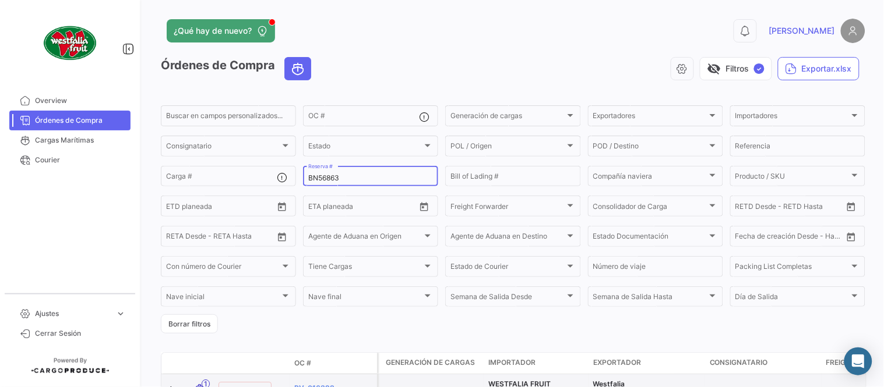
type input "BN56863"
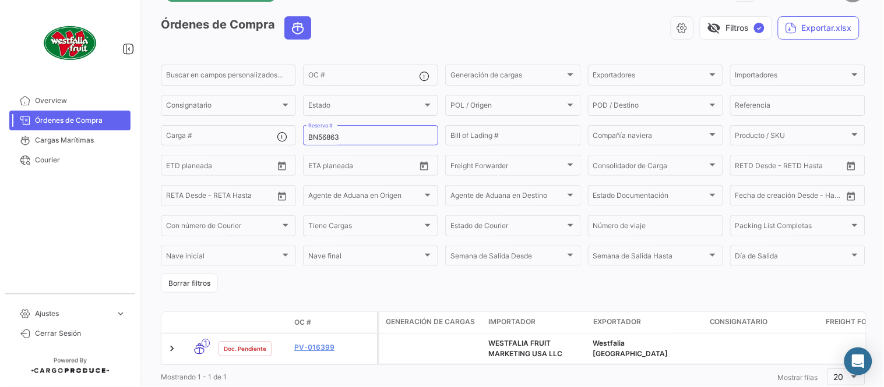
scroll to position [79, 0]
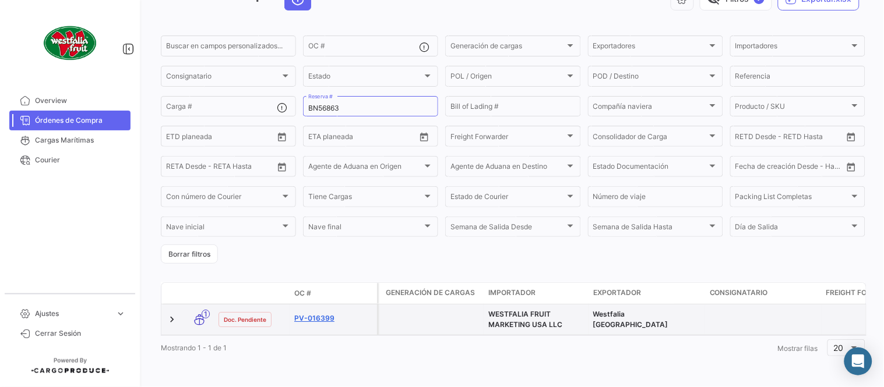
click at [317, 313] on link "PV-016399" at bounding box center [333, 318] width 78 height 10
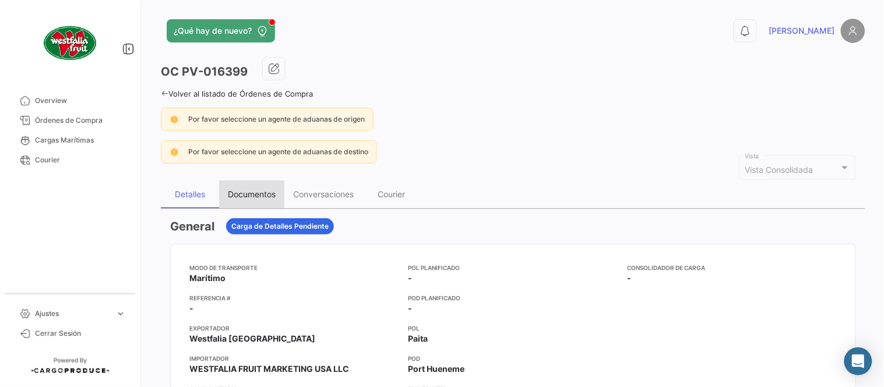
click at [258, 191] on div "Documentos" at bounding box center [252, 194] width 48 height 10
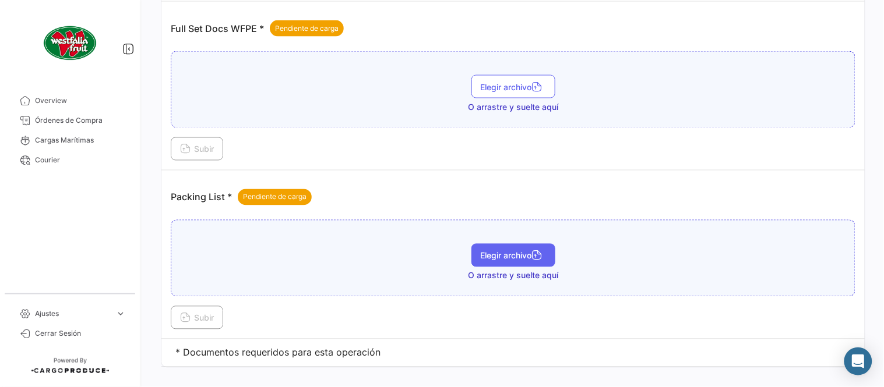
scroll to position [453, 0]
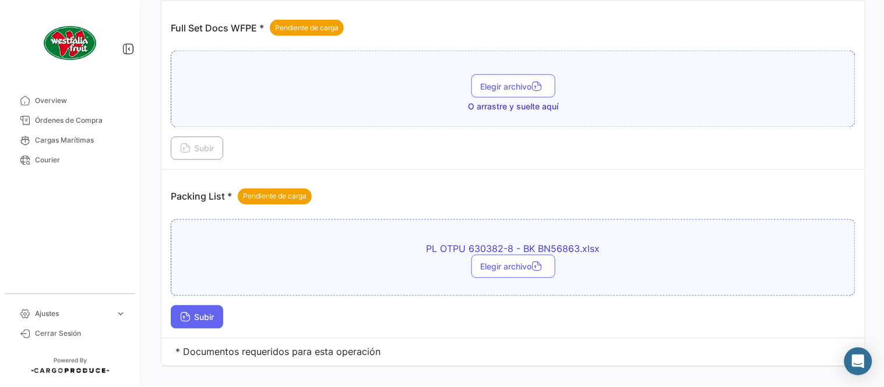
click at [209, 324] on button "Subir" at bounding box center [197, 317] width 52 height 23
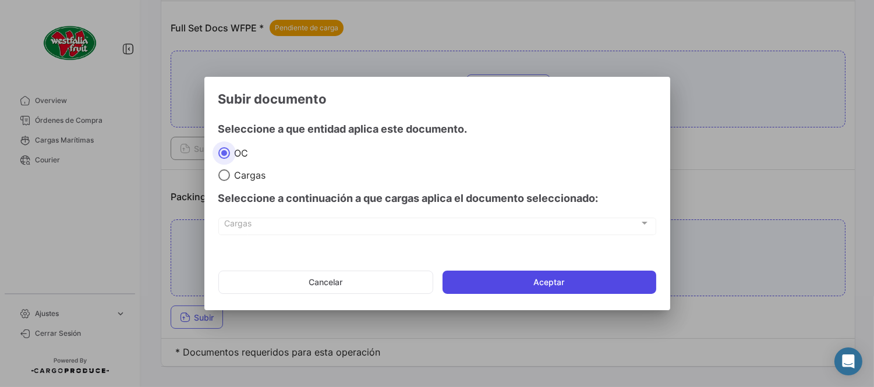
click at [493, 287] on button "Aceptar" at bounding box center [550, 282] width 214 height 23
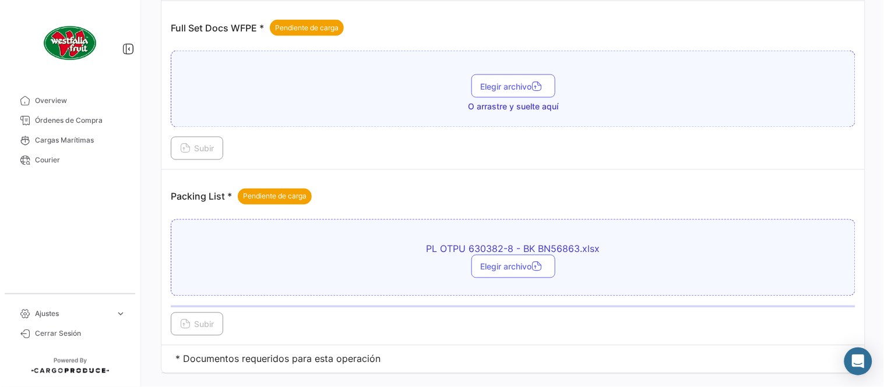
scroll to position [323, 0]
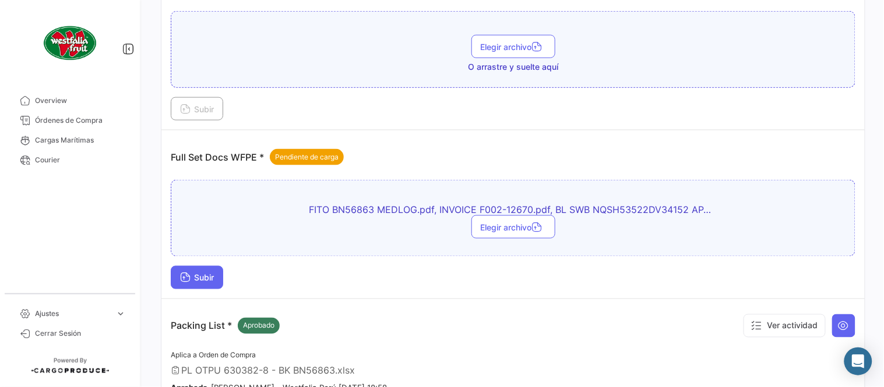
click at [197, 274] on span "Subir" at bounding box center [197, 278] width 34 height 10
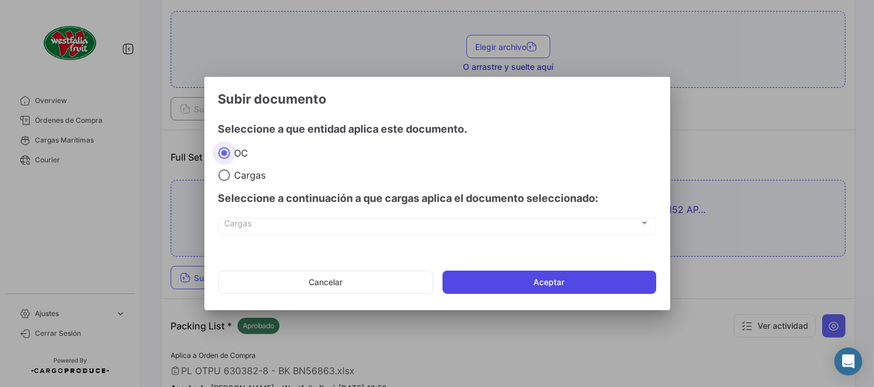
click at [523, 277] on button "Aceptar" at bounding box center [550, 282] width 214 height 23
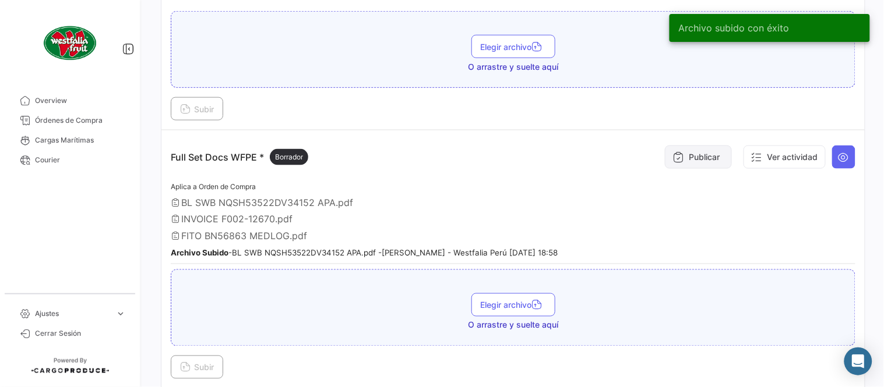
click at [713, 157] on button "Publicar" at bounding box center [698, 157] width 67 height 23
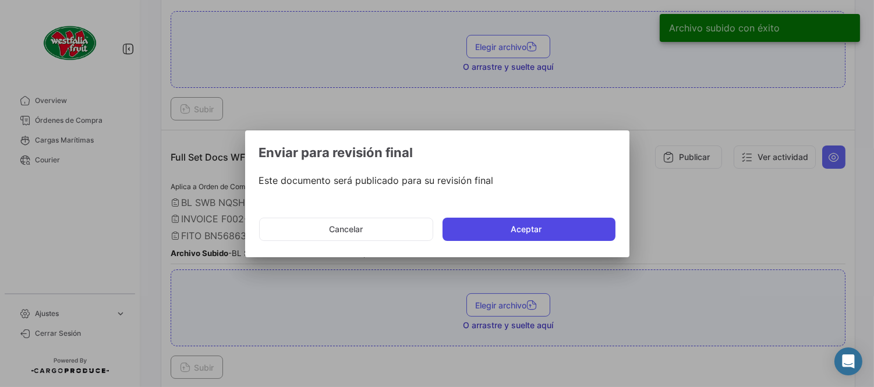
click at [554, 228] on button "Aceptar" at bounding box center [529, 229] width 173 height 23
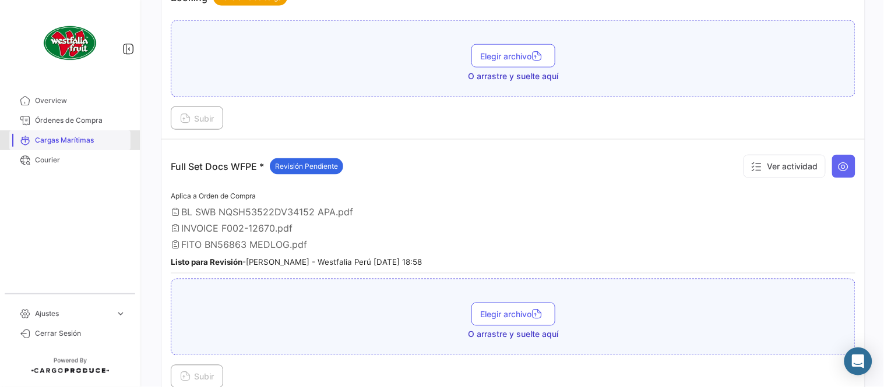
click at [85, 130] on link "Cargas Marítimas" at bounding box center [69, 140] width 121 height 20
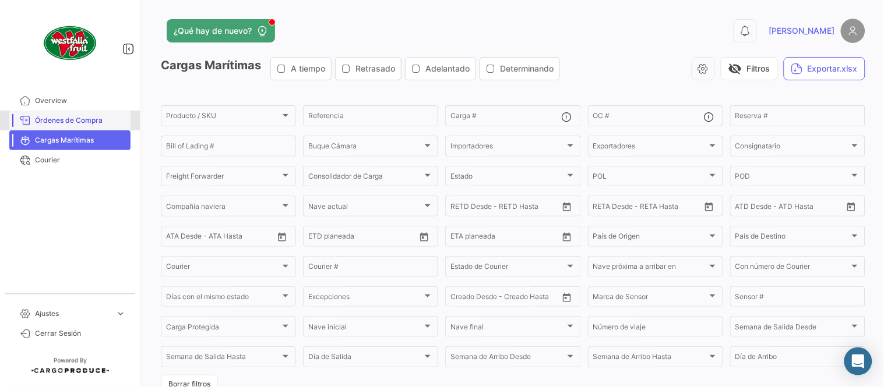
click at [56, 120] on span "Órdenes de Compra" at bounding box center [80, 120] width 91 height 10
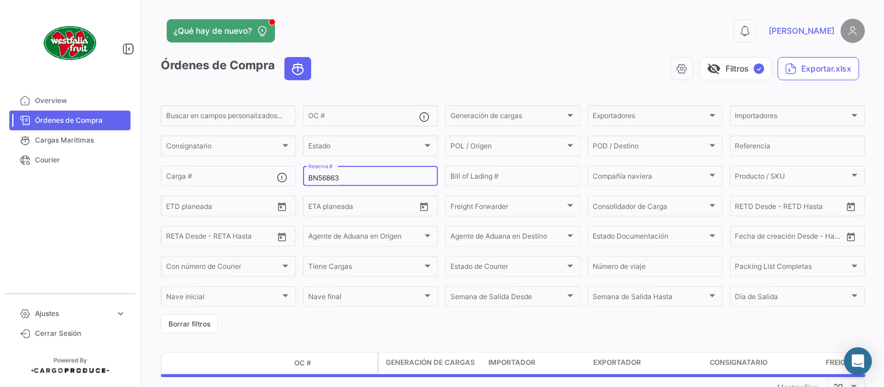
click at [322, 174] on input "BN56863" at bounding box center [370, 178] width 125 height 8
paste input "4"
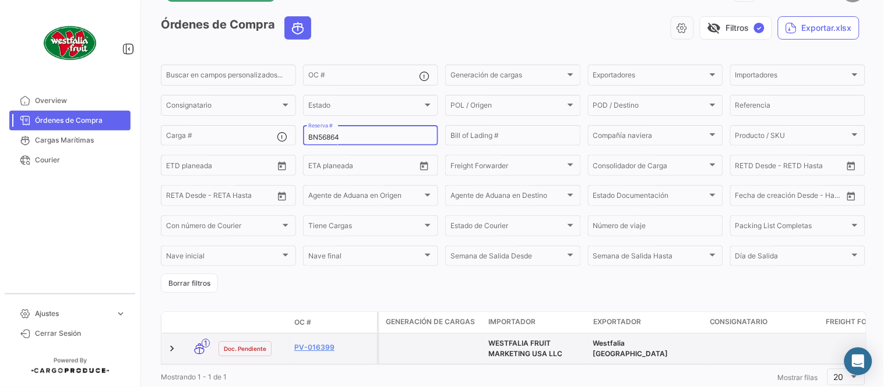
scroll to position [79, 0]
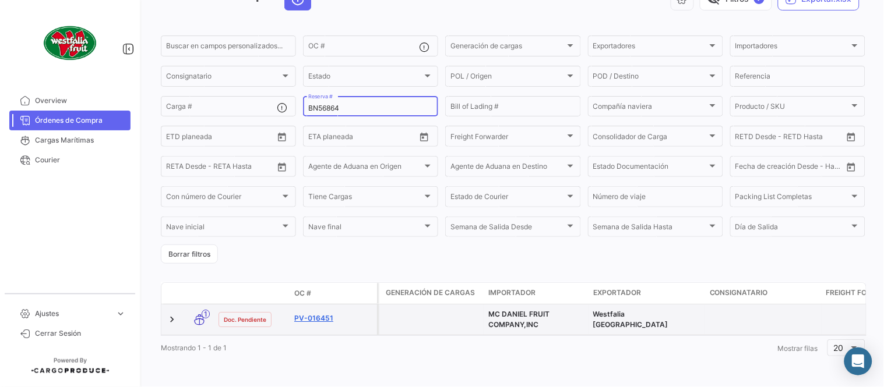
type input "BN56864"
click at [324, 313] on link "PV-016451" at bounding box center [333, 318] width 78 height 10
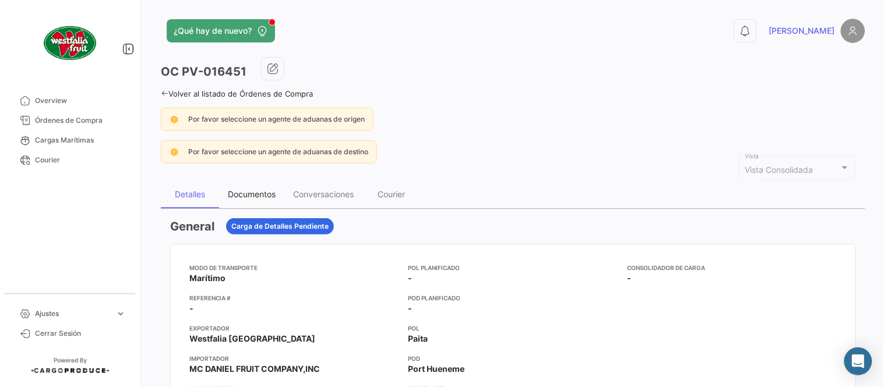
click at [260, 188] on div "Documentos" at bounding box center [251, 195] width 65 height 28
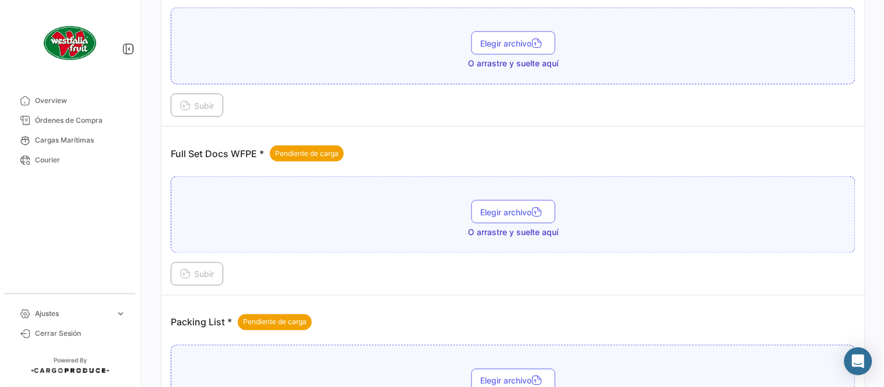
scroll to position [453, 0]
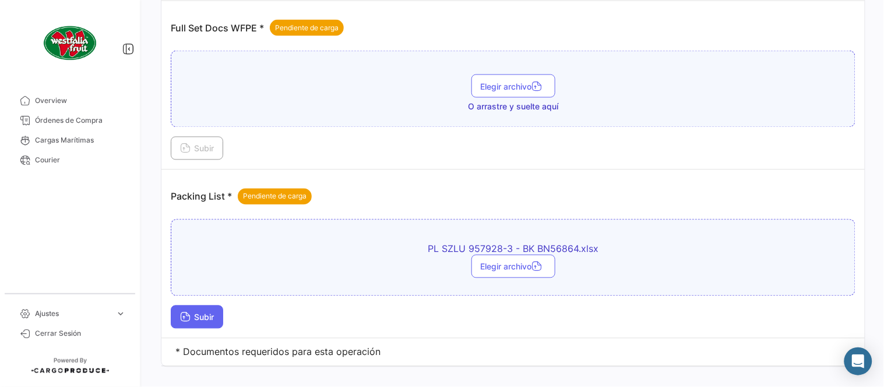
click at [204, 315] on span "Subir" at bounding box center [197, 318] width 34 height 10
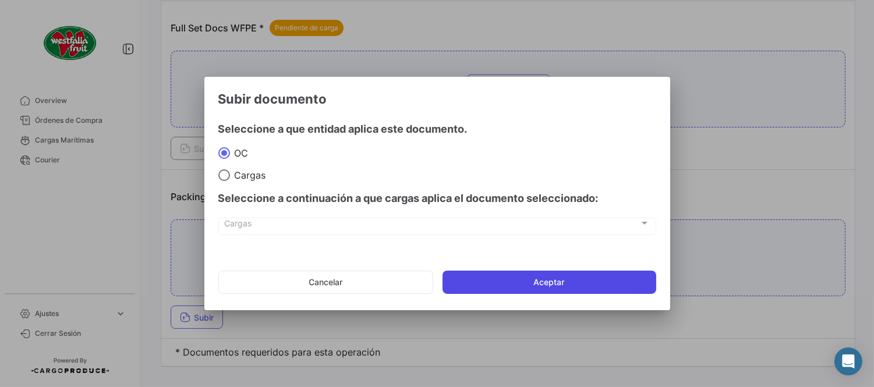
click at [587, 290] on button "Aceptar" at bounding box center [550, 282] width 214 height 23
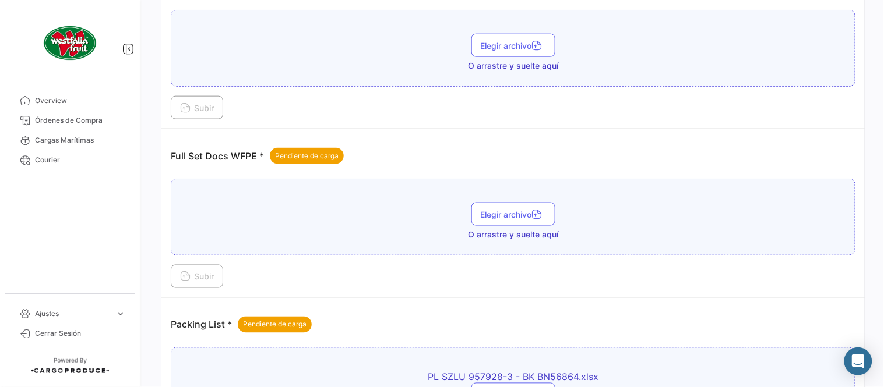
scroll to position [323, 0]
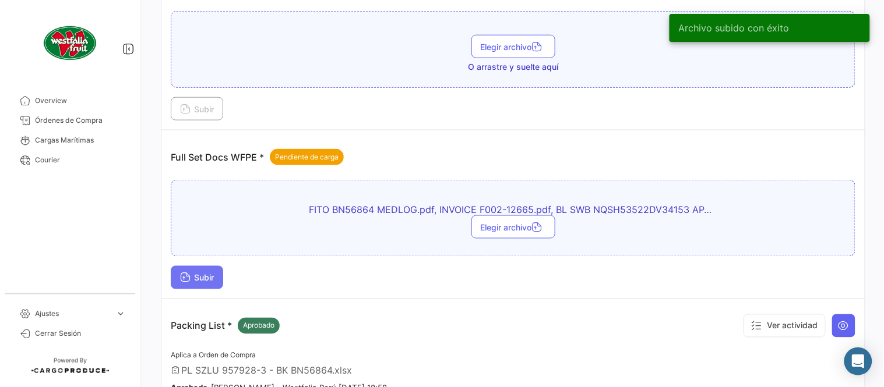
click at [214, 276] on span "Subir" at bounding box center [197, 278] width 34 height 10
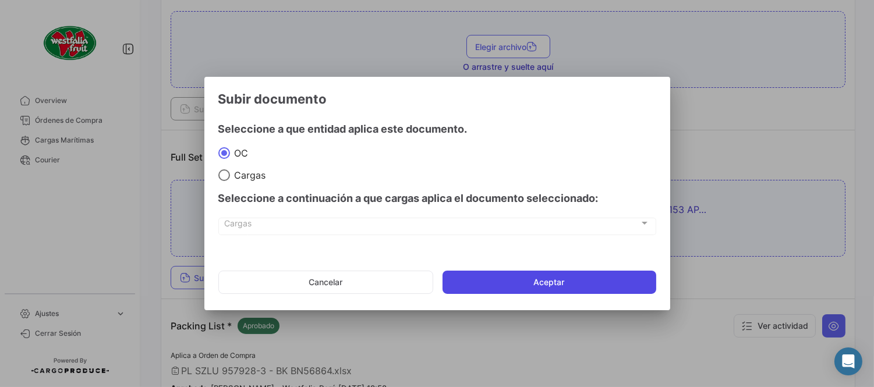
click at [510, 276] on button "Aceptar" at bounding box center [550, 282] width 214 height 23
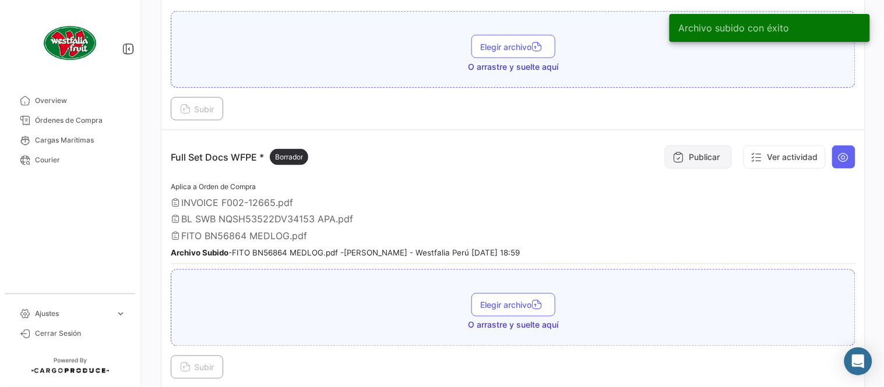
click at [695, 152] on button "Publicar" at bounding box center [698, 157] width 67 height 23
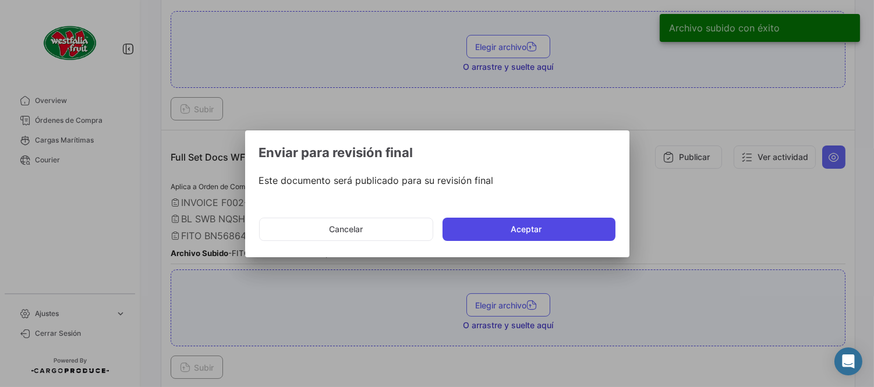
click at [496, 230] on button "Aceptar" at bounding box center [529, 229] width 173 height 23
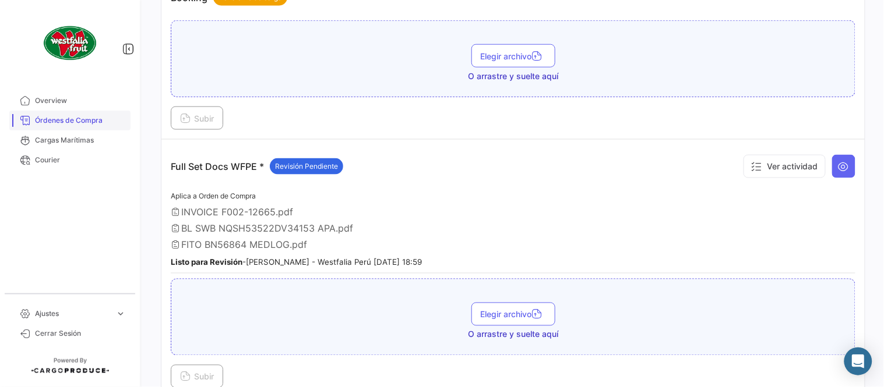
click at [80, 121] on span "Órdenes de Compra" at bounding box center [80, 120] width 91 height 10
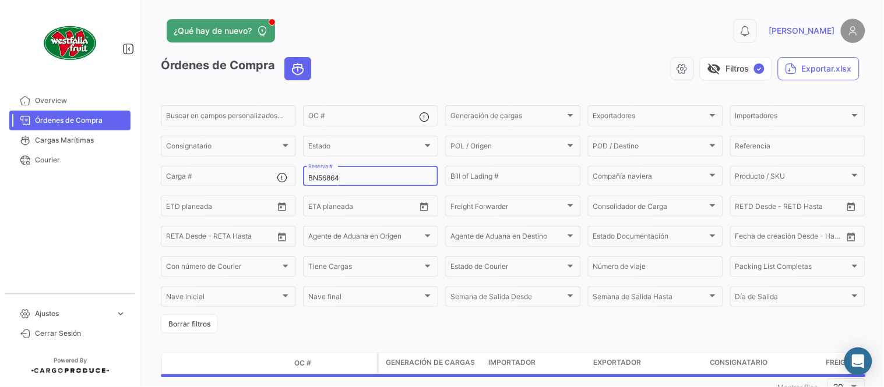
click at [351, 174] on input "BN56864" at bounding box center [370, 178] width 125 height 8
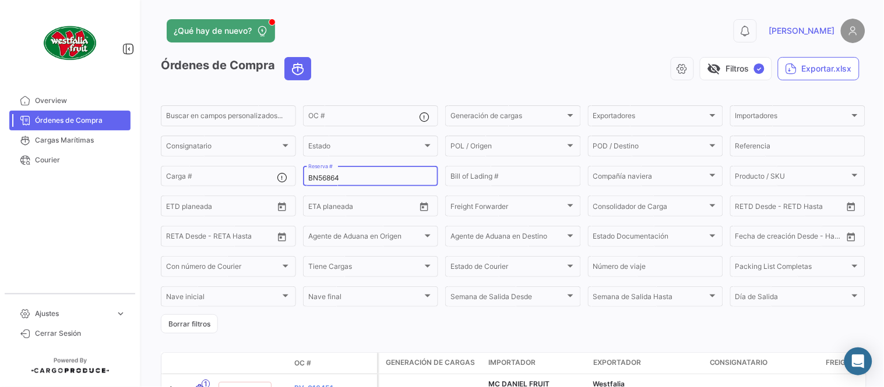
click at [351, 174] on input "BN56864" at bounding box center [370, 178] width 125 height 8
paste input "7010"
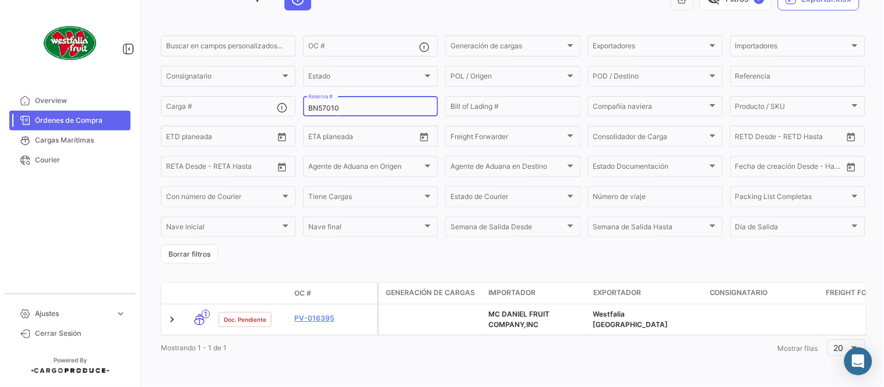
scroll to position [79, 0]
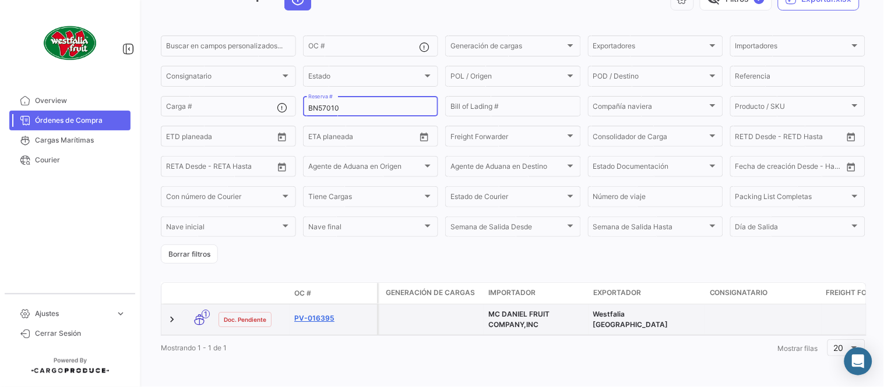
type input "BN57010"
click at [316, 313] on link "PV-016395" at bounding box center [333, 318] width 78 height 10
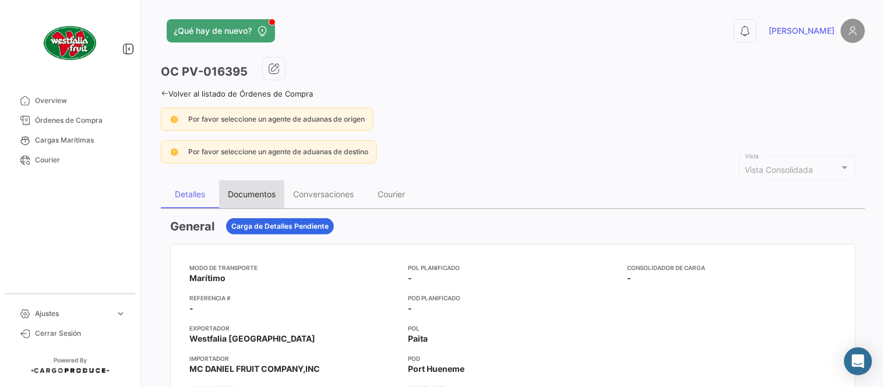
click at [263, 190] on div "Documentos" at bounding box center [252, 194] width 48 height 10
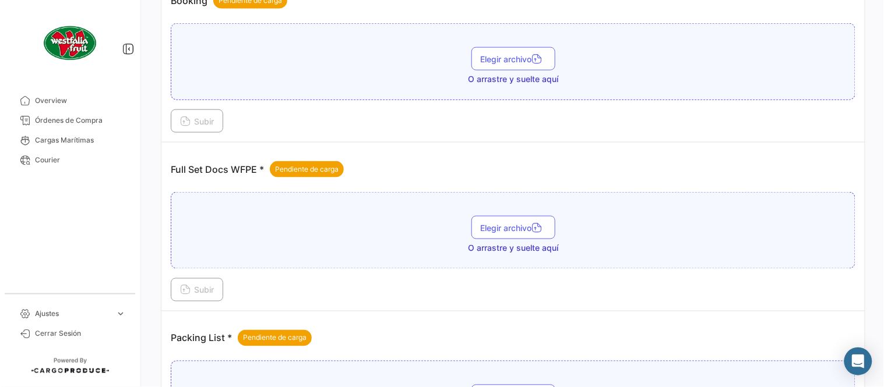
scroll to position [469, 0]
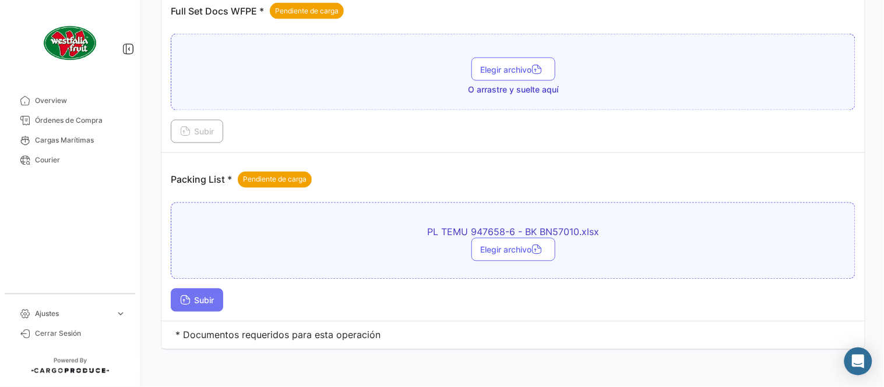
click at [217, 299] on button "Subir" at bounding box center [197, 300] width 52 height 23
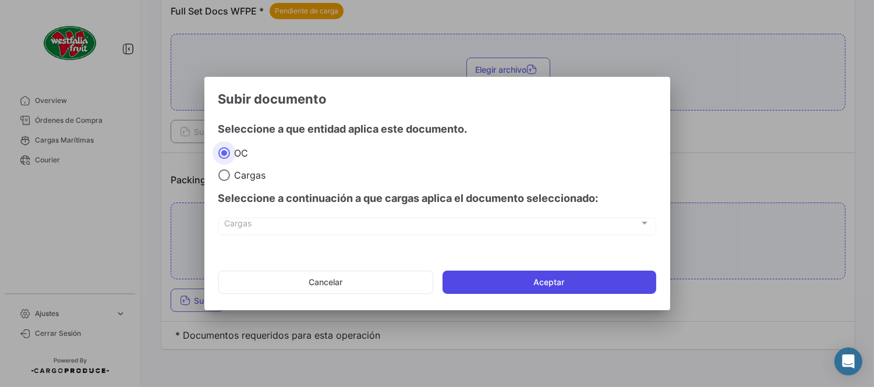
click at [508, 284] on button "Aceptar" at bounding box center [550, 282] width 214 height 23
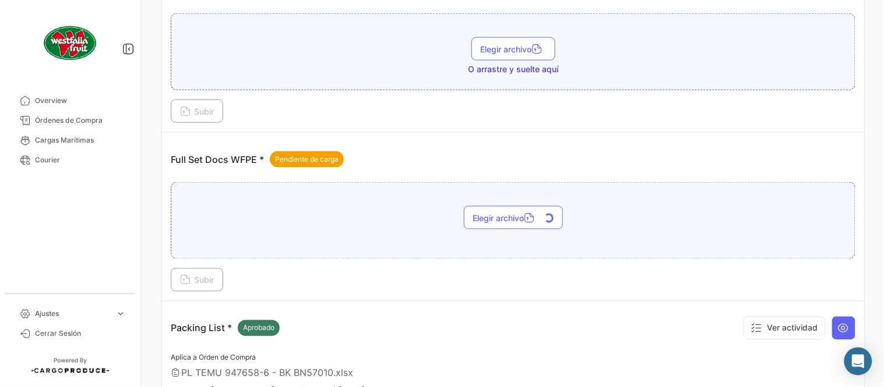
scroll to position [340, 0]
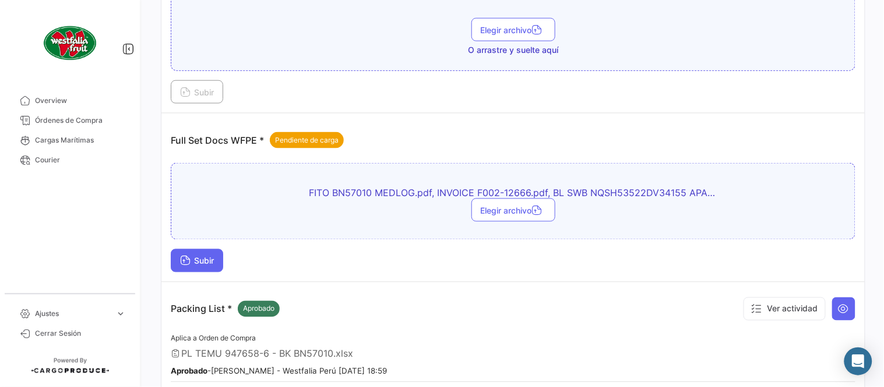
click at [209, 265] on button "Subir" at bounding box center [197, 260] width 52 height 23
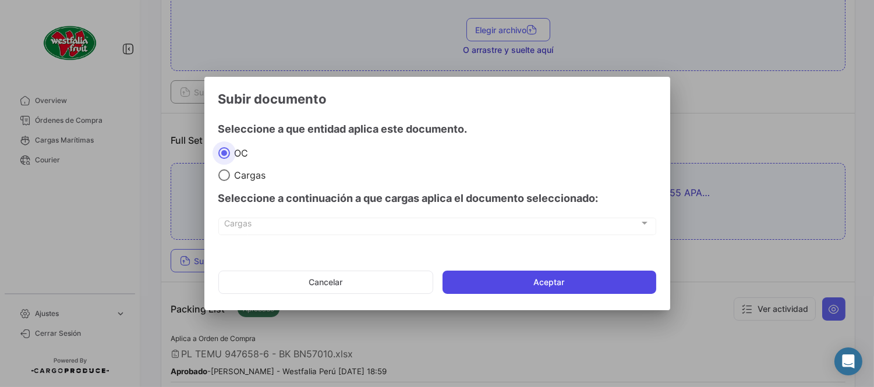
click at [562, 281] on button "Aceptar" at bounding box center [550, 282] width 214 height 23
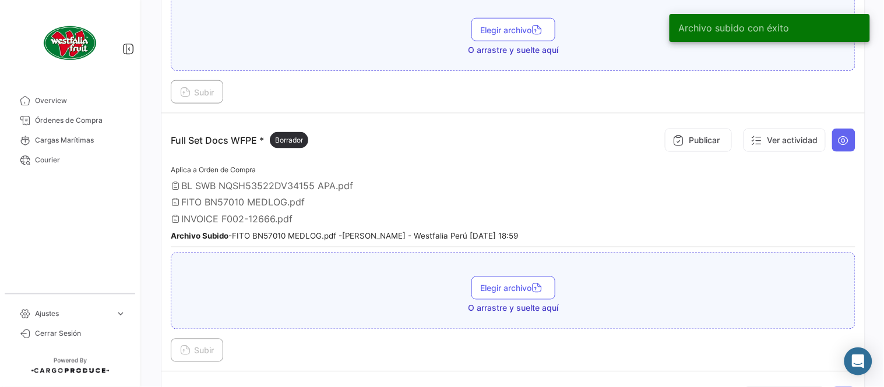
click at [694, 154] on div "Publicar Ver actividad" at bounding box center [757, 140] width 196 height 35
click at [692, 148] on button "Publicar" at bounding box center [698, 140] width 67 height 23
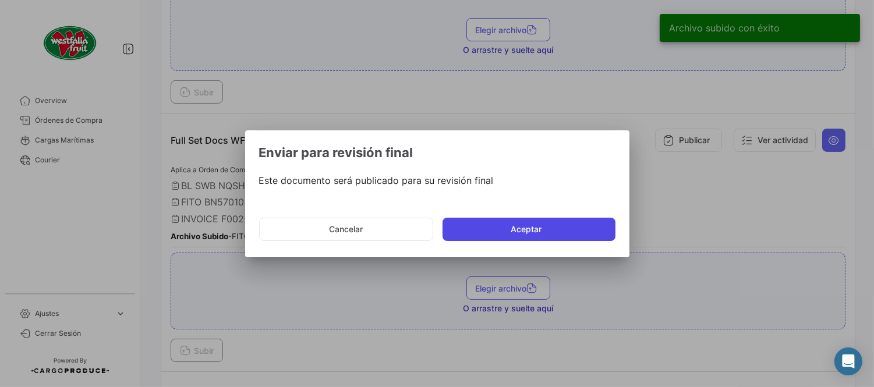
click at [469, 240] on button "Aceptar" at bounding box center [529, 229] width 173 height 23
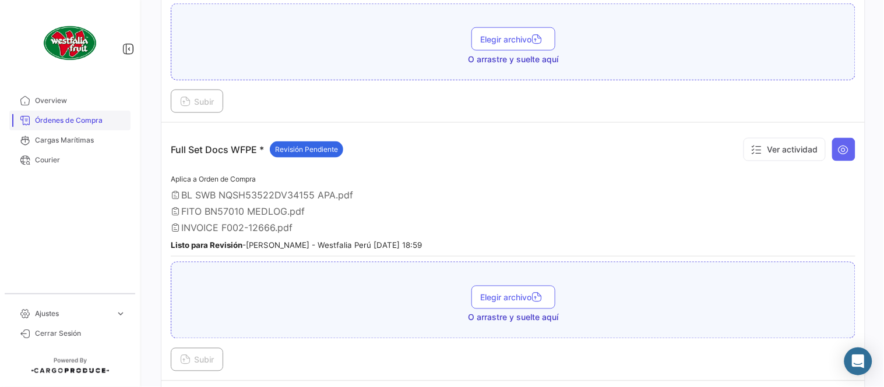
click at [79, 115] on span "Órdenes de Compra" at bounding box center [80, 120] width 91 height 10
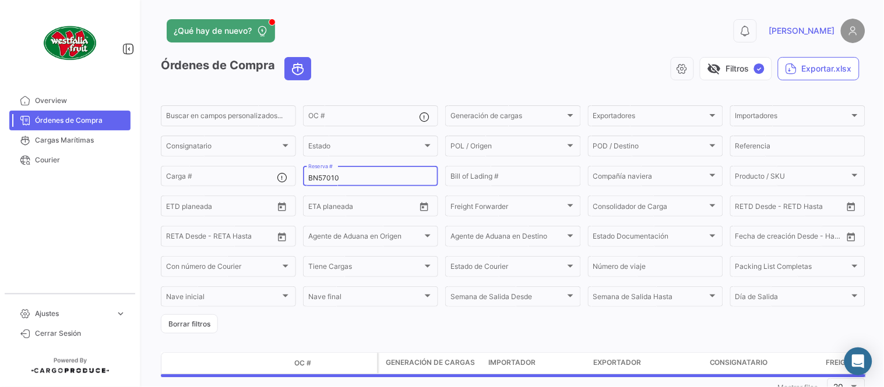
click at [320, 175] on input "BN57010" at bounding box center [370, 178] width 125 height 8
paste input "201"
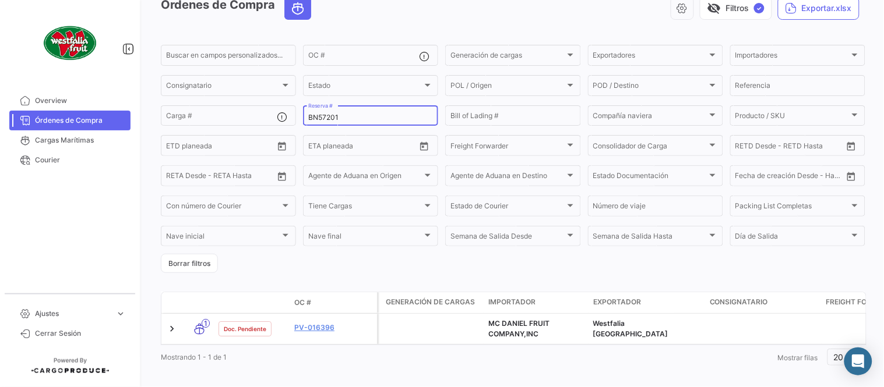
scroll to position [79, 0]
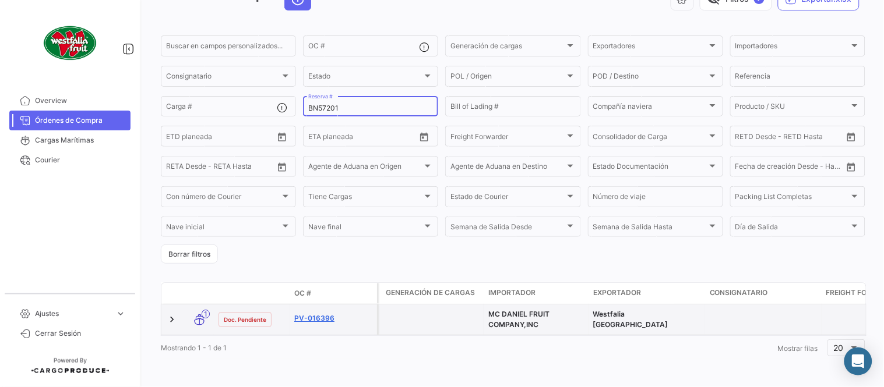
type input "BN57201"
click at [327, 313] on link "PV-016396" at bounding box center [333, 318] width 78 height 10
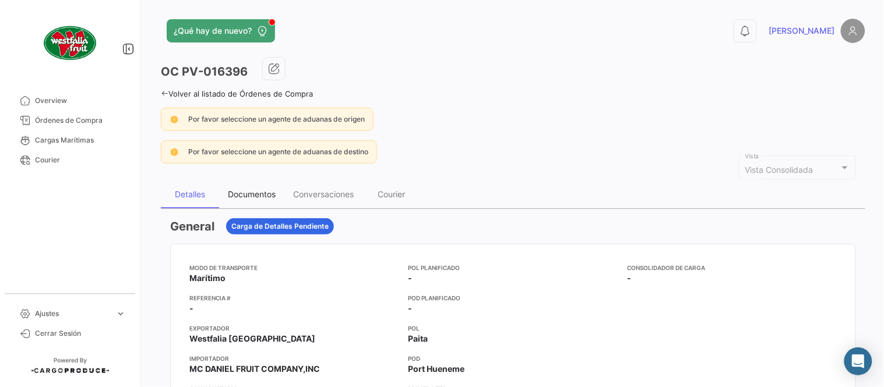
click at [246, 198] on div "Documentos" at bounding box center [252, 194] width 48 height 10
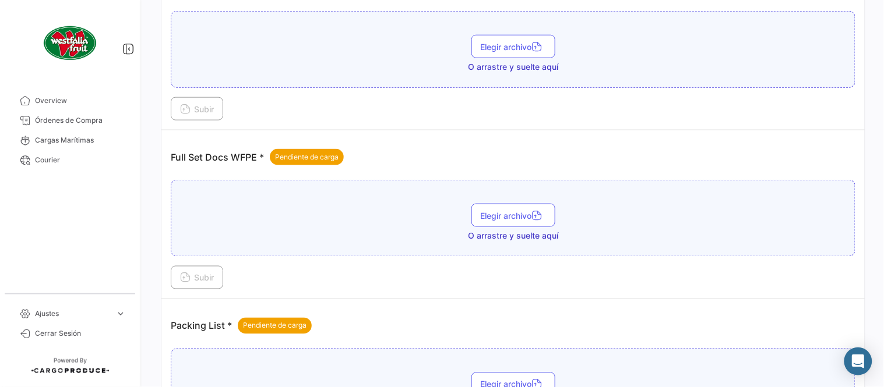
scroll to position [469, 0]
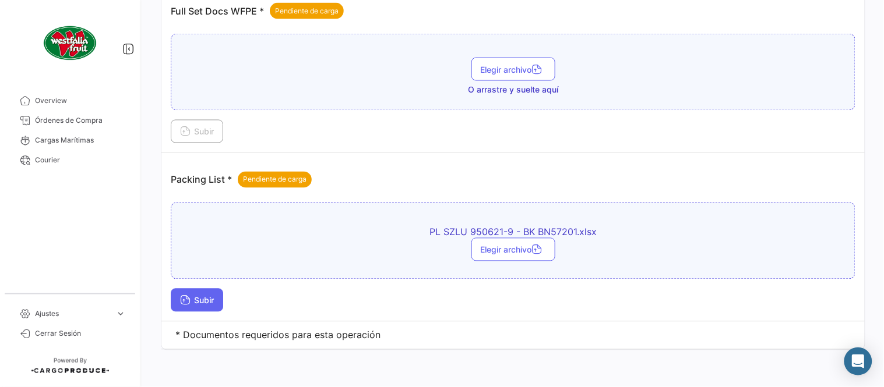
click at [222, 303] on button "Subir" at bounding box center [197, 300] width 52 height 23
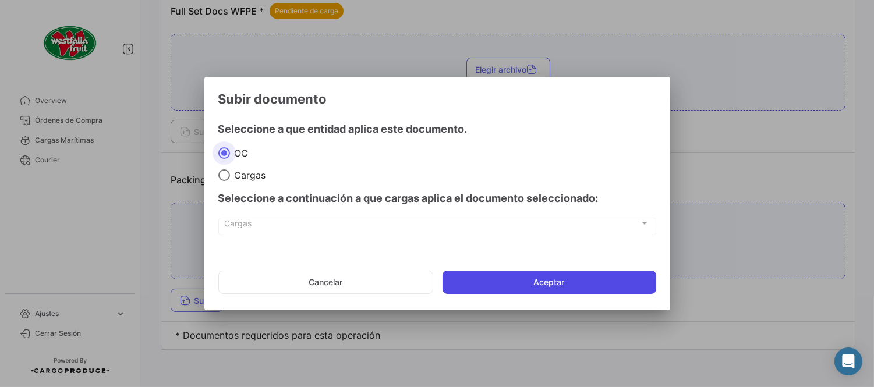
click at [481, 283] on button "Aceptar" at bounding box center [550, 282] width 214 height 23
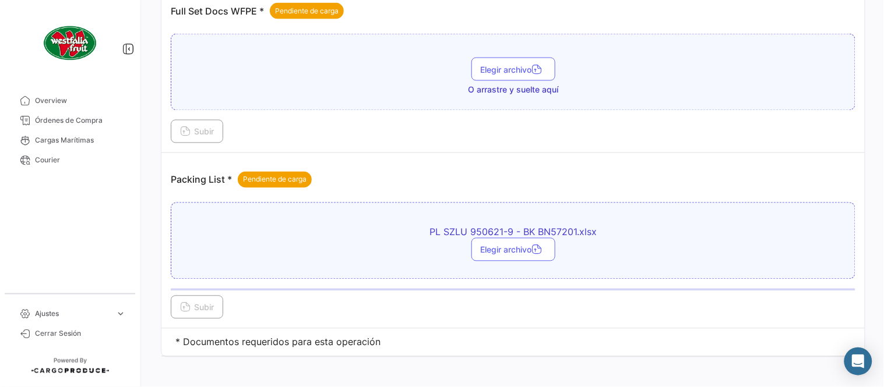
scroll to position [340, 0]
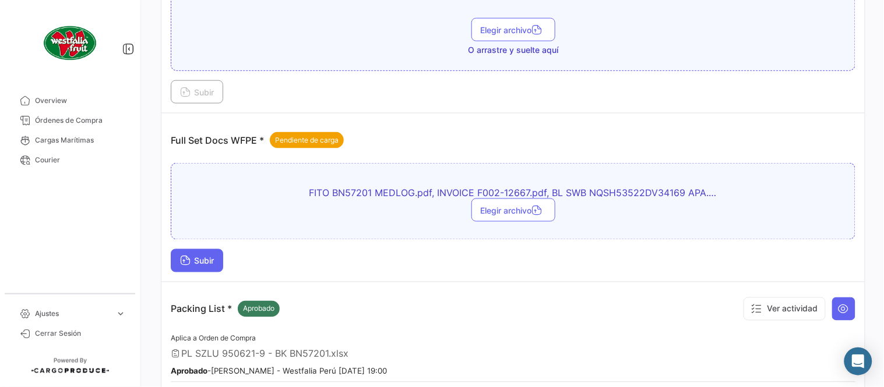
click at [207, 258] on span "Subir" at bounding box center [197, 261] width 34 height 10
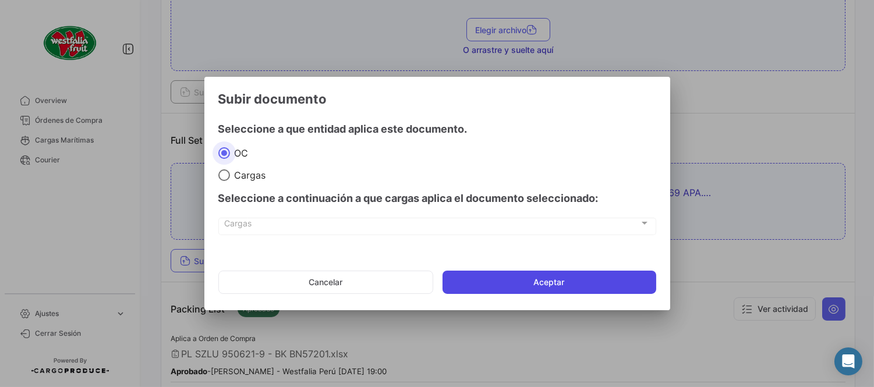
click at [530, 278] on button "Aceptar" at bounding box center [550, 282] width 214 height 23
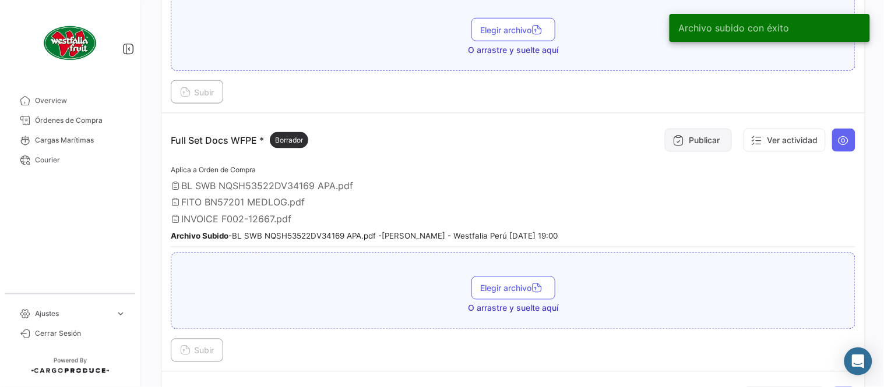
click at [695, 133] on button "Publicar" at bounding box center [698, 140] width 67 height 23
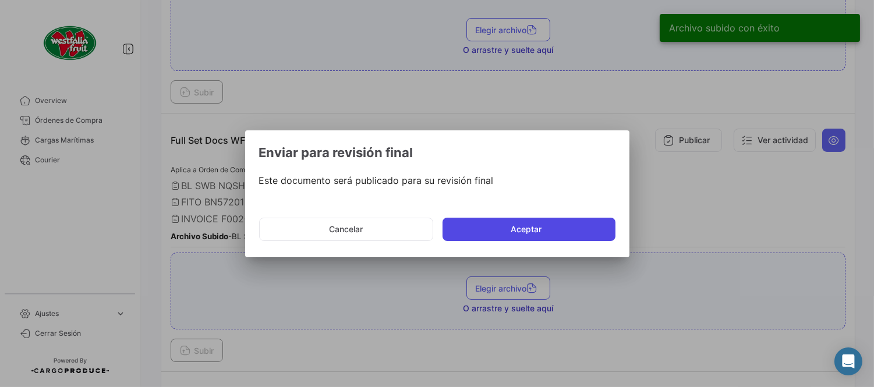
click at [535, 220] on button "Aceptar" at bounding box center [529, 229] width 173 height 23
